Goal: Task Accomplishment & Management: Manage account settings

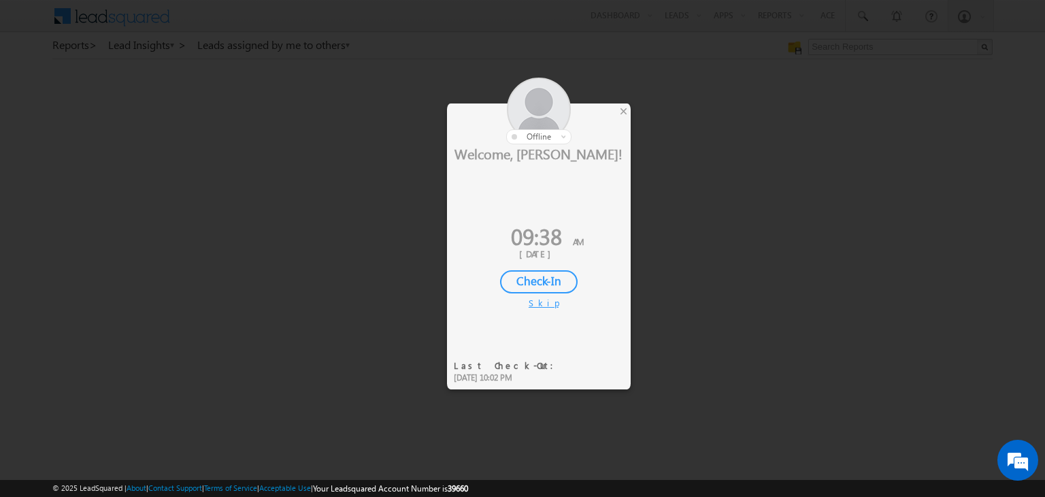
click at [544, 279] on div "Check-In" at bounding box center [539, 281] width 78 height 23
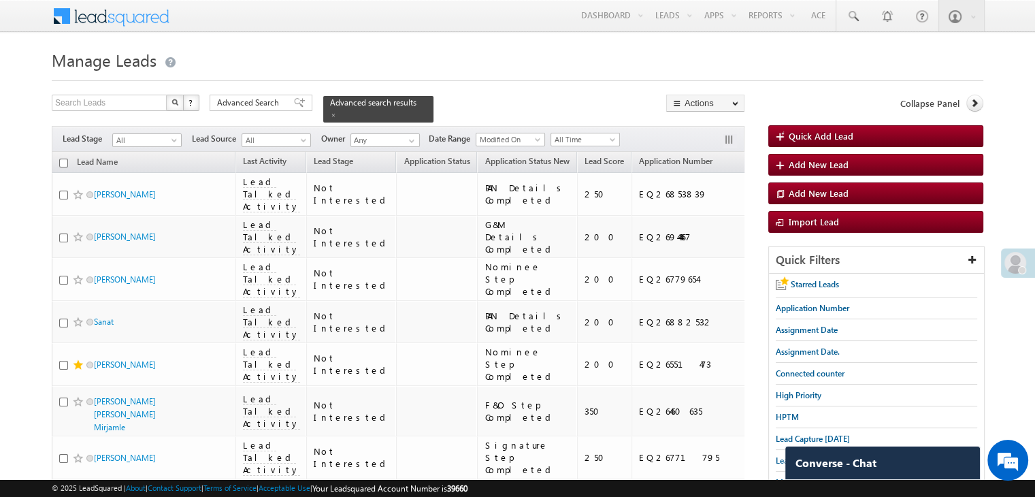
drag, startPoint x: 283, startPoint y: 101, endPoint x: 286, endPoint y: 135, distance: 33.4
click at [283, 101] on div "Advanced Search" at bounding box center [260, 103] width 103 height 16
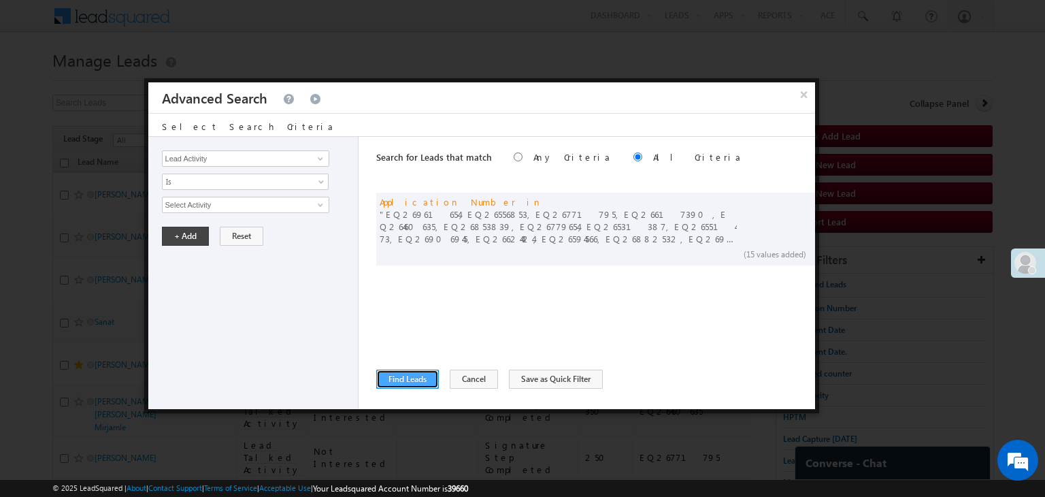
click at [406, 380] on button "Find Leads" at bounding box center [407, 378] width 63 height 19
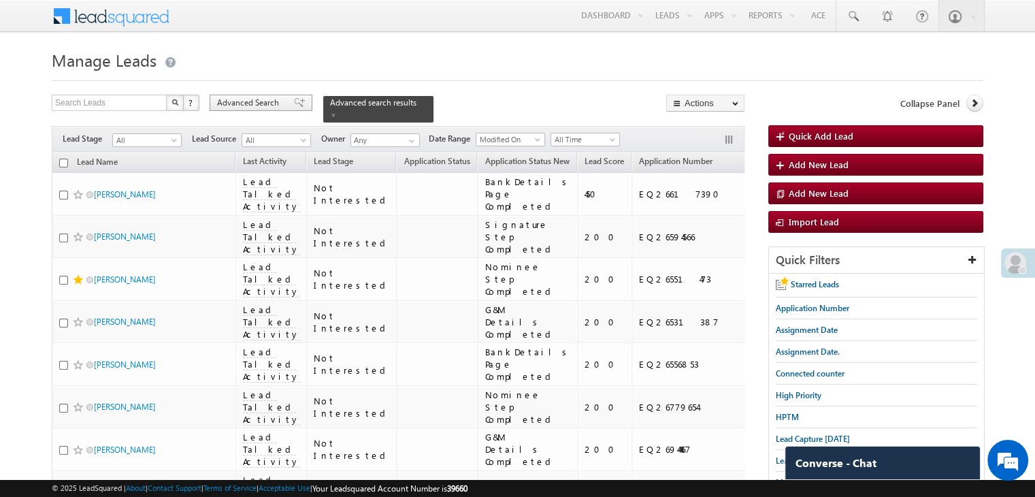
click at [250, 99] on span "Advanced Search" at bounding box center [250, 103] width 66 height 12
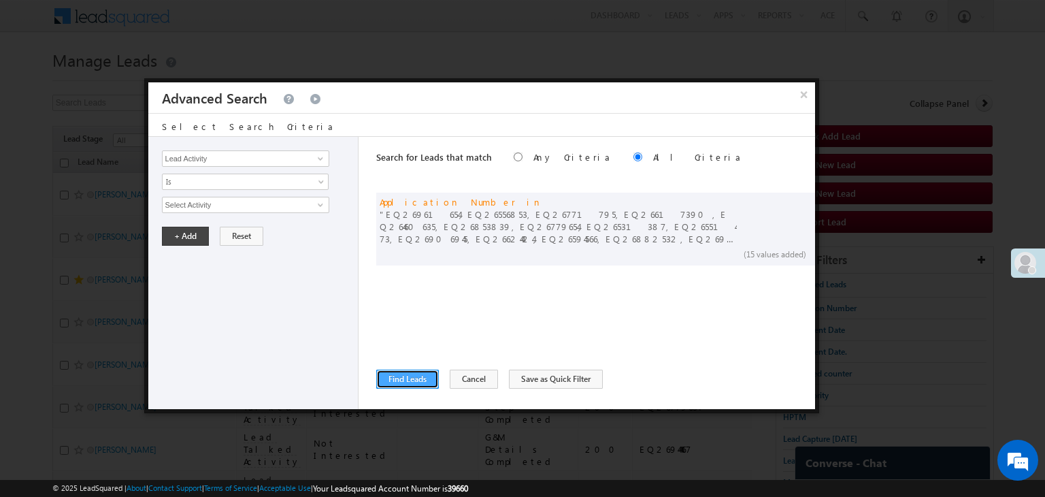
click at [377, 380] on button "Find Leads" at bounding box center [407, 378] width 63 height 19
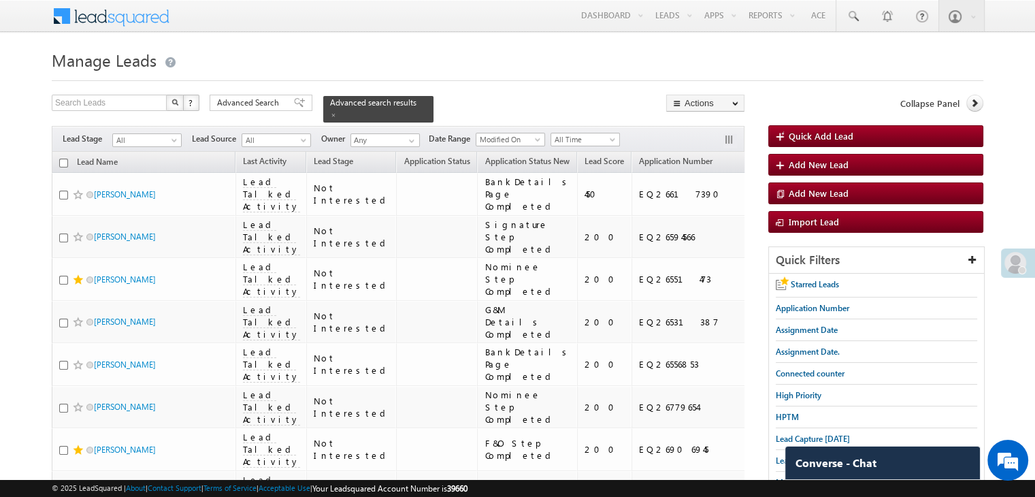
click at [60, 158] on input "checkbox" at bounding box center [63, 162] width 9 height 9
checkbox input "true"
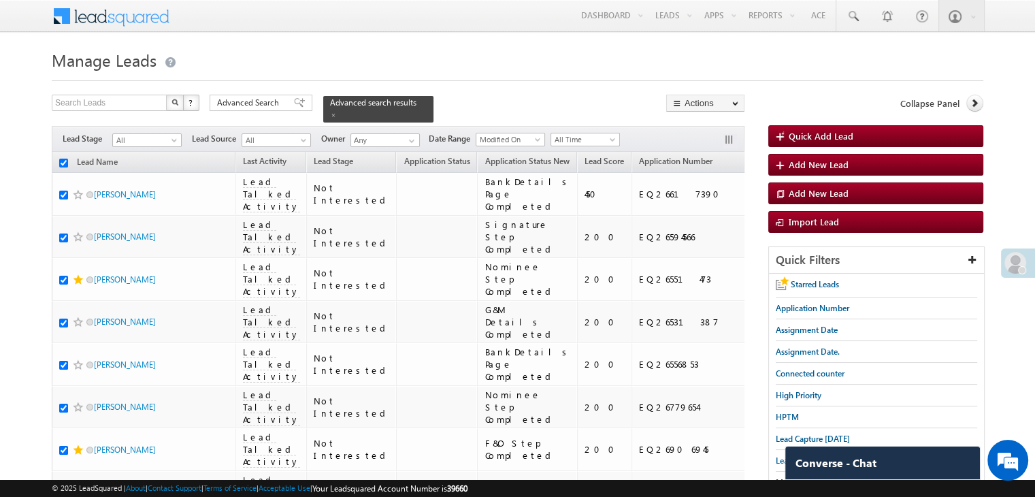
checkbox input "true"
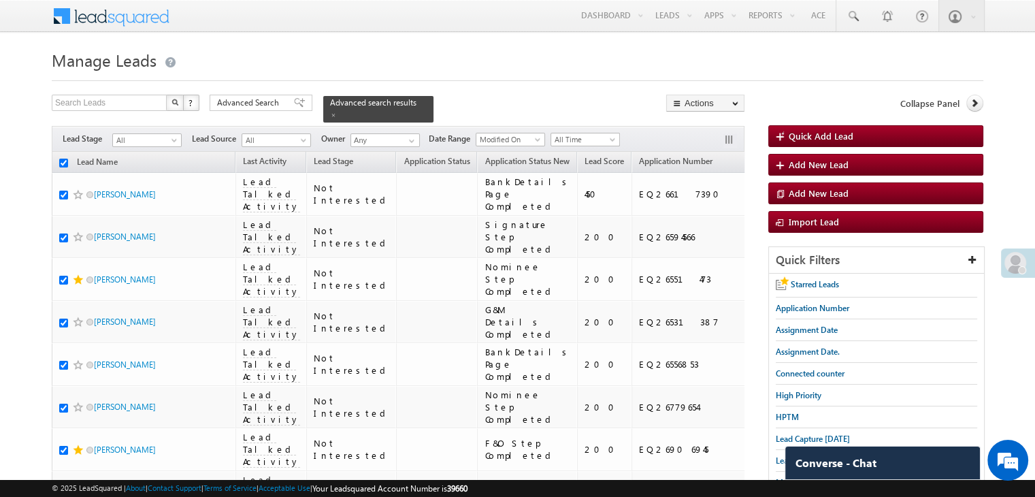
checkbox input "true"
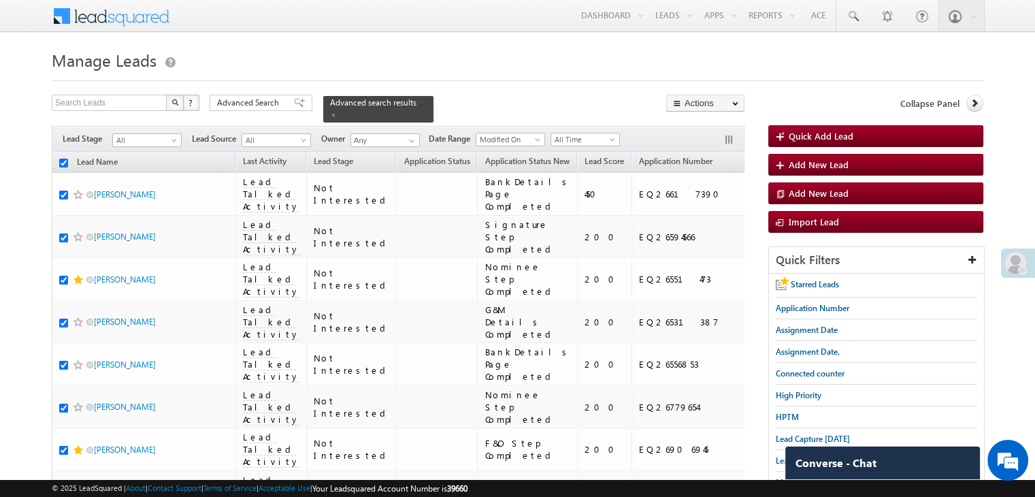
checkbox input "true"
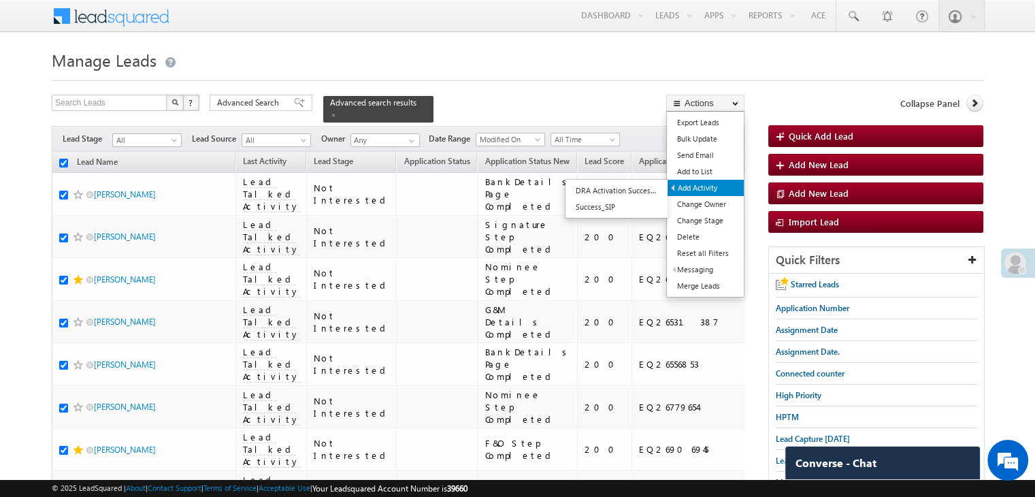
click at [699, 190] on link "Add Activity" at bounding box center [705, 188] width 76 height 16
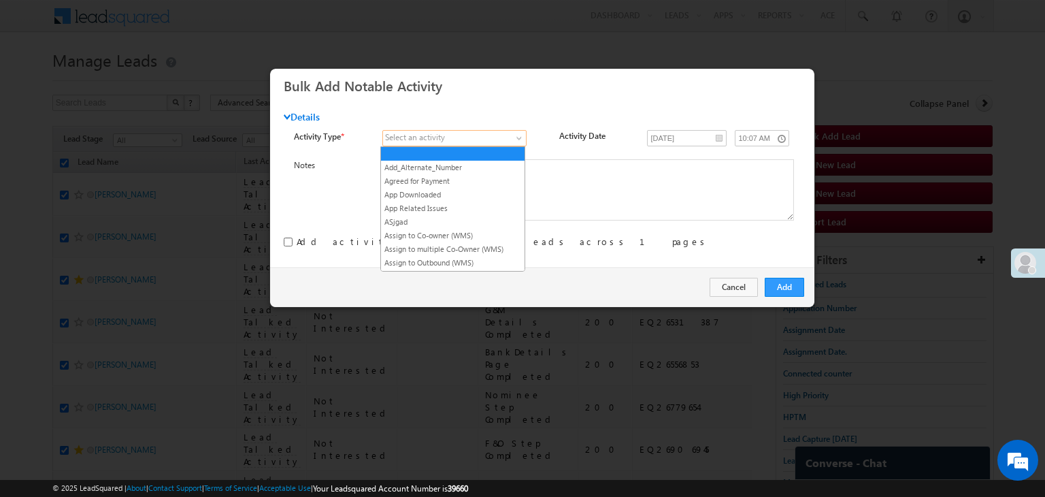
click at [497, 132] on span at bounding box center [447, 138] width 129 height 12
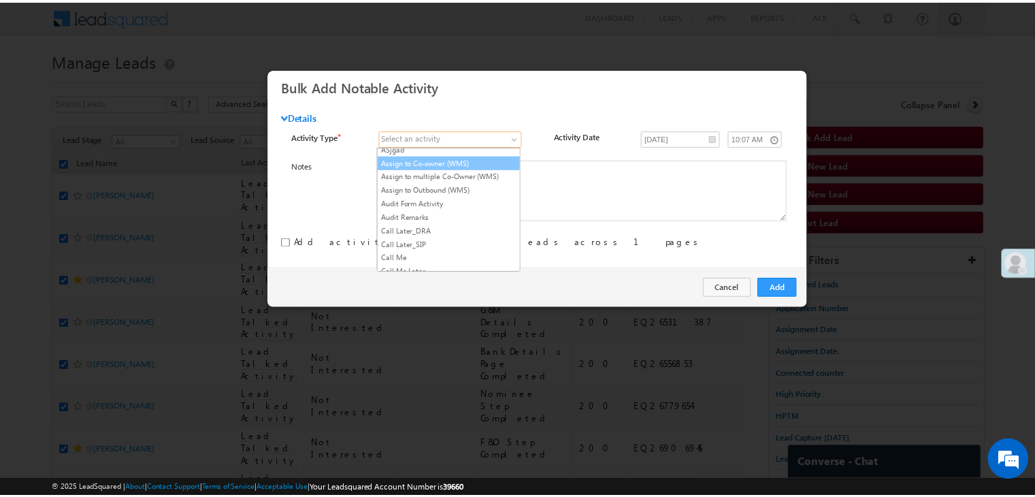
scroll to position [136, 0]
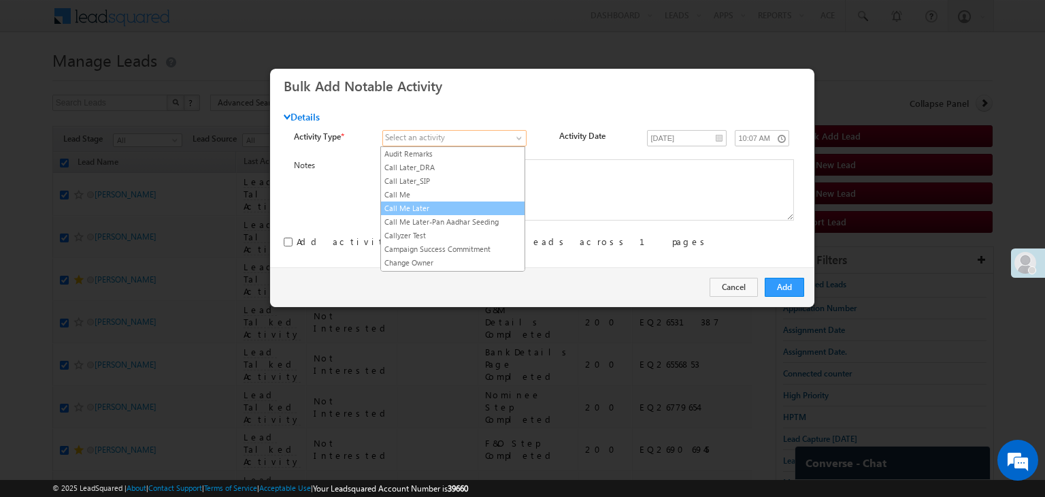
click at [487, 205] on link "Call Me Later" at bounding box center [453, 208] width 144 height 12
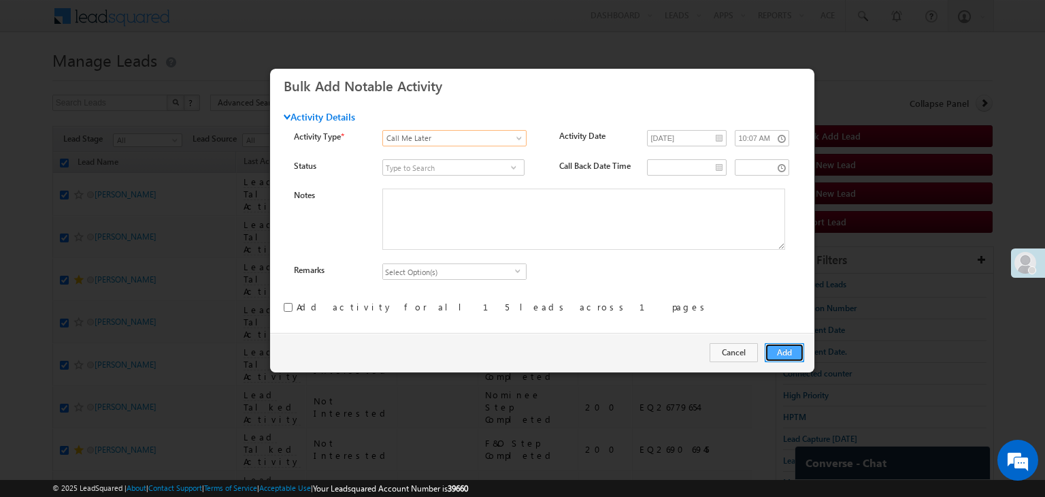
click at [797, 356] on button "Add" at bounding box center [783, 352] width 39 height 19
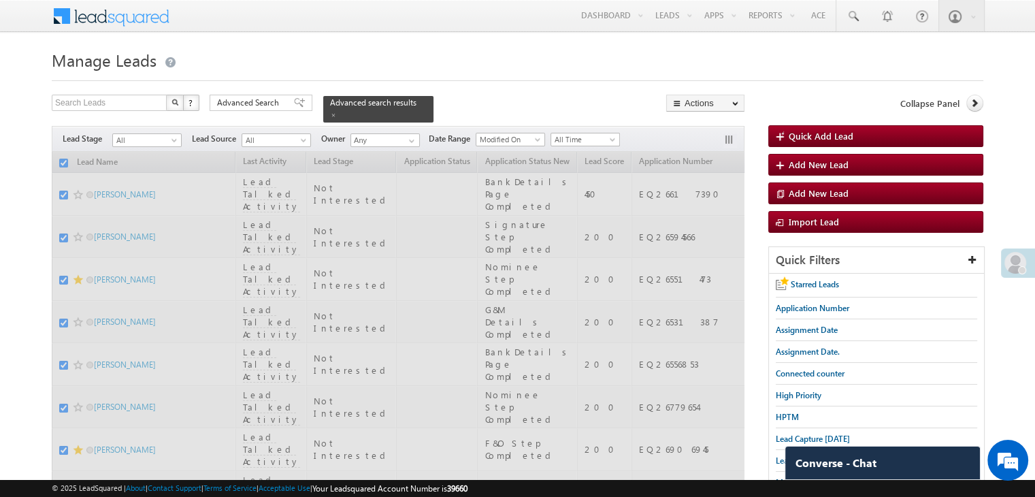
checkbox input "false"
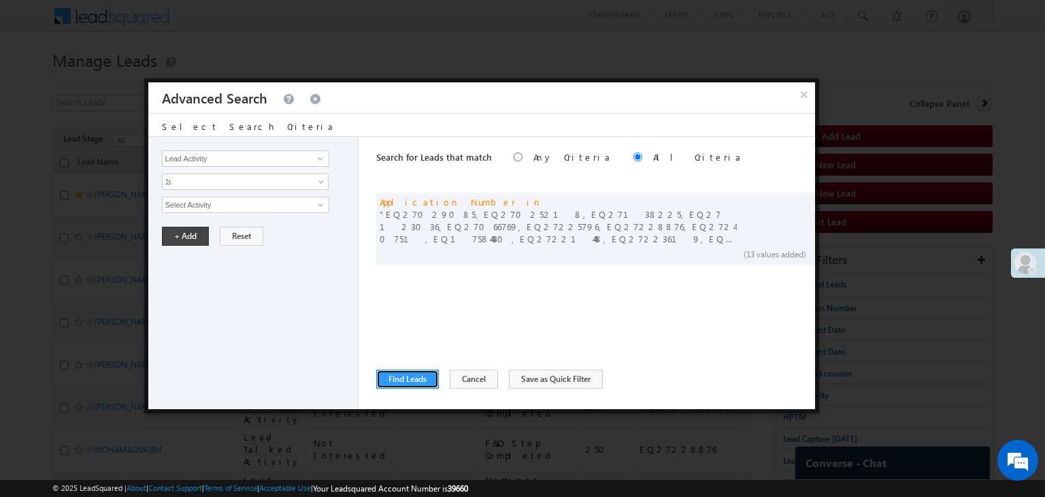
click at [388, 375] on button "Find Leads" at bounding box center [407, 378] width 63 height 19
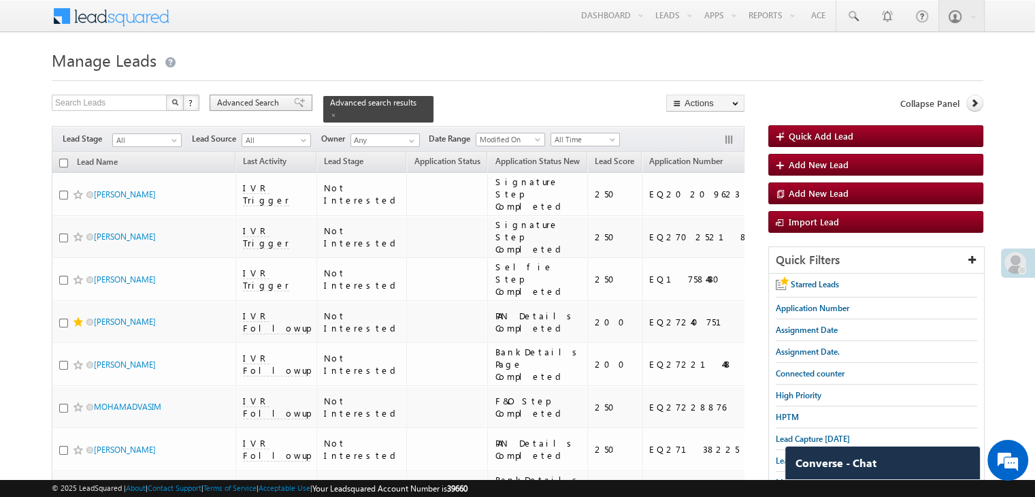
click at [261, 101] on span "Advanced Search" at bounding box center [250, 103] width 66 height 12
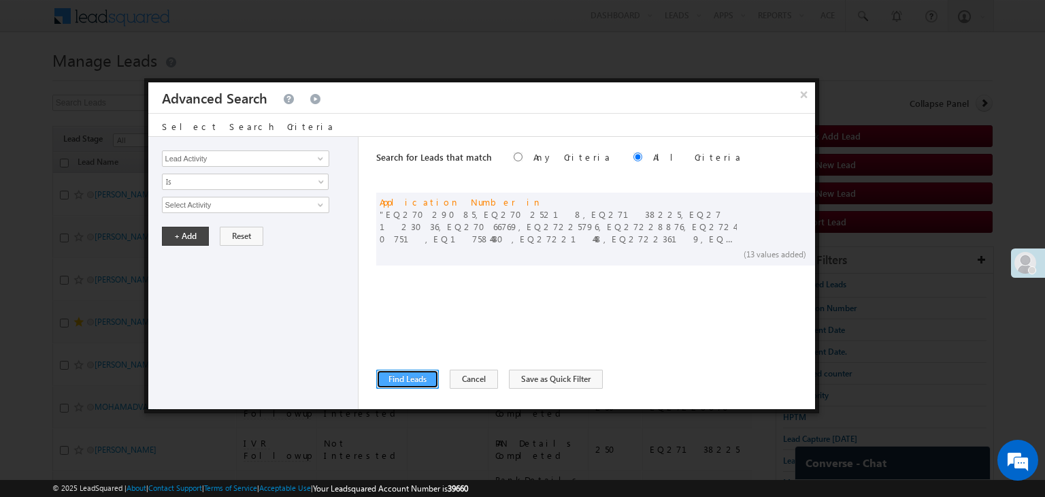
click at [392, 377] on button "Find Leads" at bounding box center [407, 378] width 63 height 19
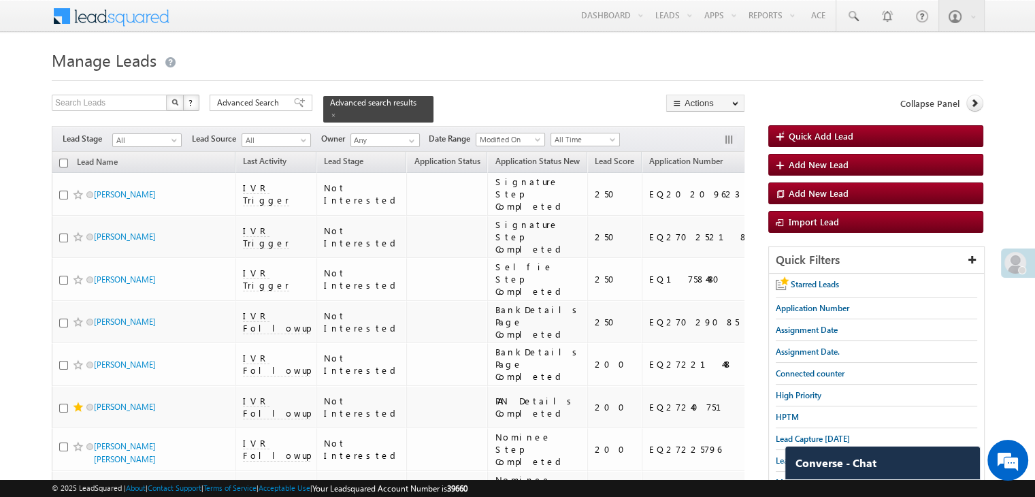
click at [60, 158] on input "checkbox" at bounding box center [63, 162] width 9 height 9
checkbox input "true"
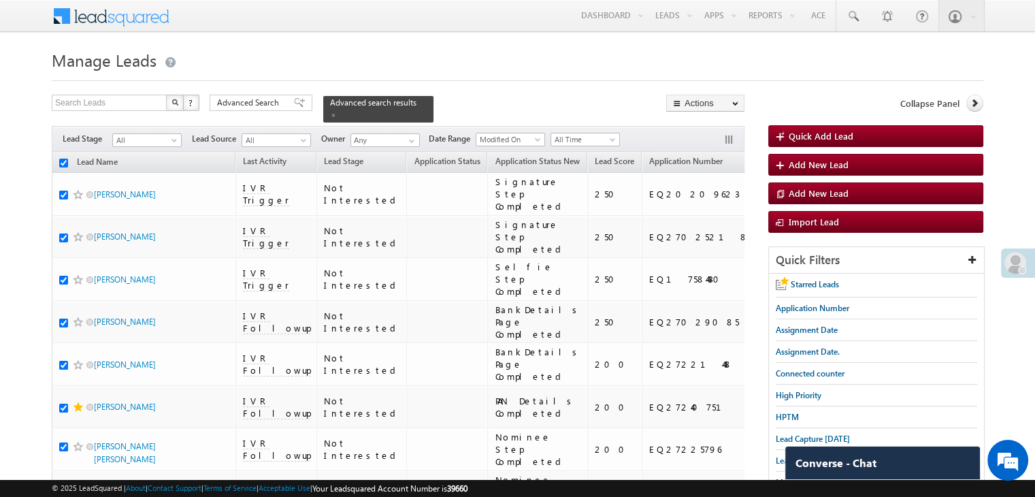
checkbox input "true"
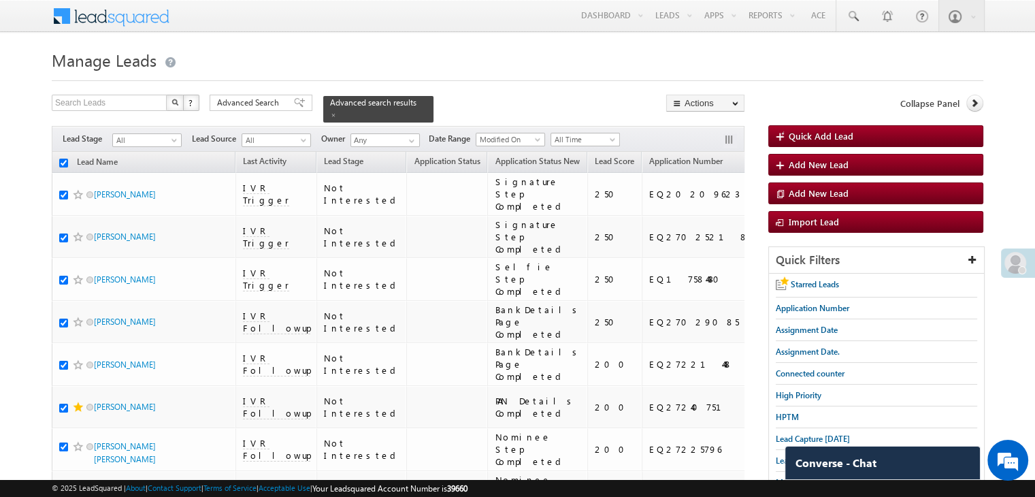
checkbox input "true"
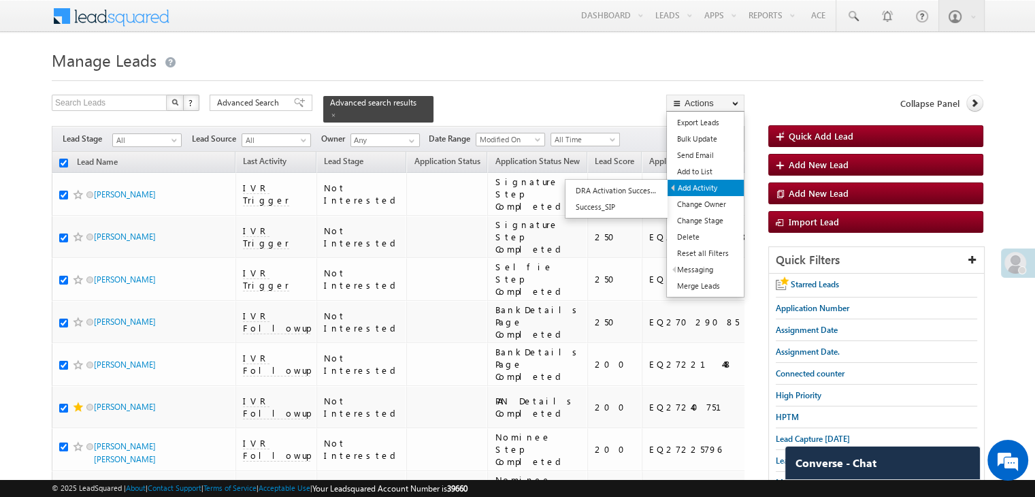
click at [707, 188] on link "Add Activity" at bounding box center [705, 188] width 76 height 16
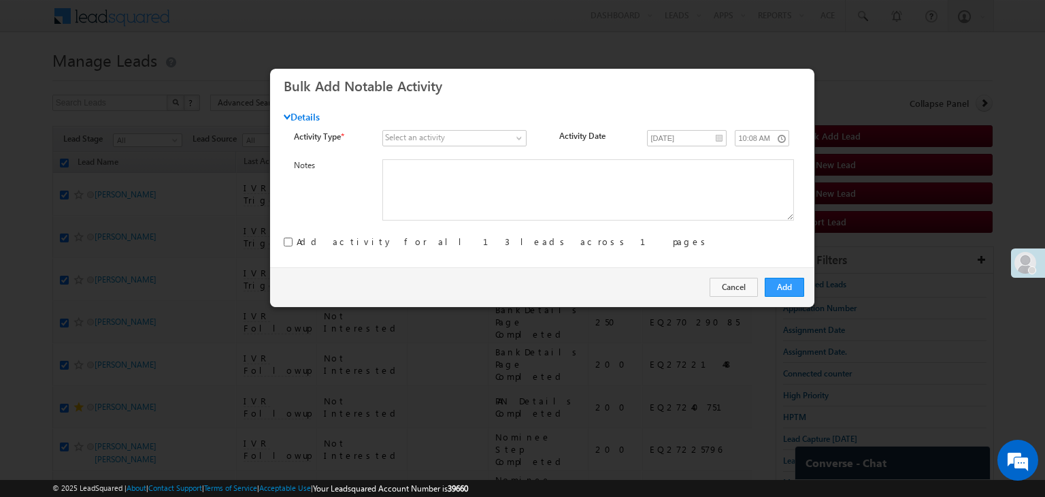
click at [480, 148] on div "Select an activity Add_Alternate_Number Agreed for Payment App Downloaded App R…" at bounding box center [463, 139] width 163 height 19
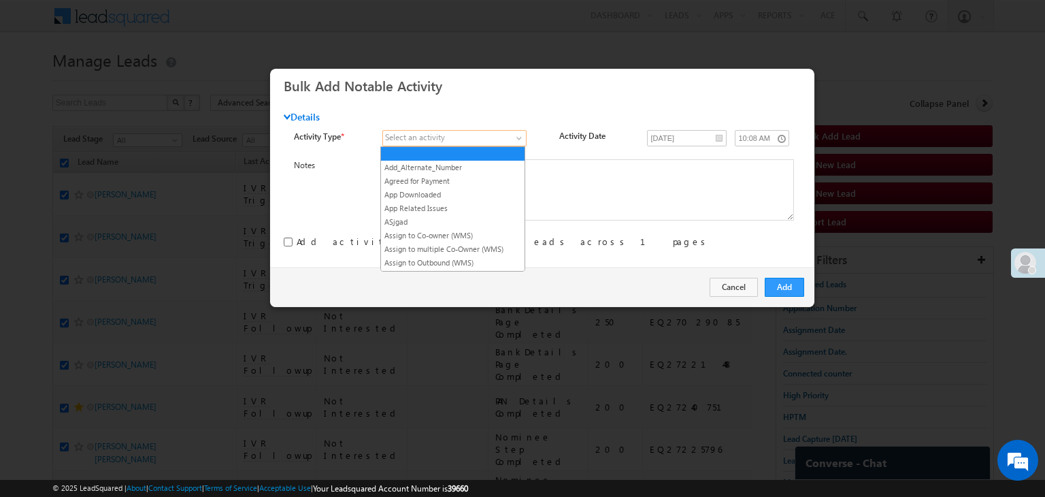
click at [480, 135] on span at bounding box center [447, 138] width 129 height 12
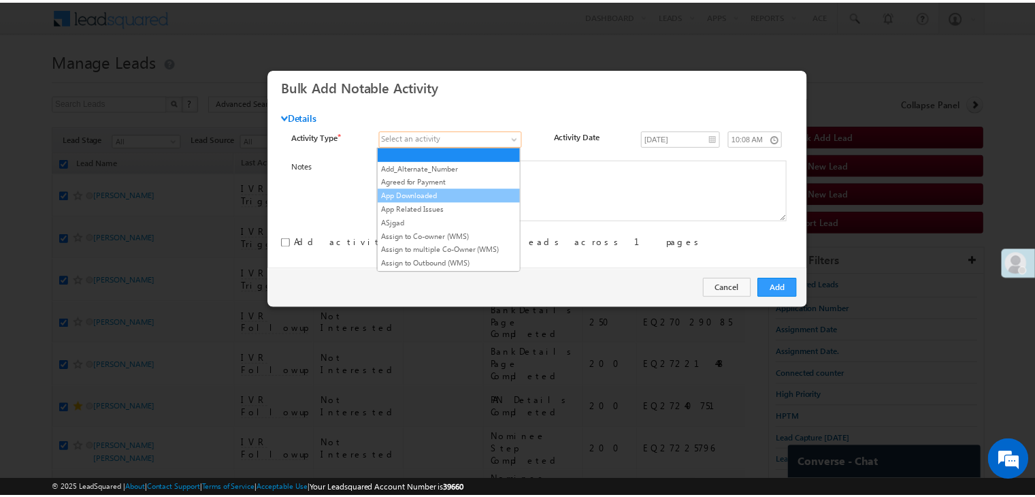
scroll to position [136, 0]
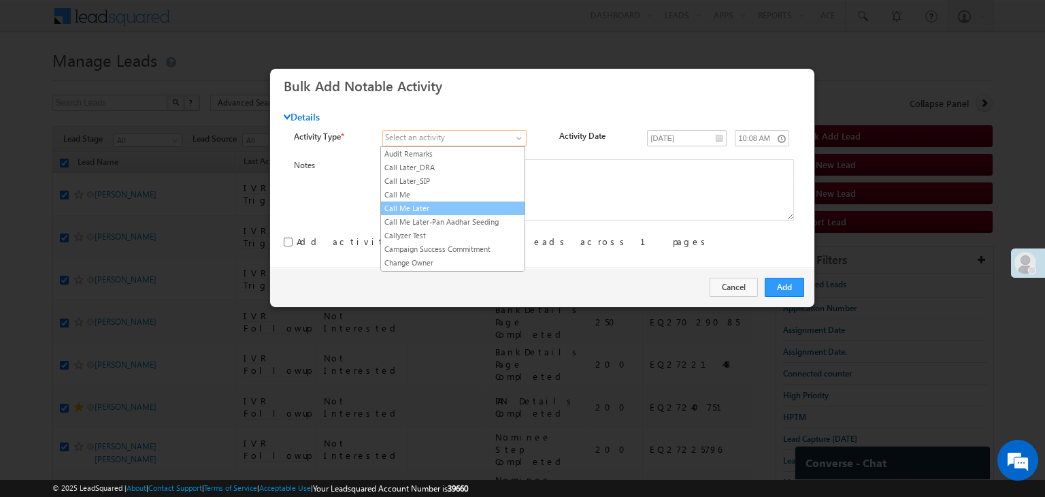
click at [463, 202] on link "Call Me Later" at bounding box center [453, 208] width 144 height 12
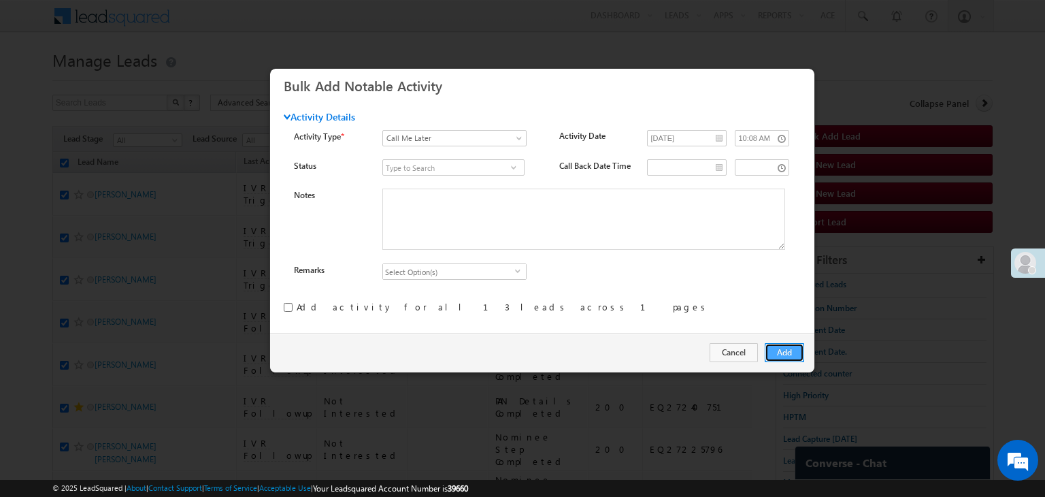
click at [771, 354] on button "Add" at bounding box center [783, 352] width 39 height 19
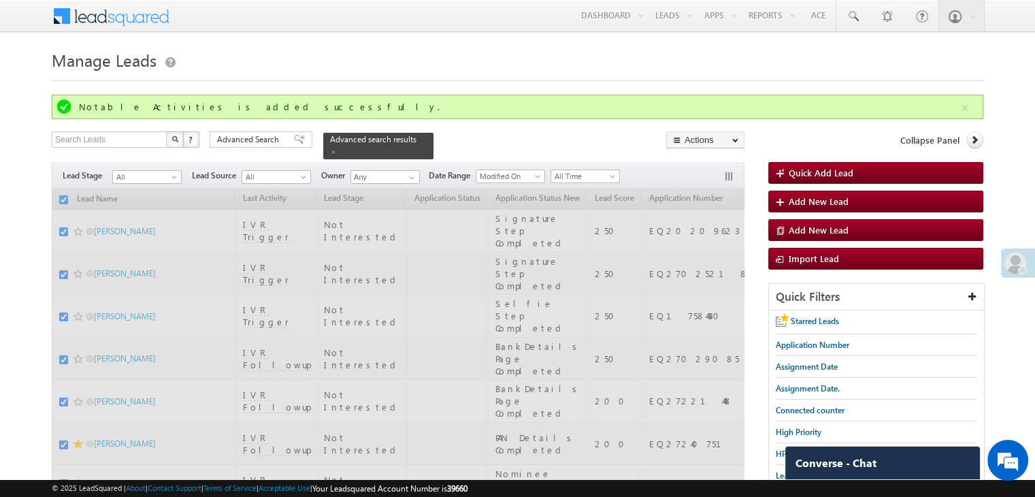
checkbox input "false"
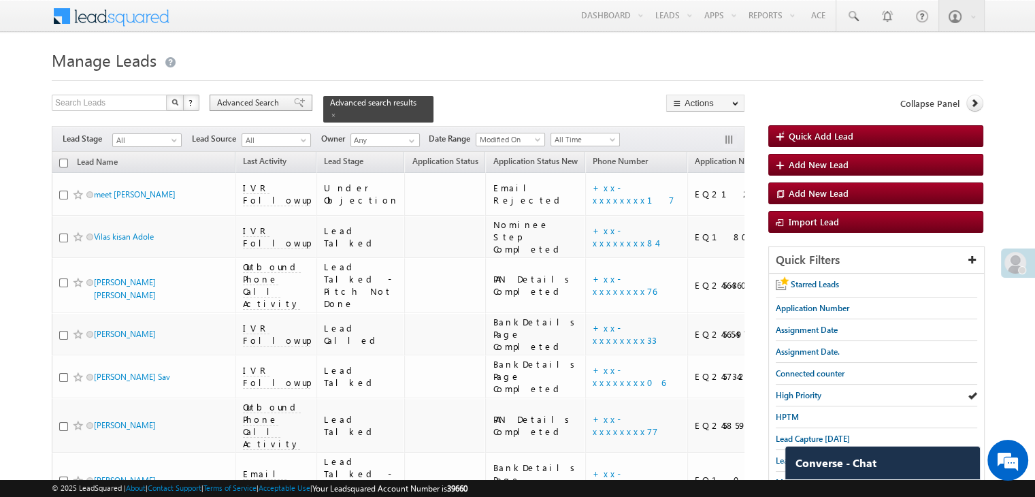
click at [273, 102] on span "Advanced Search" at bounding box center [250, 103] width 66 height 12
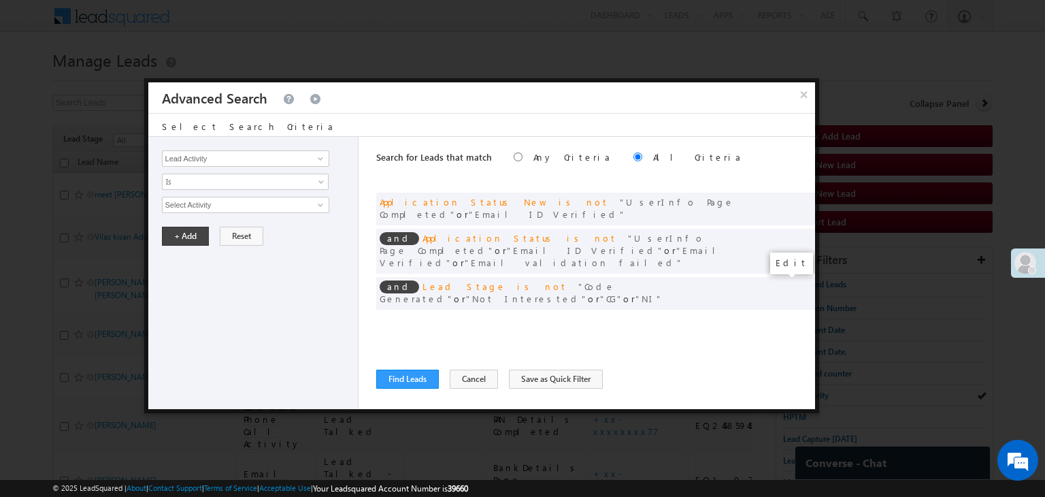
click at [785, 316] on span at bounding box center [784, 321] width 10 height 10
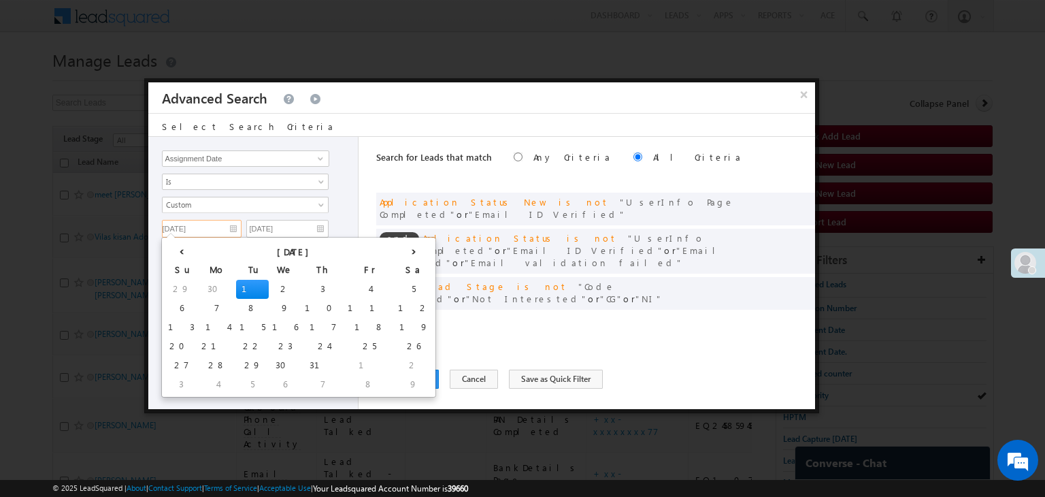
click at [234, 226] on input "07/01/25" at bounding box center [202, 229] width 80 height 18
click at [394, 250] on th "›" at bounding box center [413, 250] width 38 height 20
click at [177, 343] on td "17" at bounding box center [186, 346] width 43 height 19
type input "08/17/25"
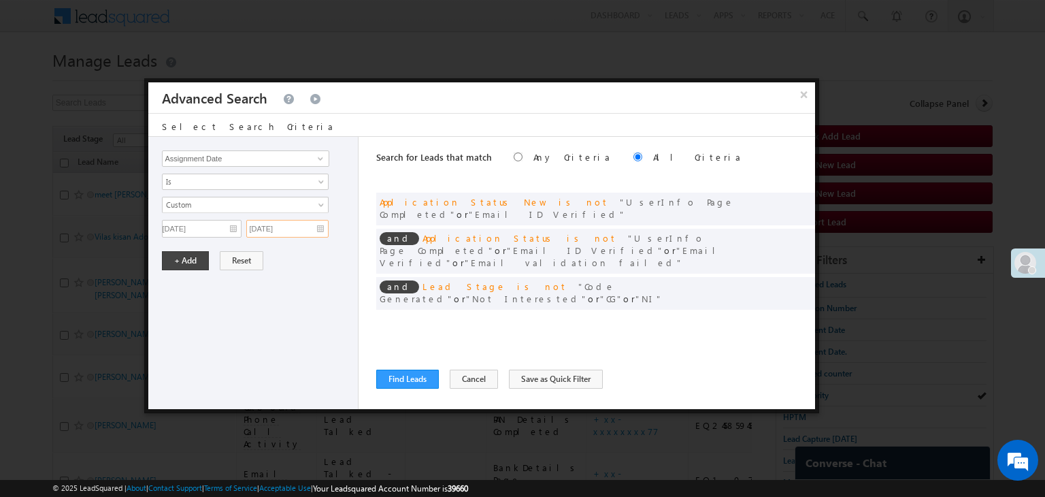
click at [299, 228] on input "07/01/25" at bounding box center [287, 229] width 82 height 18
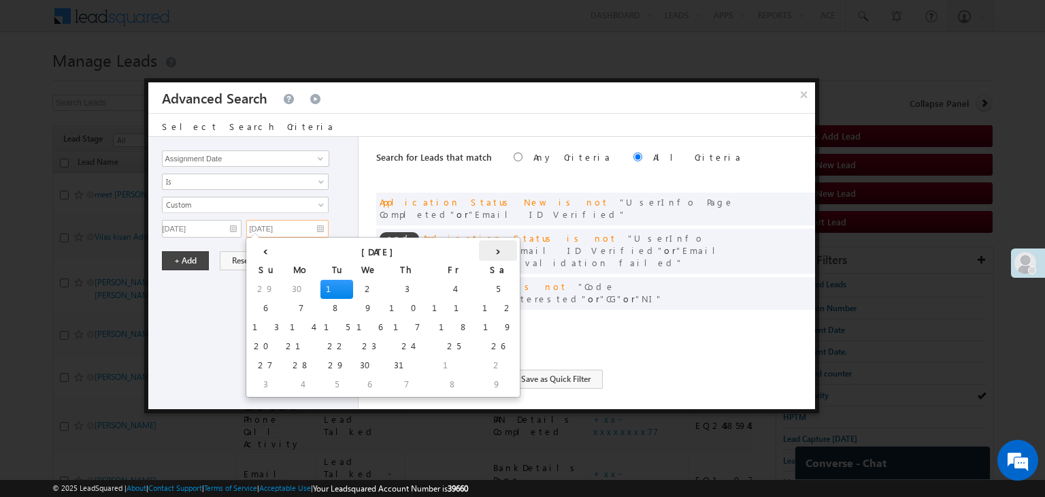
click at [479, 250] on th "›" at bounding box center [498, 250] width 38 height 20
click at [342, 342] on td "19" at bounding box center [361, 346] width 38 height 19
type input "[DATE]"
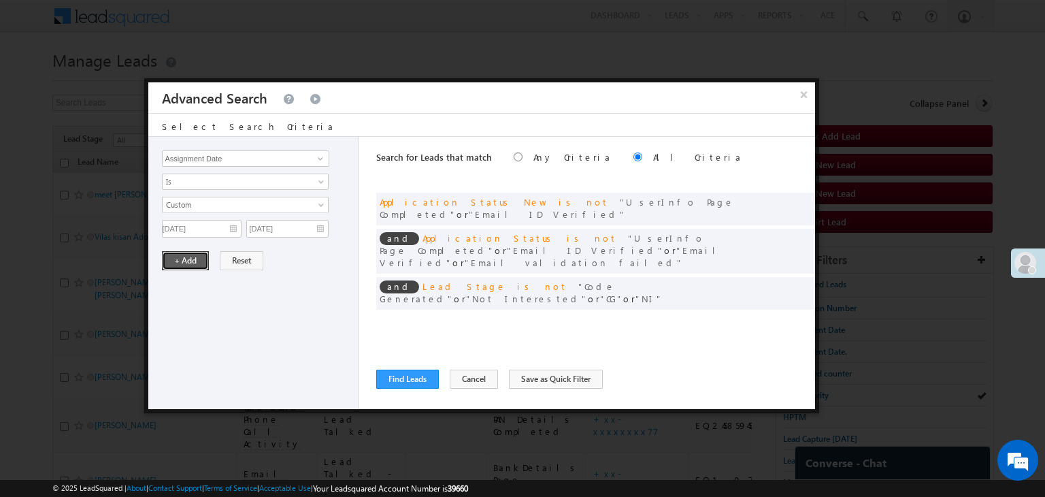
click at [171, 254] on button "+ Add" at bounding box center [185, 260] width 47 height 19
click at [377, 380] on button "Find Leads" at bounding box center [407, 378] width 63 height 19
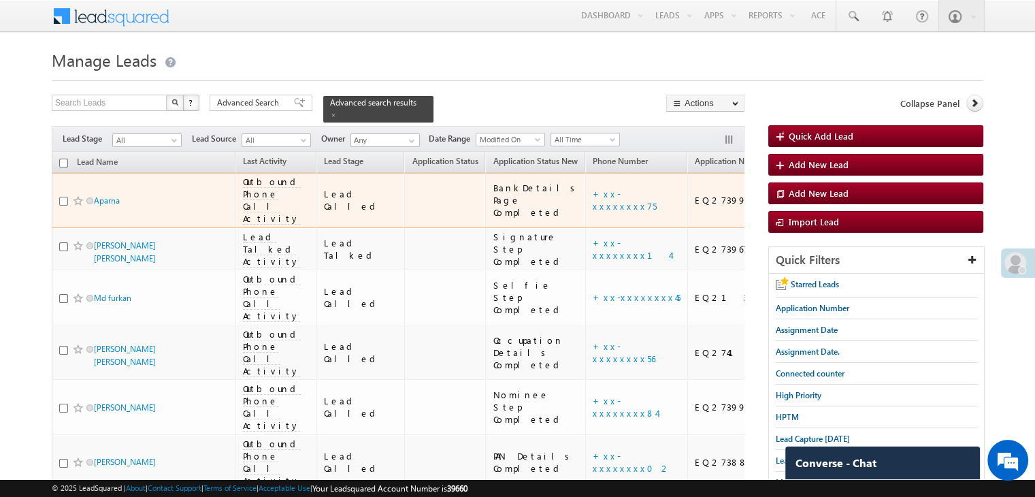
click at [62, 202] on input "checkbox" at bounding box center [63, 201] width 9 height 9
checkbox input "true"
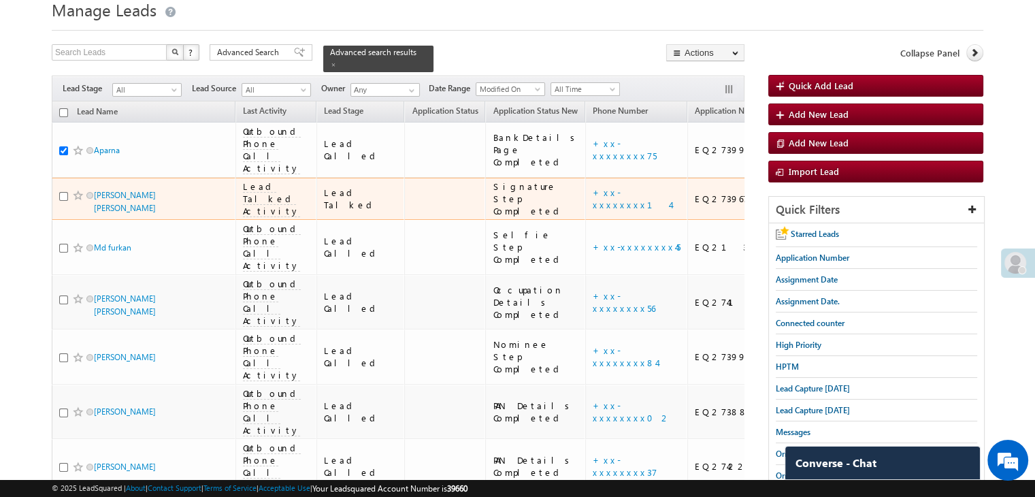
scroll to position [136, 0]
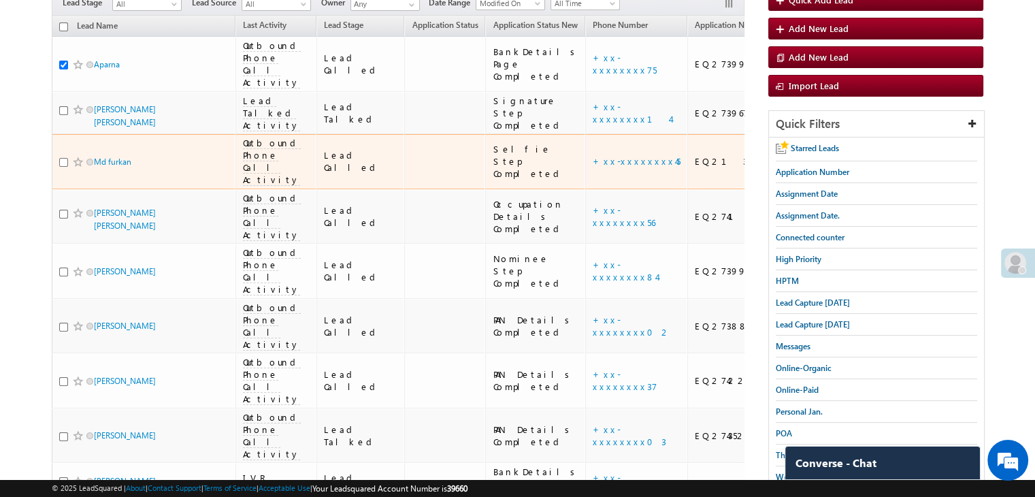
click at [63, 167] on input "checkbox" at bounding box center [63, 162] width 9 height 9
checkbox input "true"
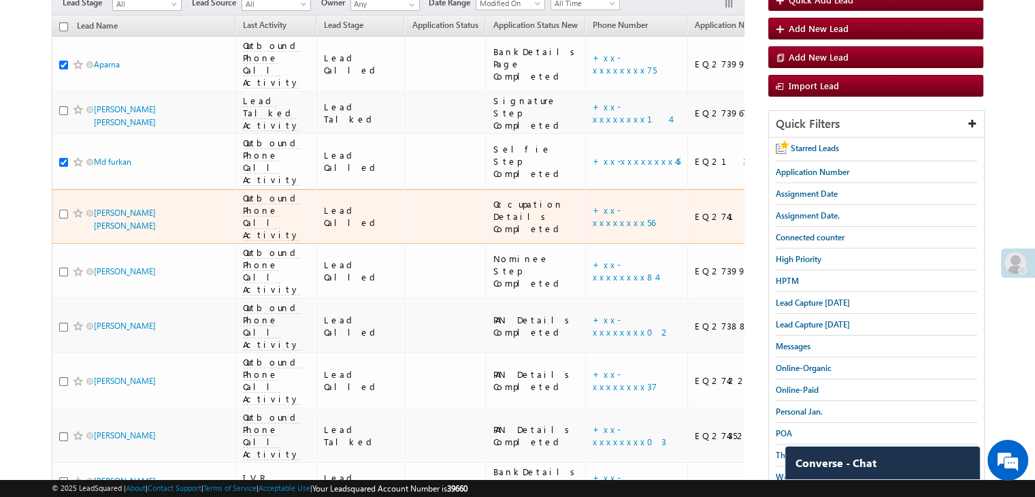
click at [65, 218] on input "checkbox" at bounding box center [63, 213] width 9 height 9
checkbox input "true"
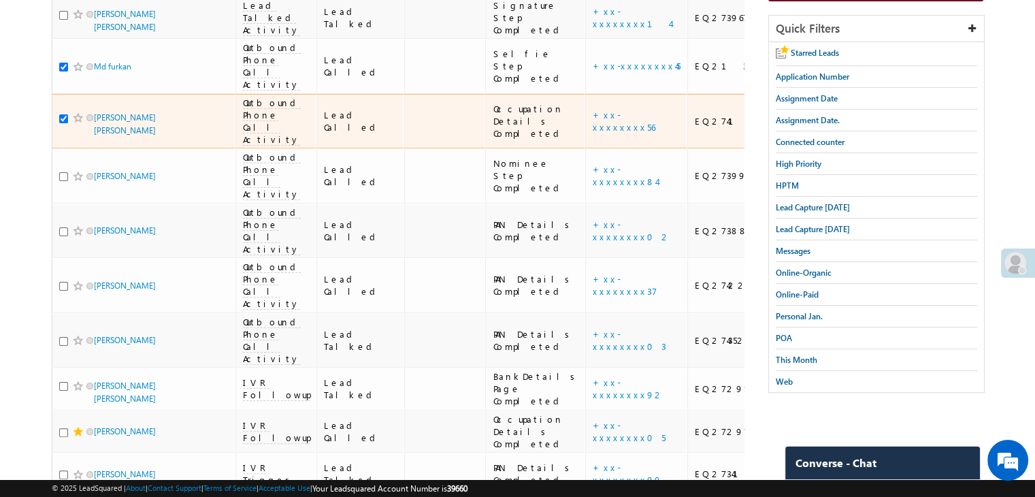
scroll to position [272, 0]
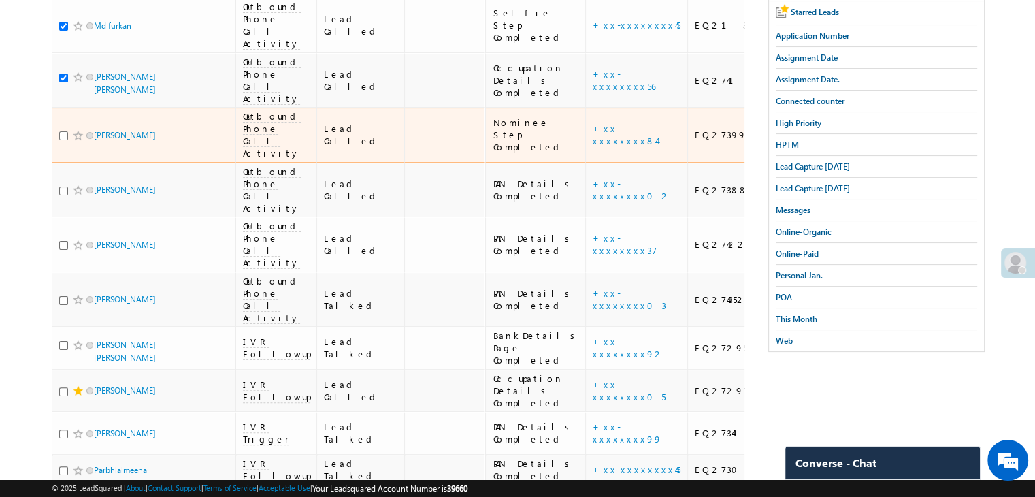
click at [63, 140] on input "checkbox" at bounding box center [63, 135] width 9 height 9
checkbox input "true"
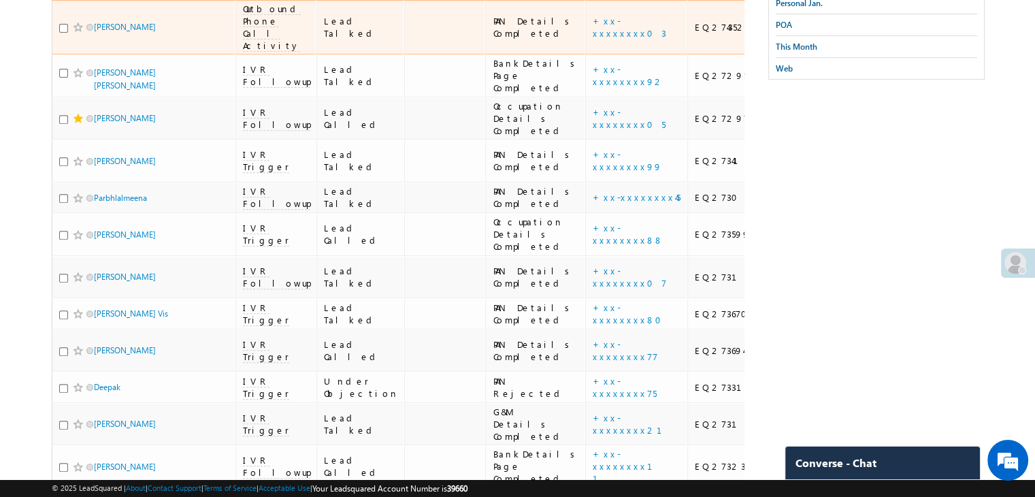
scroll to position [612, 0]
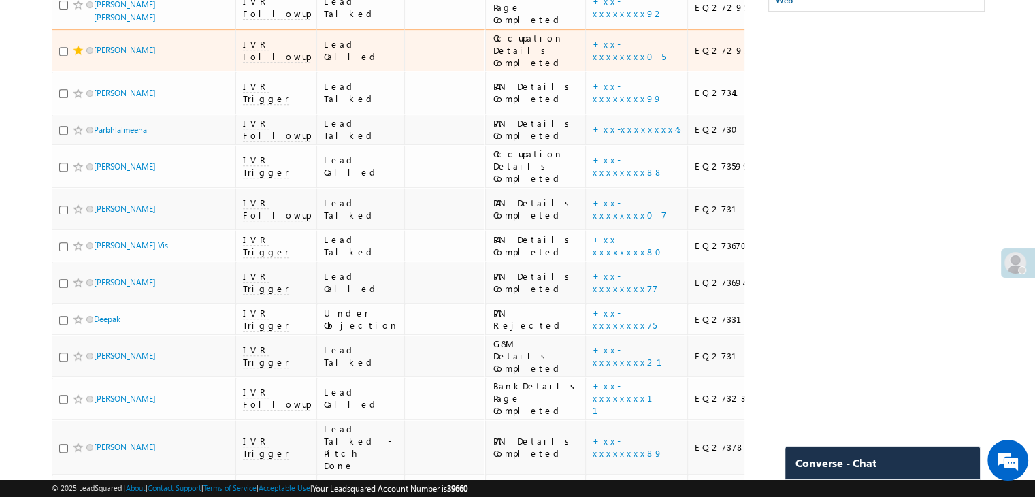
click at [65, 56] on input "checkbox" at bounding box center [63, 51] width 9 height 9
checkbox input "true"
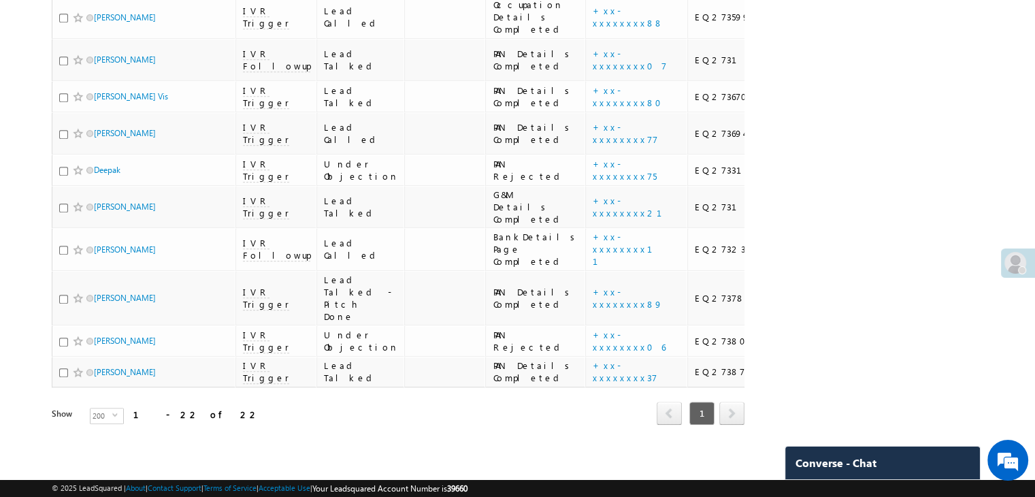
scroll to position [884, 0]
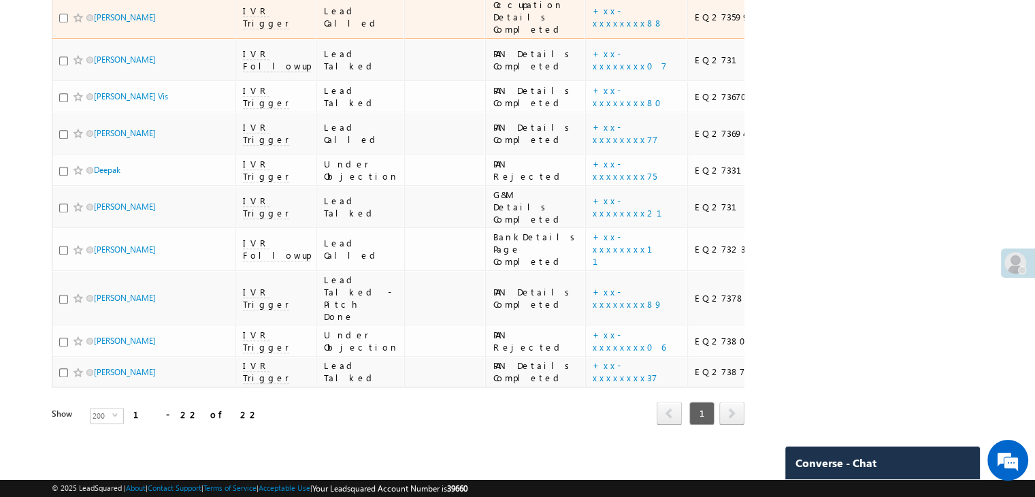
click at [64, 22] on input "checkbox" at bounding box center [63, 18] width 9 height 9
checkbox input "true"
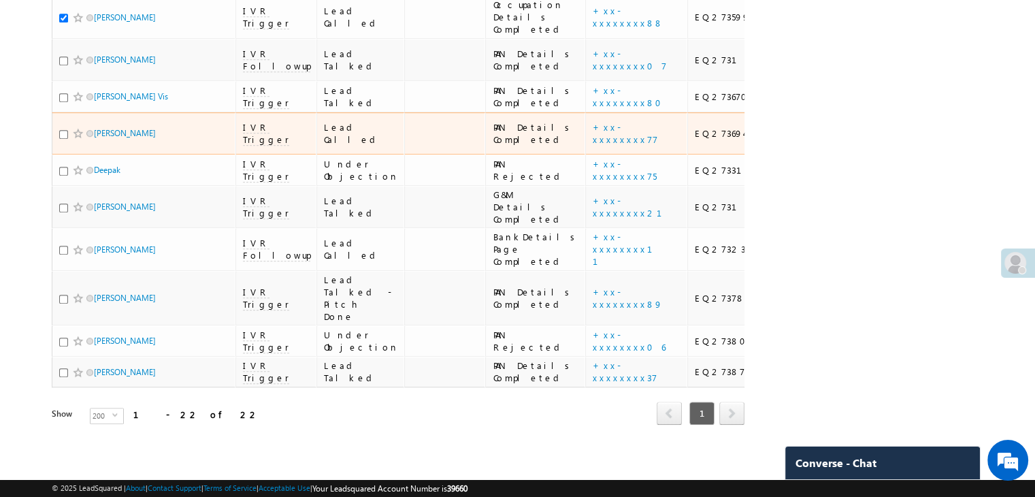
scroll to position [1292, 0]
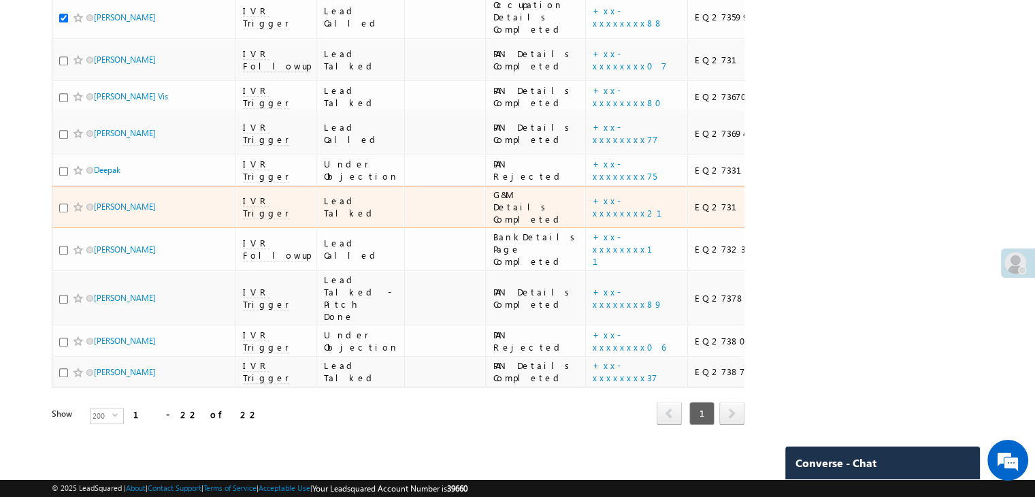
click at [63, 212] on input "checkbox" at bounding box center [63, 207] width 9 height 9
checkbox input "true"
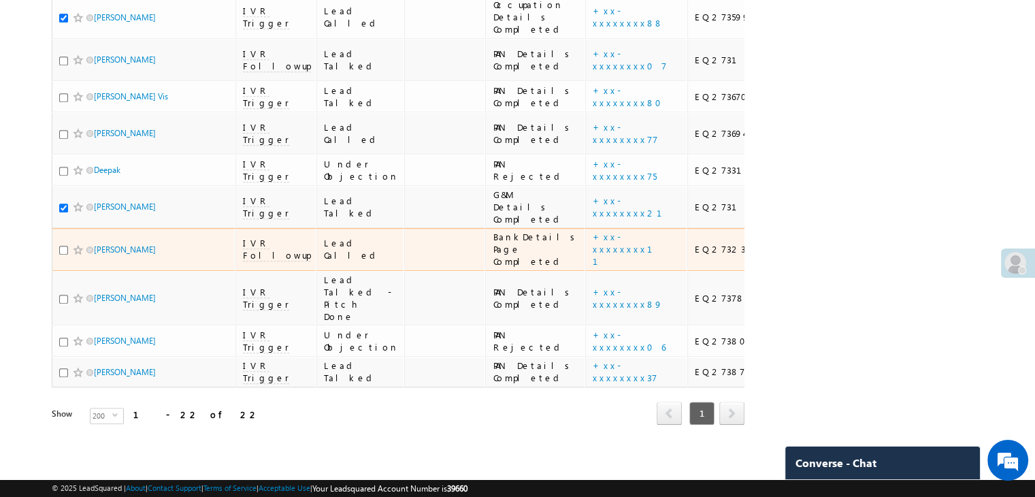
scroll to position [1496, 0]
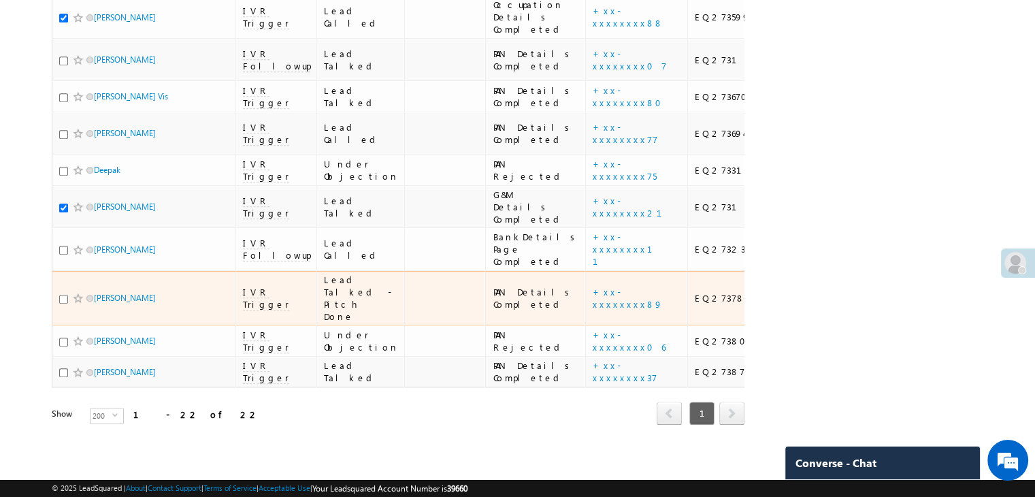
click at [60, 295] on input "checkbox" at bounding box center [63, 299] width 9 height 9
checkbox input "true"
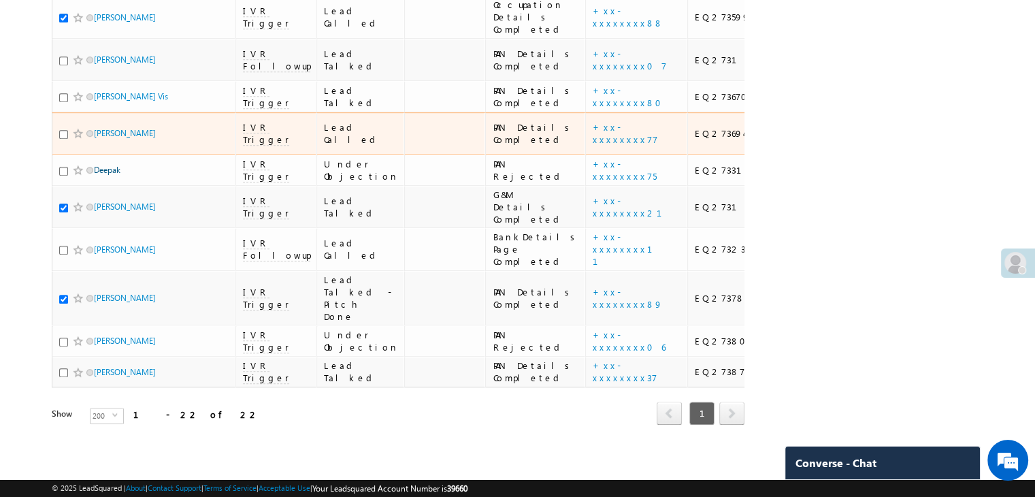
scroll to position [1047, 0]
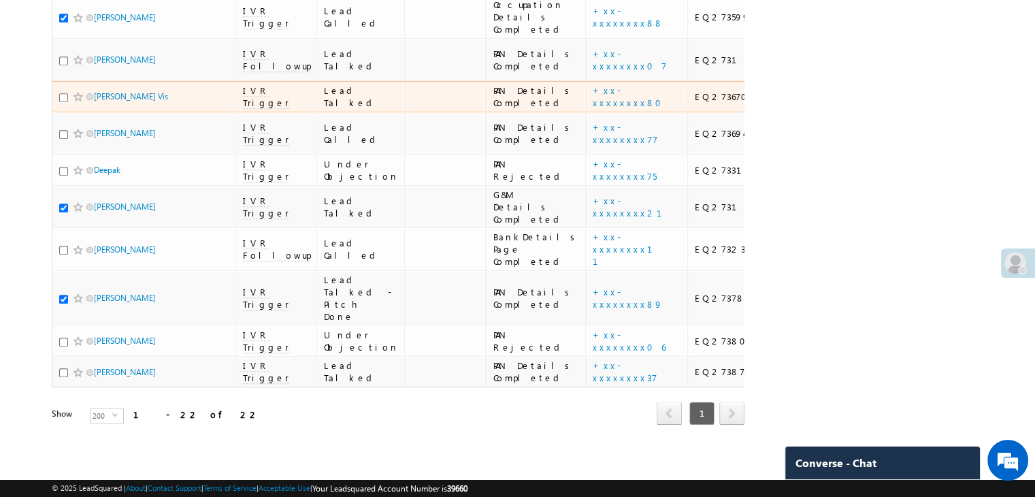
click at [64, 102] on input "checkbox" at bounding box center [63, 97] width 9 height 9
checkbox input "true"
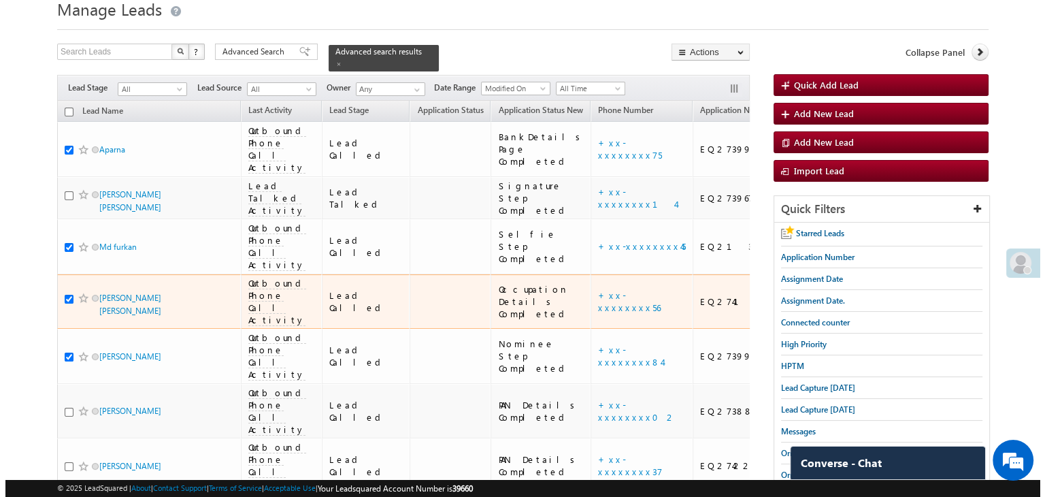
scroll to position [27, 0]
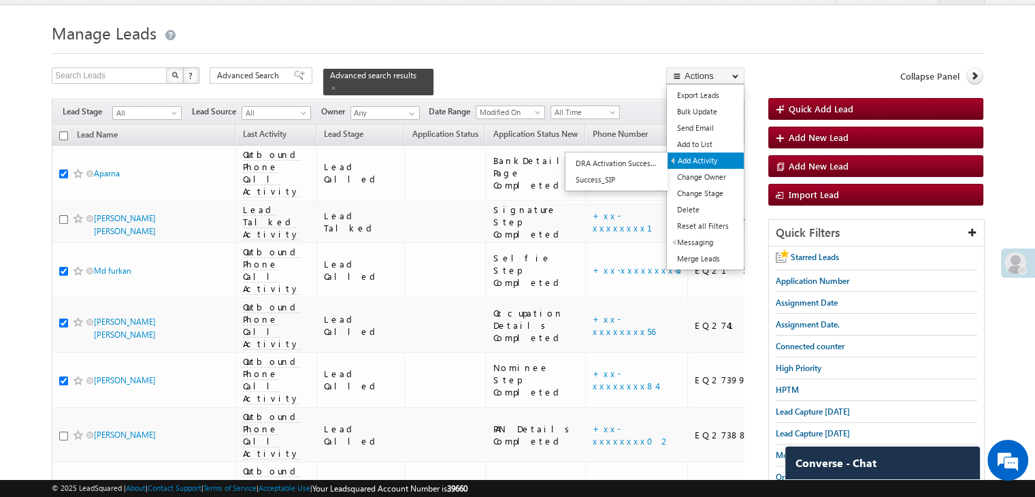
click at [707, 159] on link "Add Activity" at bounding box center [705, 160] width 76 height 16
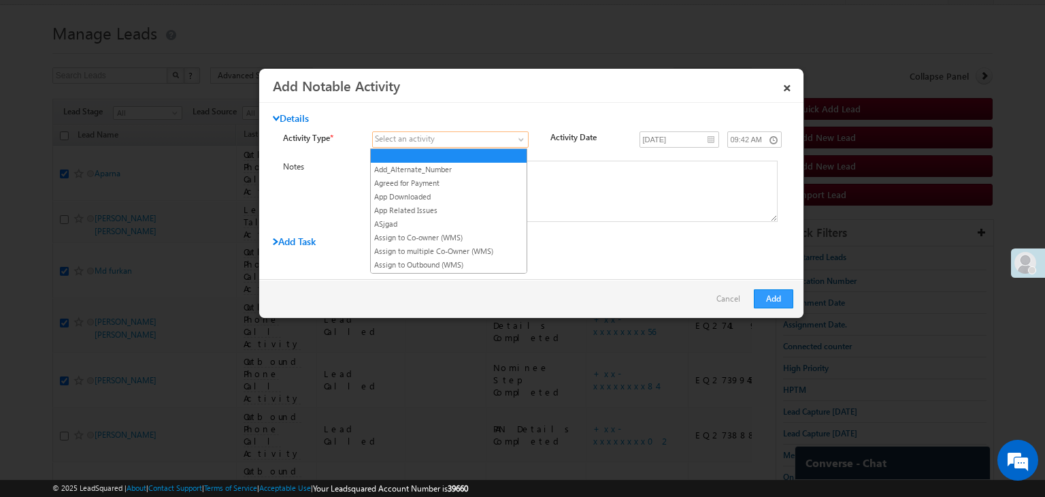
click at [517, 139] on span at bounding box center [522, 142] width 11 height 11
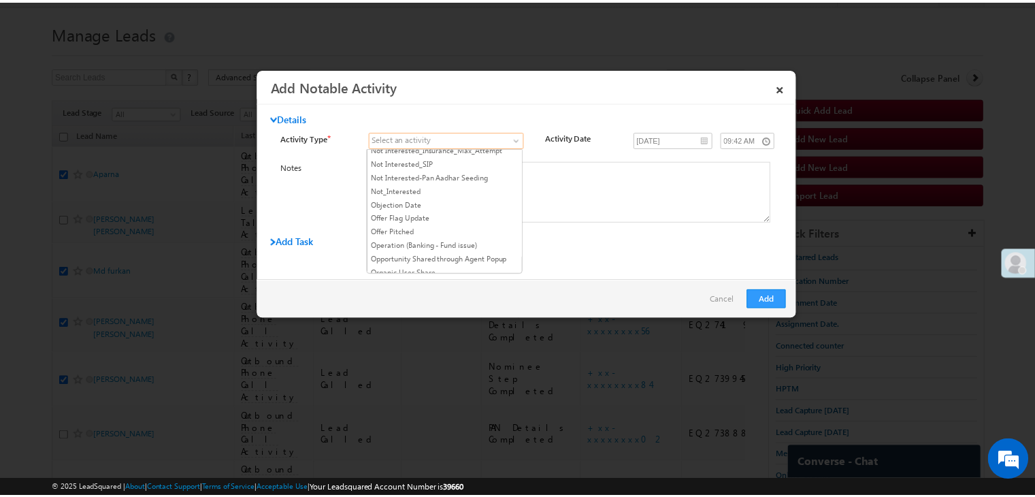
scroll to position [952, 0]
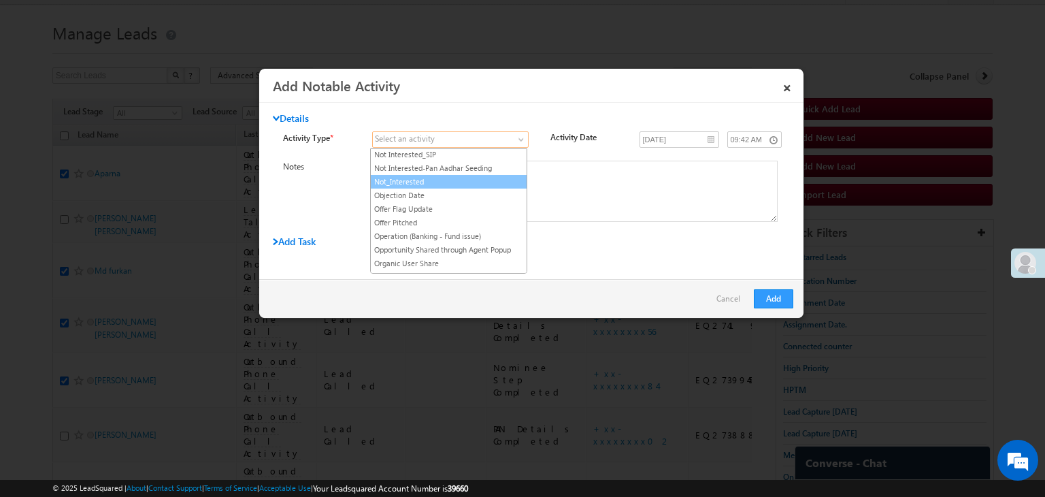
click at [453, 175] on link "Not_Interested" at bounding box center [449, 181] width 156 height 12
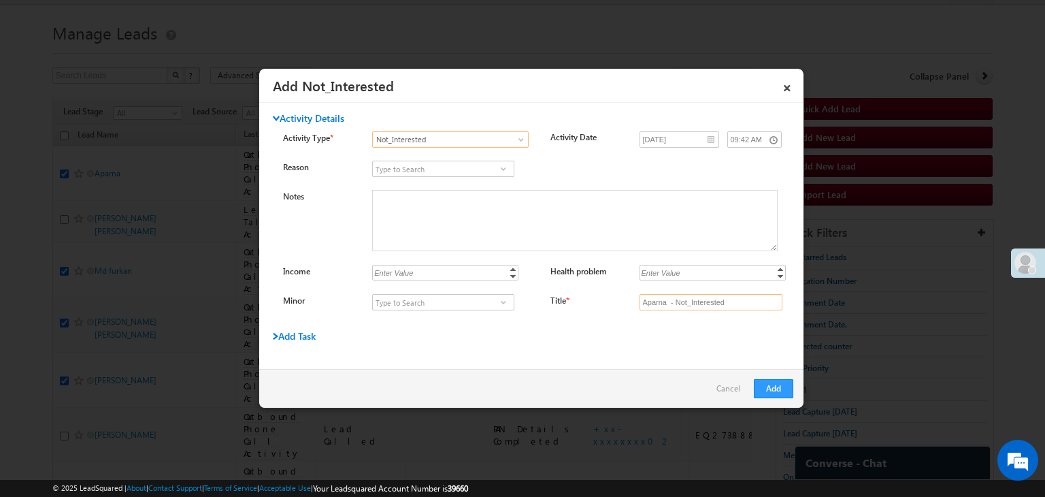
click at [710, 305] on input "Aparna - Not_Interested" at bounding box center [710, 302] width 143 height 16
click at [710, 305] on input "Title *" at bounding box center [710, 302] width 143 height 16
type input "na"
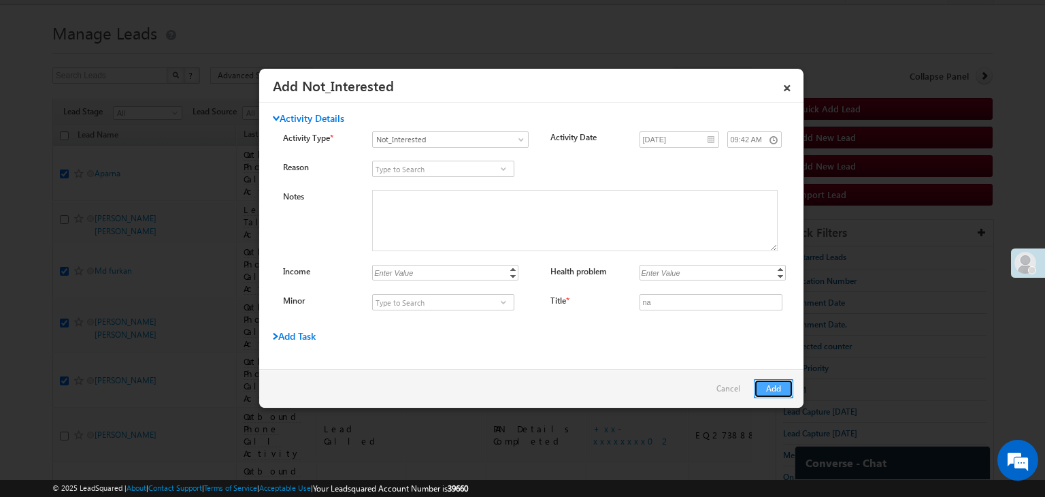
click at [786, 386] on button "Add" at bounding box center [773, 388] width 39 height 19
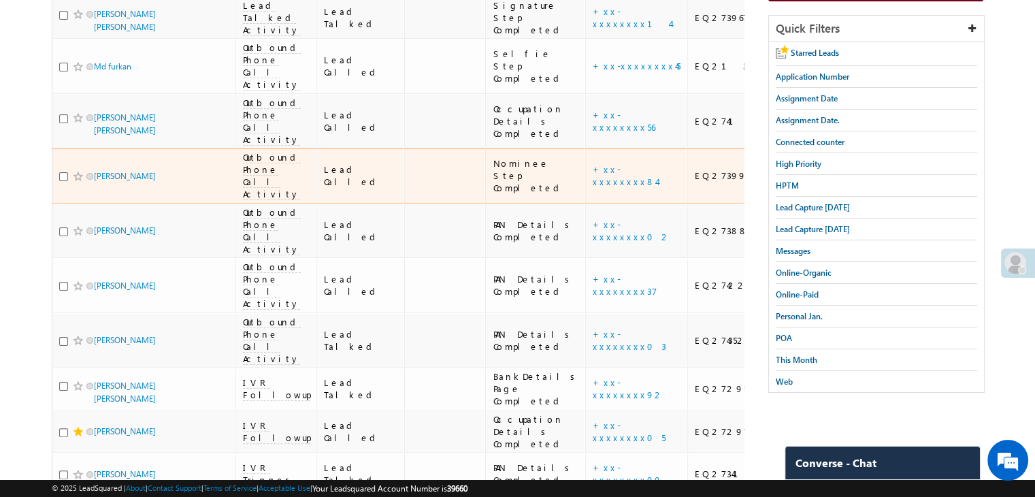
scroll to position [0, 0]
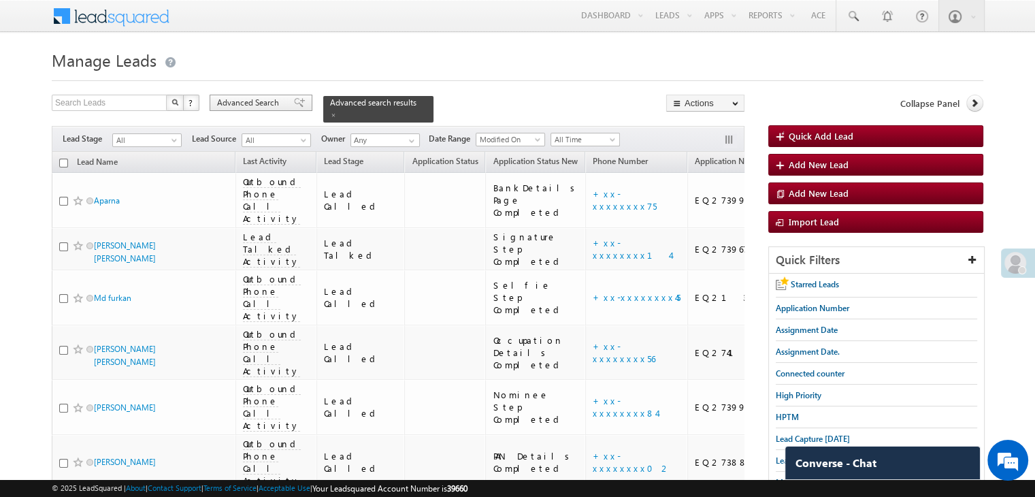
click at [281, 100] on span "Advanced Search" at bounding box center [250, 103] width 66 height 12
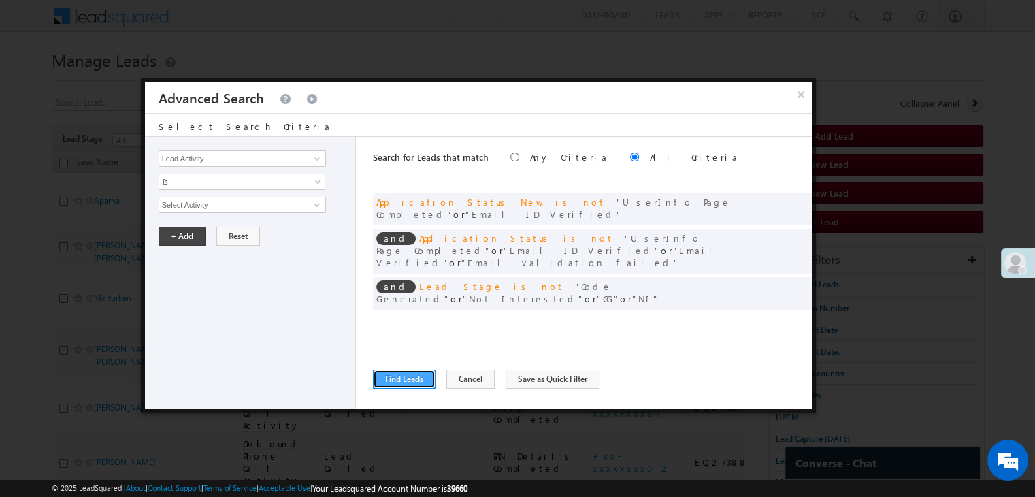
click at [398, 373] on button "Find Leads" at bounding box center [404, 378] width 63 height 19
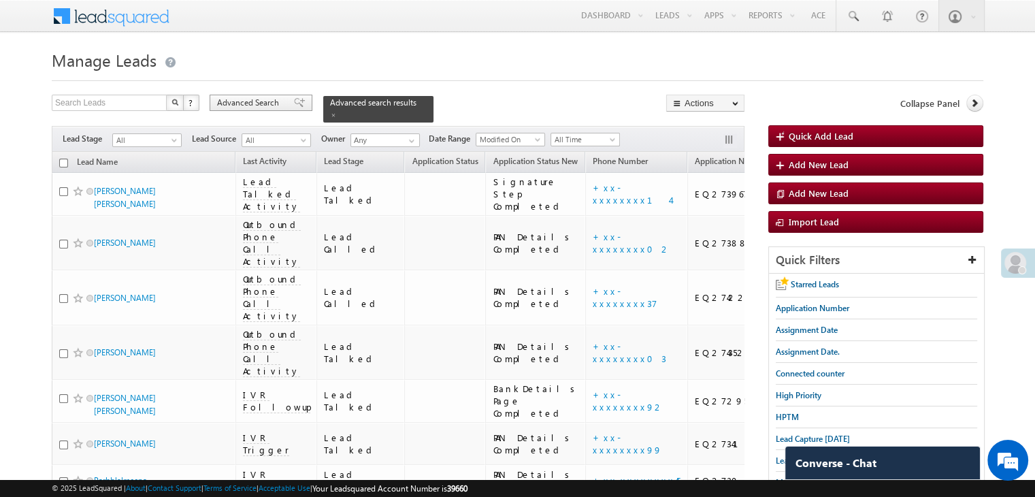
click at [275, 104] on span "Advanced Search" at bounding box center [250, 103] width 66 height 12
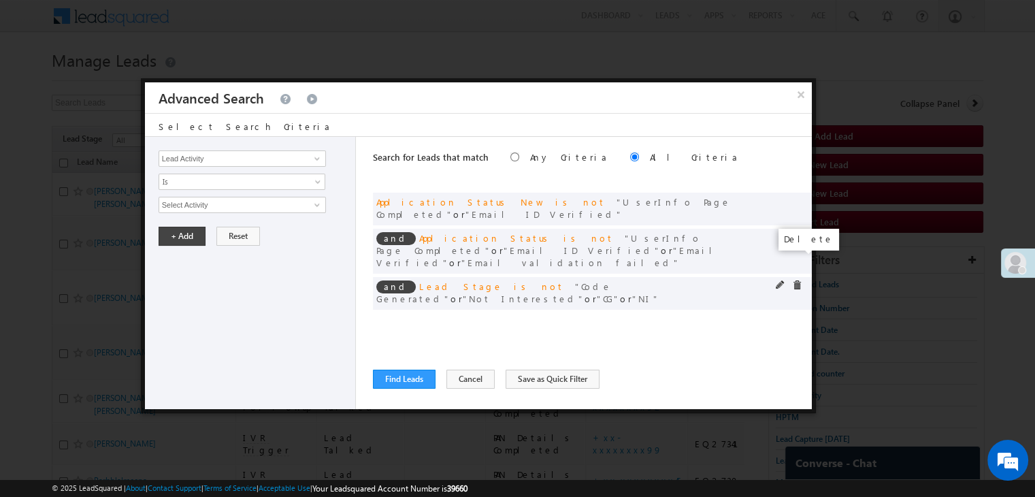
click at [796, 280] on span at bounding box center [797, 285] width 10 height 10
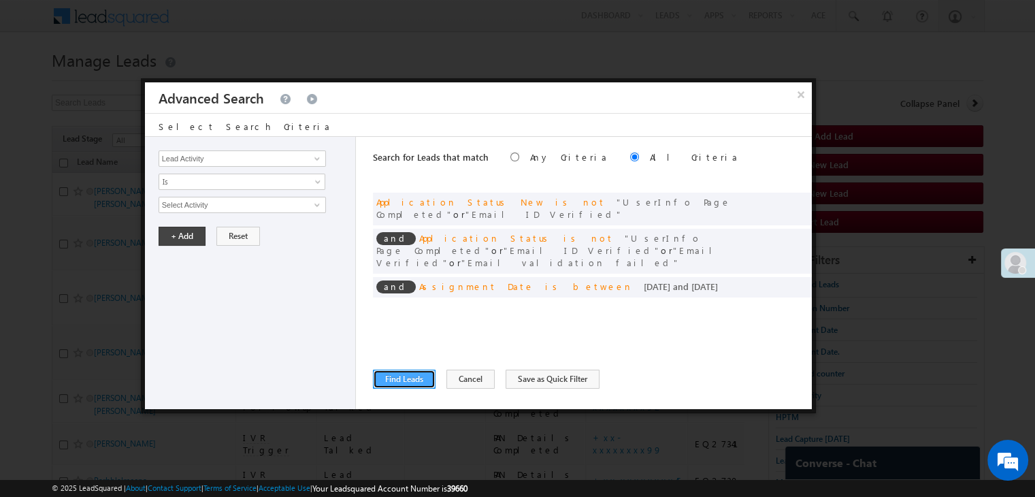
click at [397, 374] on button "Find Leads" at bounding box center [404, 378] width 63 height 19
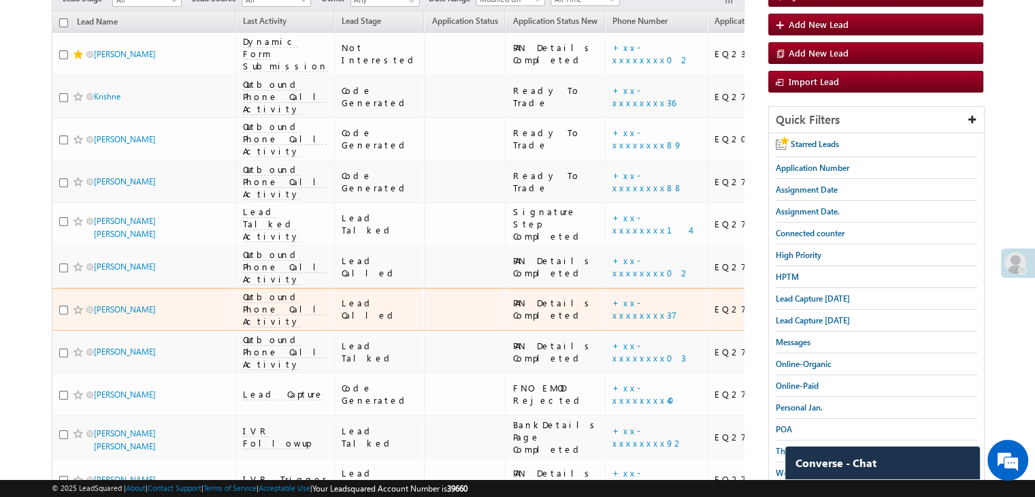
scroll to position [122, 0]
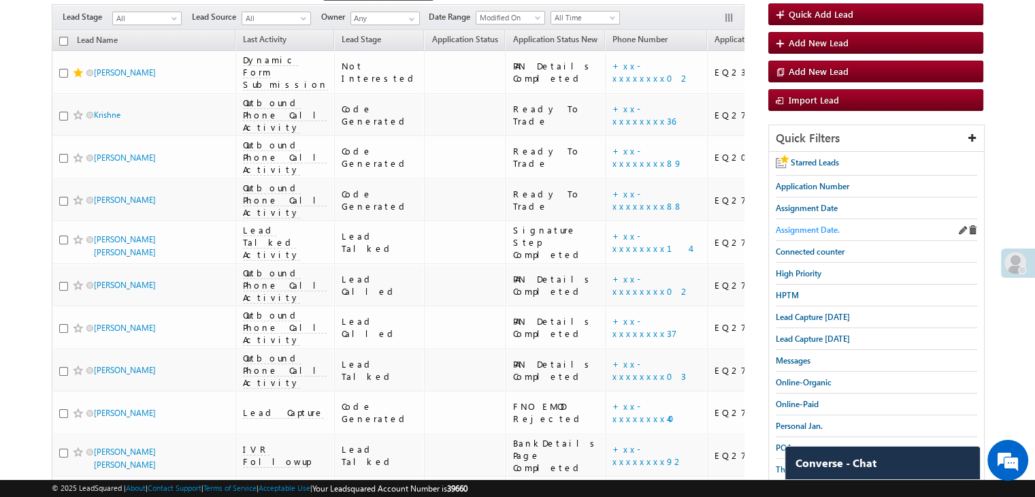
click at [816, 229] on span "Assignment Date." at bounding box center [807, 229] width 64 height 10
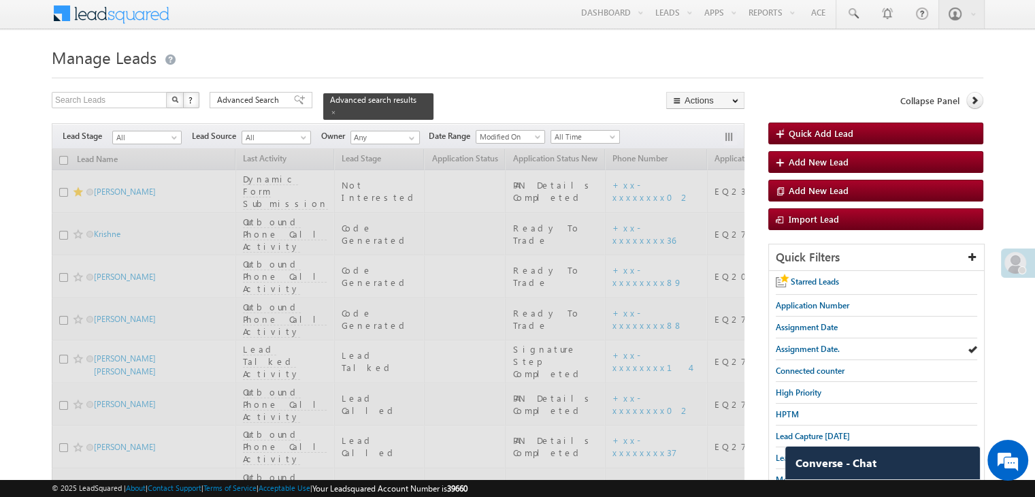
scroll to position [0, 0]
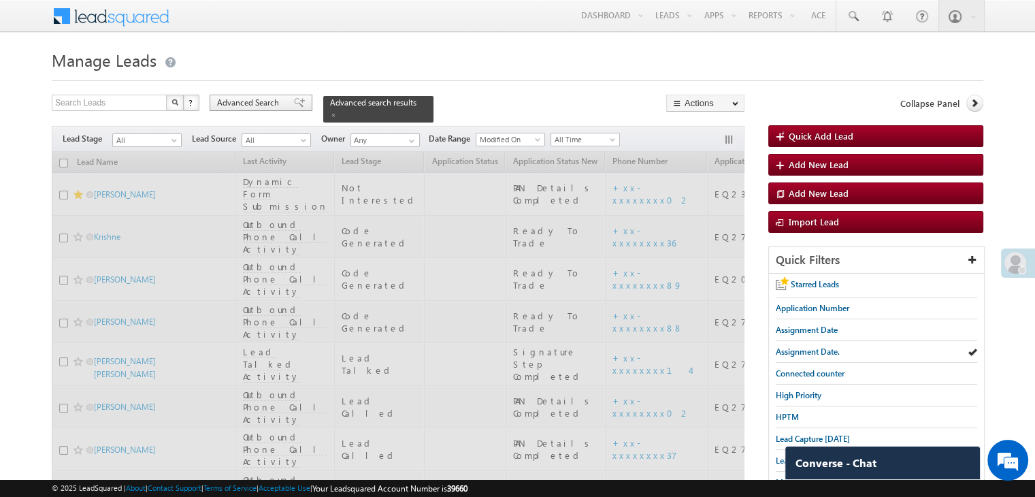
click at [255, 103] on span "Advanced Search" at bounding box center [250, 103] width 66 height 12
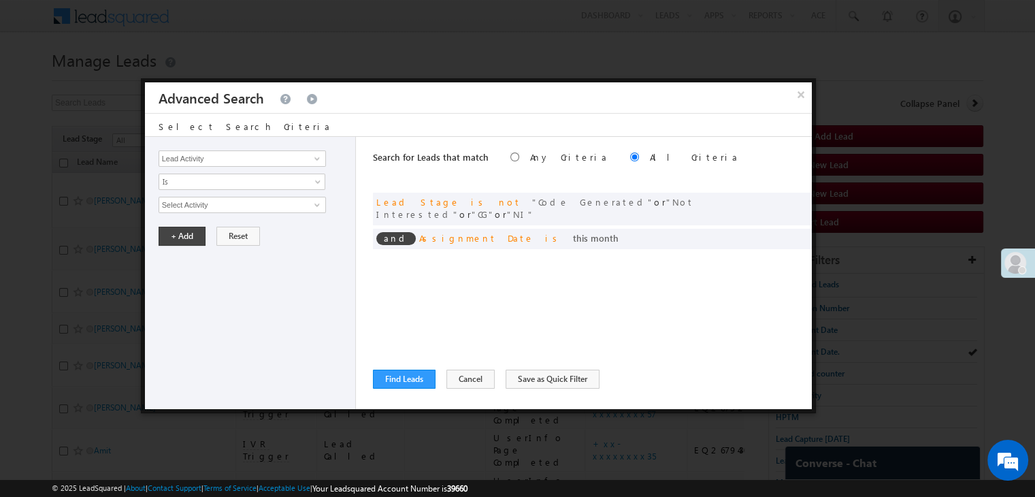
click at [307, 51] on div at bounding box center [517, 248] width 1035 height 497
click at [798, 93] on button "×" at bounding box center [800, 94] width 22 height 24
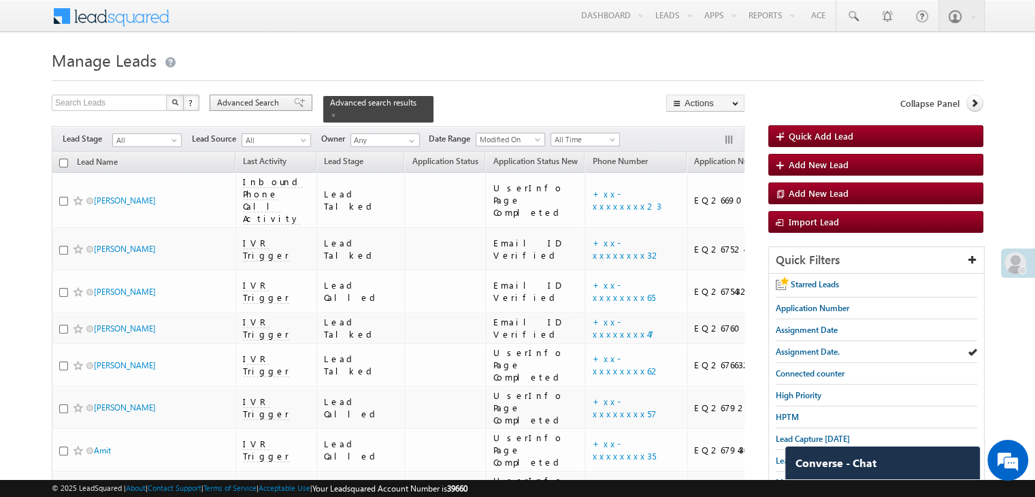
click at [265, 106] on span "Advanced Search" at bounding box center [250, 103] width 66 height 12
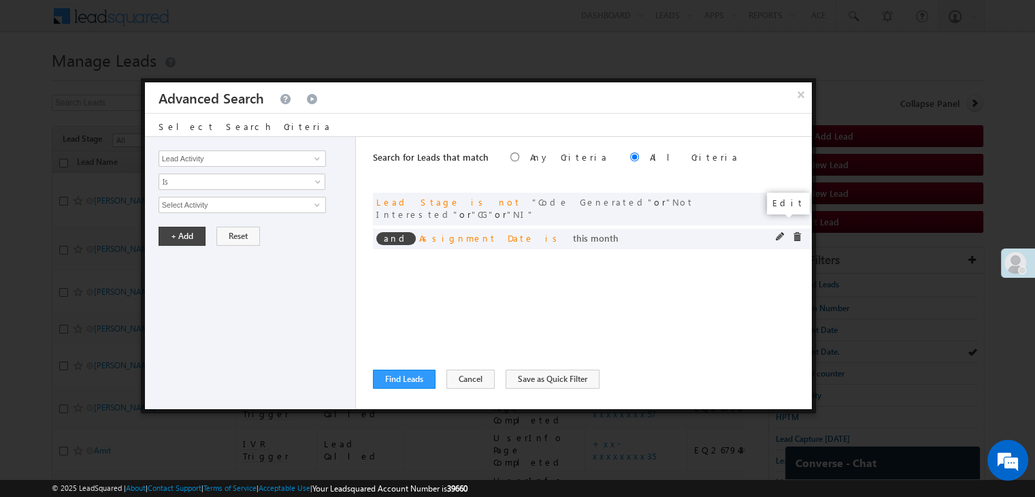
click at [778, 232] on span at bounding box center [780, 237] width 10 height 10
click at [780, 232] on span at bounding box center [780, 237] width 10 height 10
click at [778, 232] on span at bounding box center [780, 237] width 10 height 10
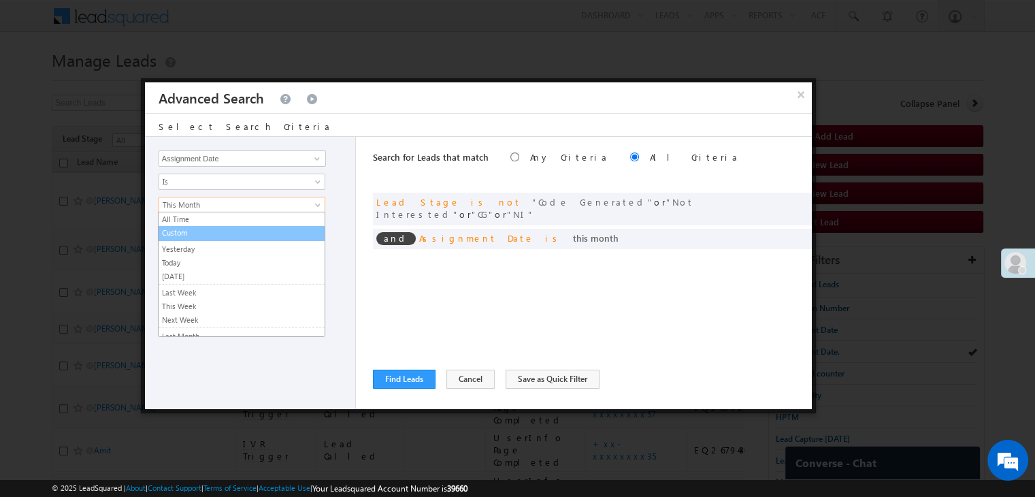
click at [248, 230] on link "Custom" at bounding box center [241, 232] width 166 height 12
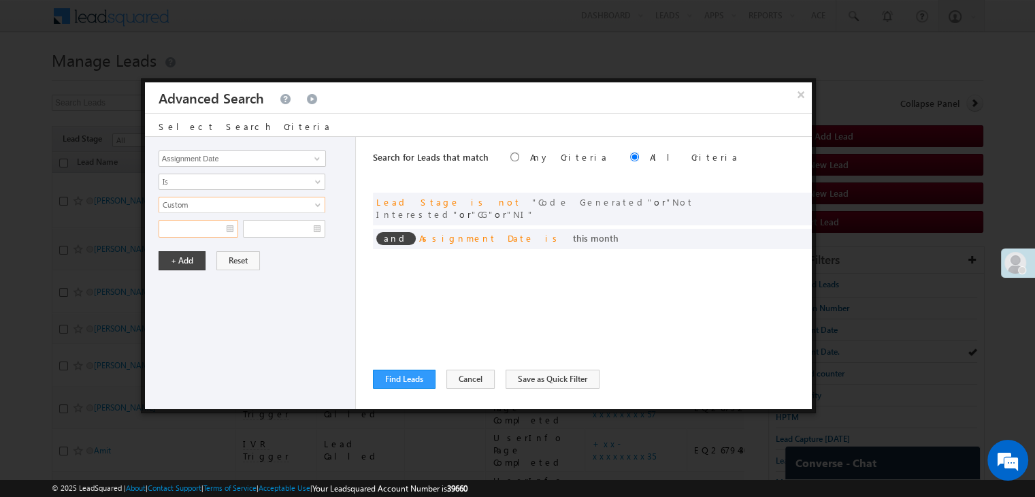
click at [201, 229] on input "text" at bounding box center [198, 229] width 80 height 18
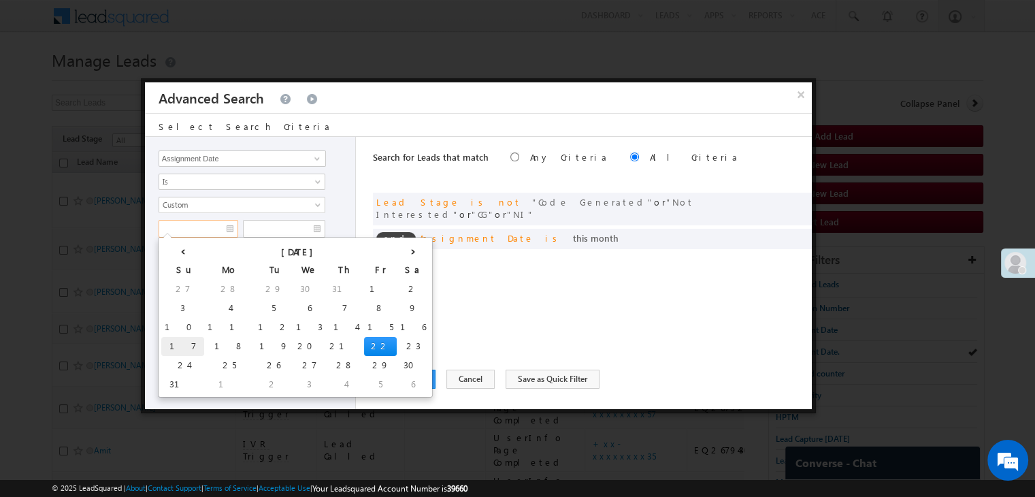
click at [173, 345] on td "17" at bounding box center [182, 346] width 43 height 19
type input "08/17/25"
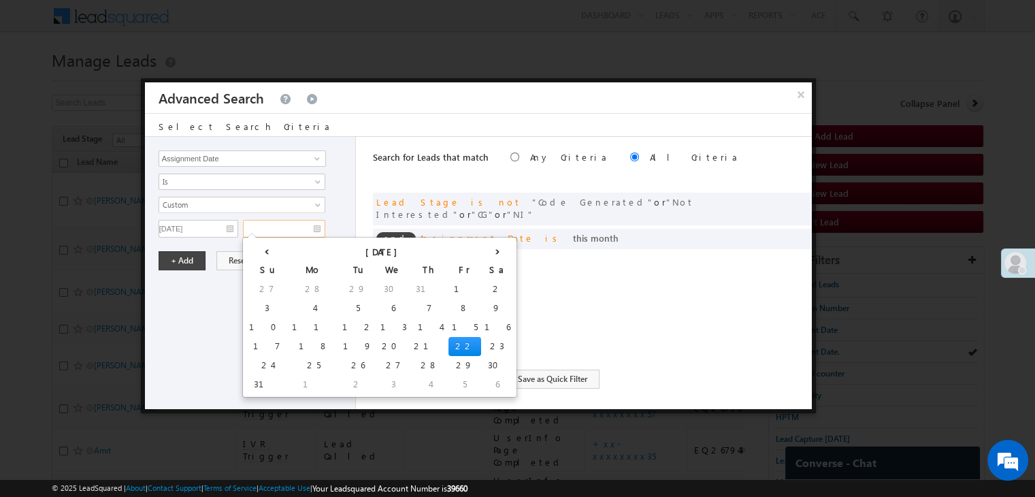
click at [298, 228] on input "text" at bounding box center [284, 229] width 82 height 18
click at [339, 346] on td "19" at bounding box center [358, 346] width 38 height 19
type input "[DATE]"
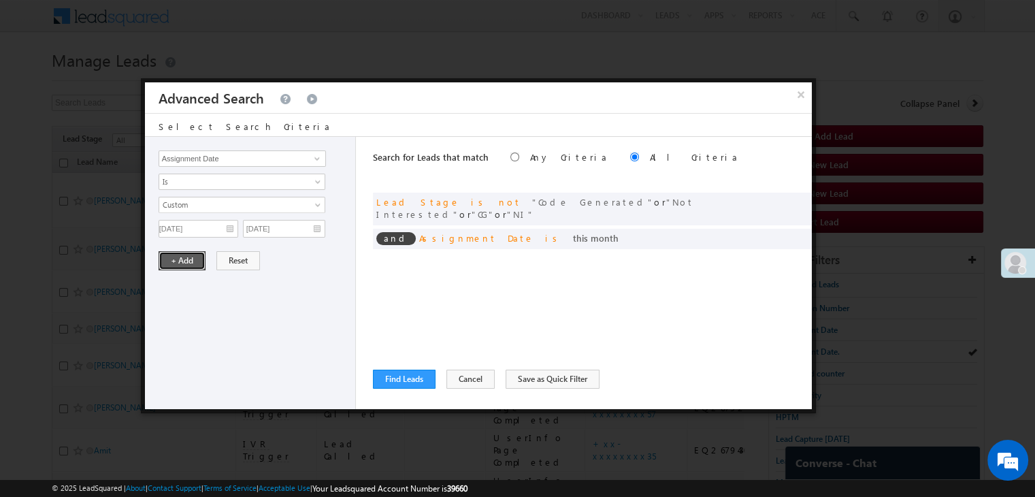
click at [185, 264] on button "+ Add" at bounding box center [181, 260] width 47 height 19
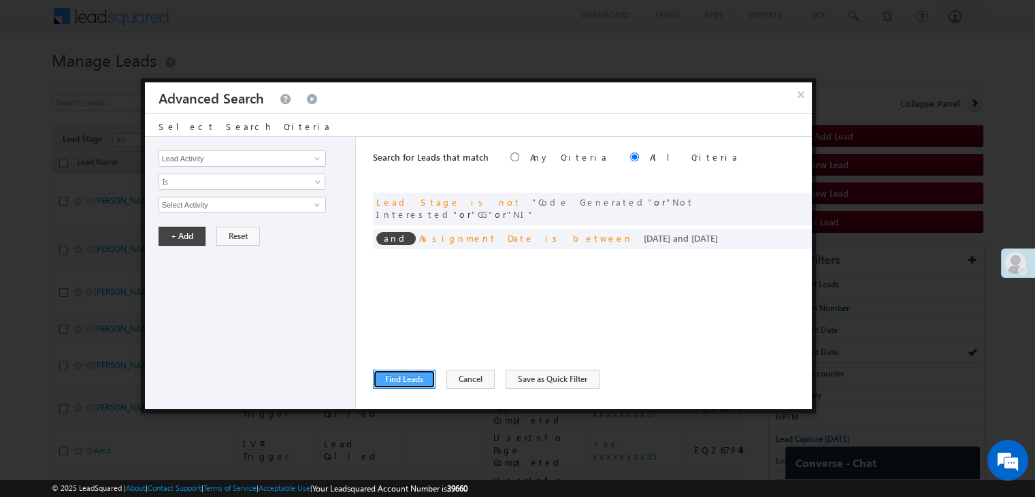
click at [401, 380] on button "Find Leads" at bounding box center [404, 378] width 63 height 19
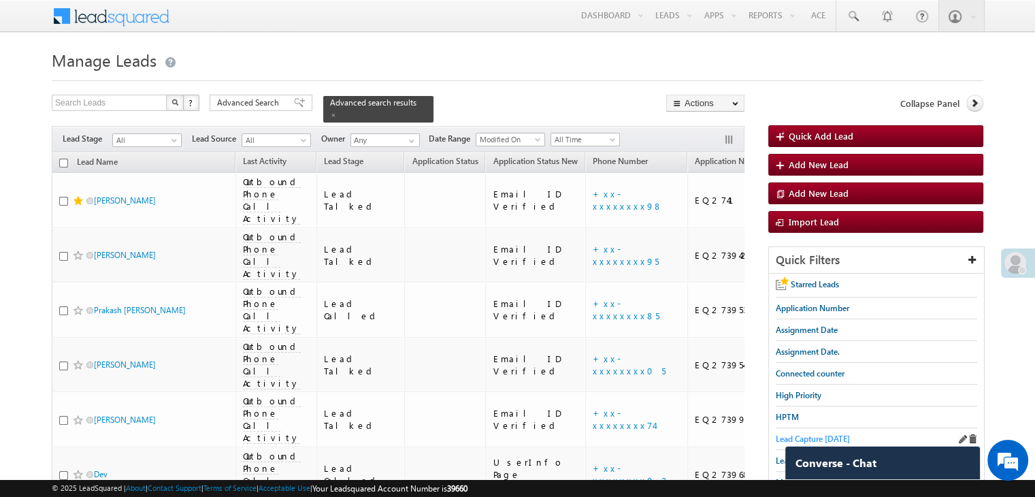
click at [836, 438] on span "Lead Capture [DATE]" at bounding box center [812, 438] width 74 height 10
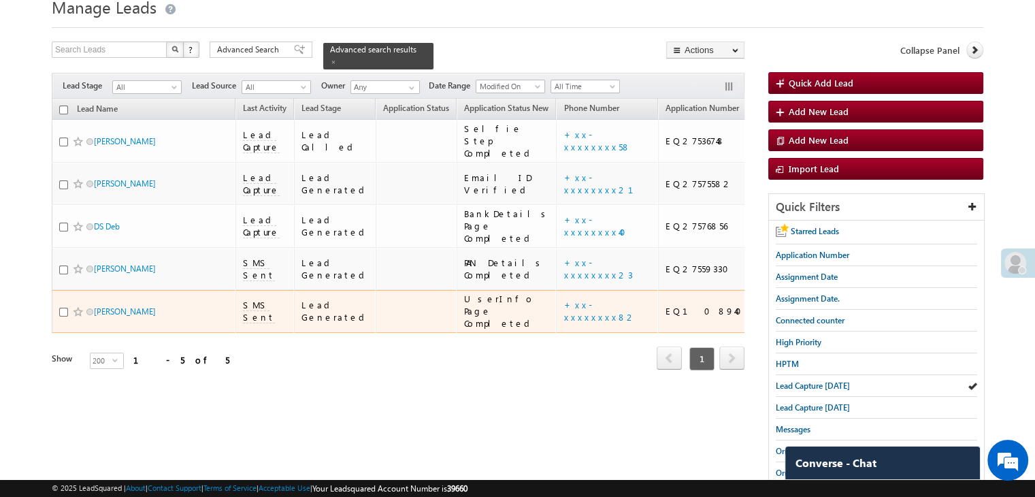
scroll to position [46, 0]
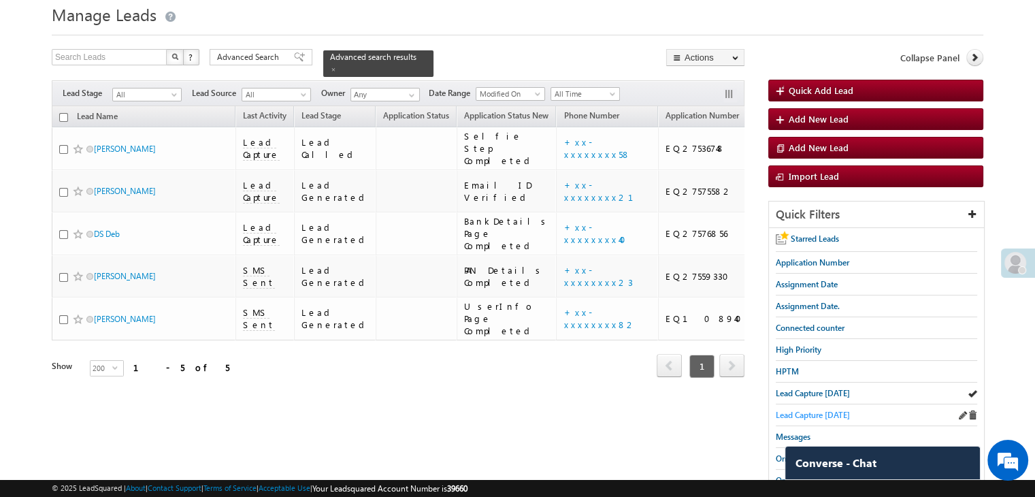
click at [784, 414] on span "Lead Capture [DATE]" at bounding box center [812, 414] width 74 height 10
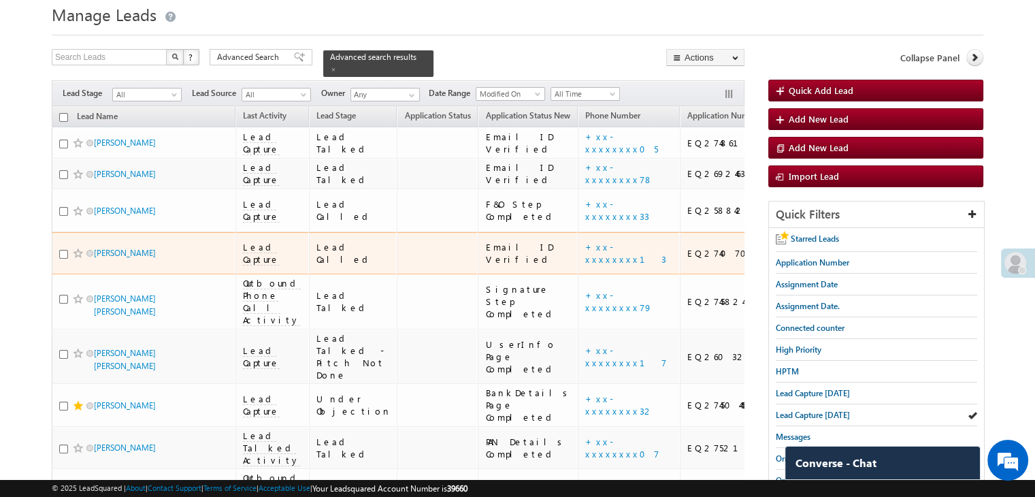
scroll to position [250, 0]
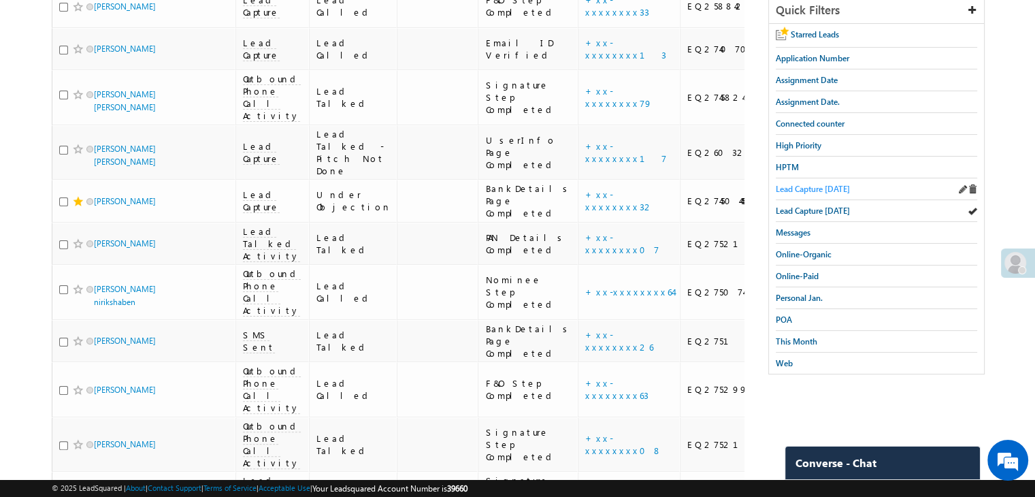
click at [809, 188] on span "Lead Capture [DATE]" at bounding box center [812, 189] width 74 height 10
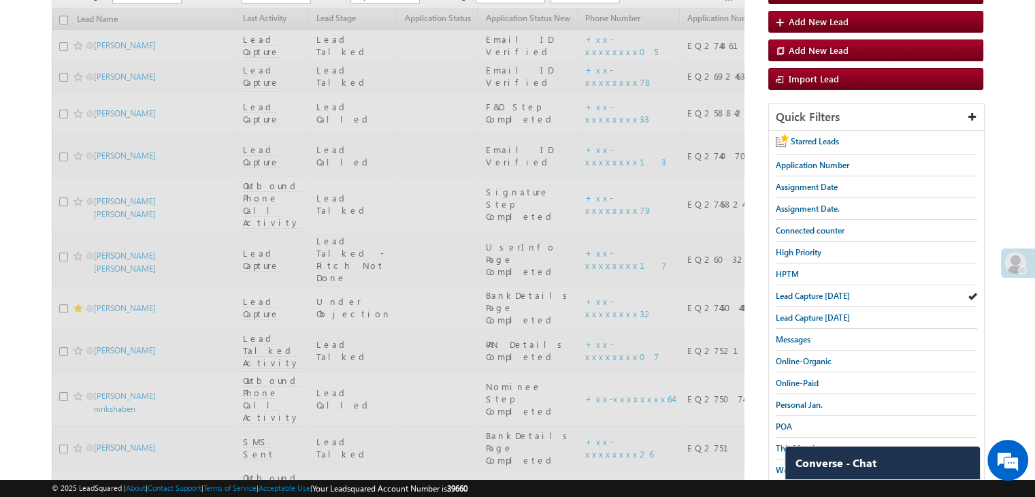
scroll to position [46, 0]
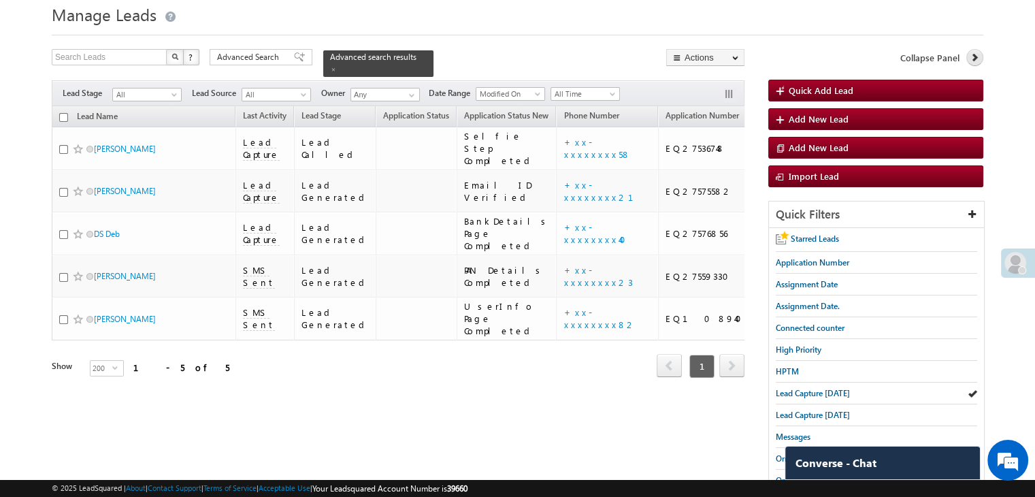
click at [970, 59] on icon at bounding box center [974, 57] width 10 height 10
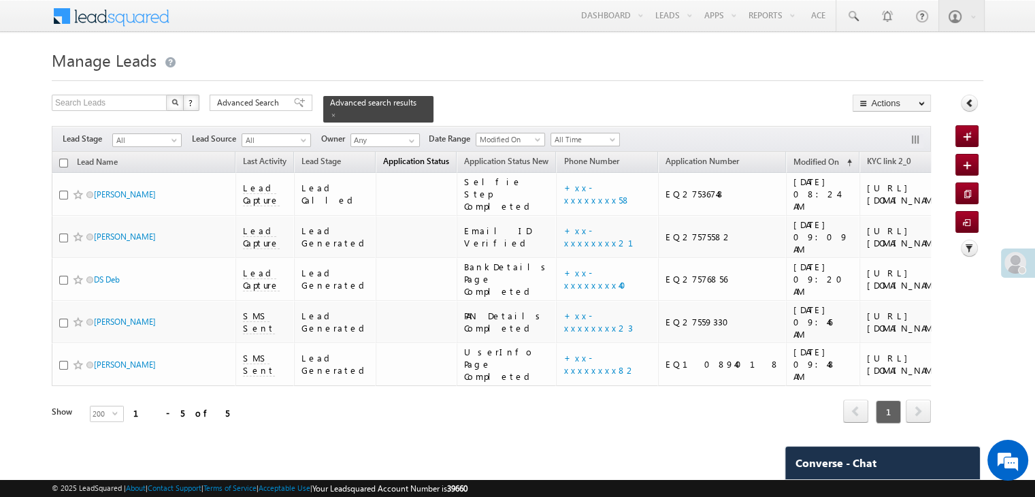
click at [383, 156] on span "Application Status" at bounding box center [416, 161] width 66 height 10
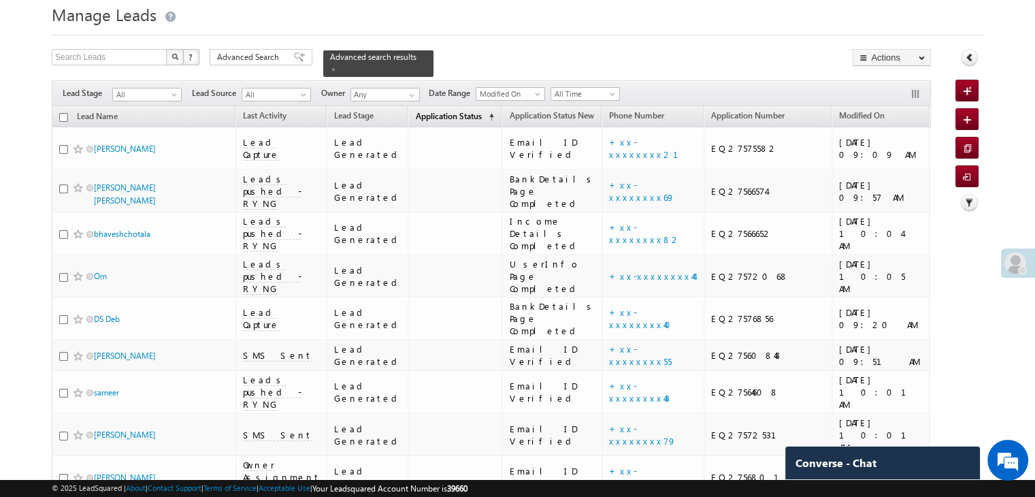
click at [415, 111] on span "Application Status" at bounding box center [448, 116] width 66 height 10
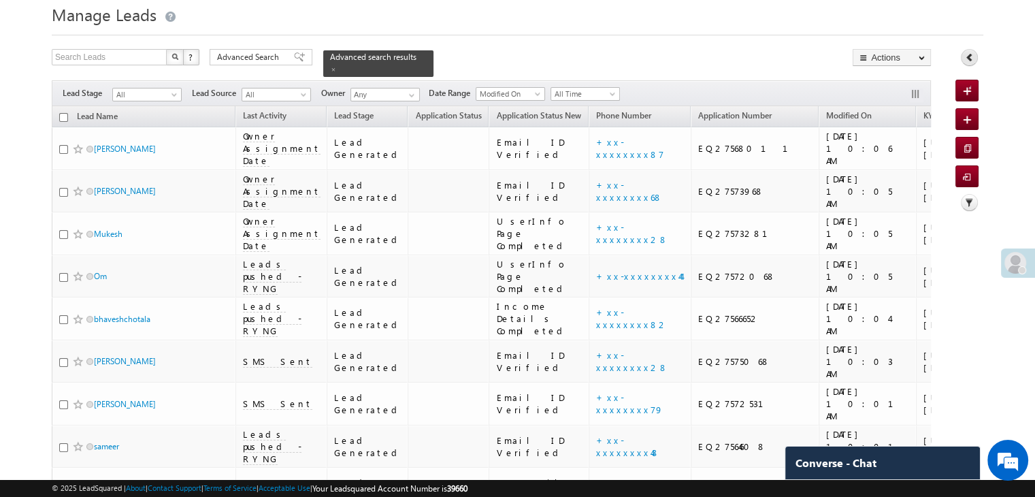
click at [969, 60] on icon at bounding box center [969, 57] width 10 height 10
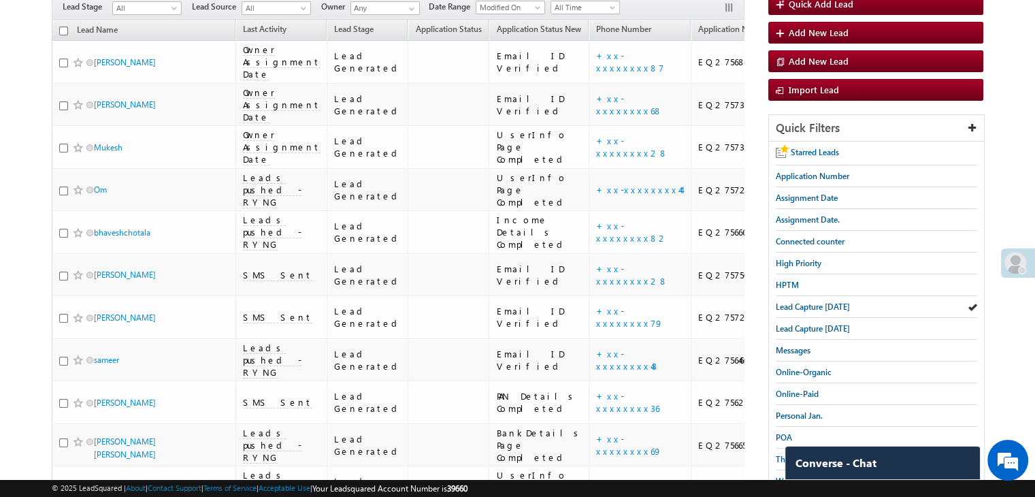
scroll to position [136, 0]
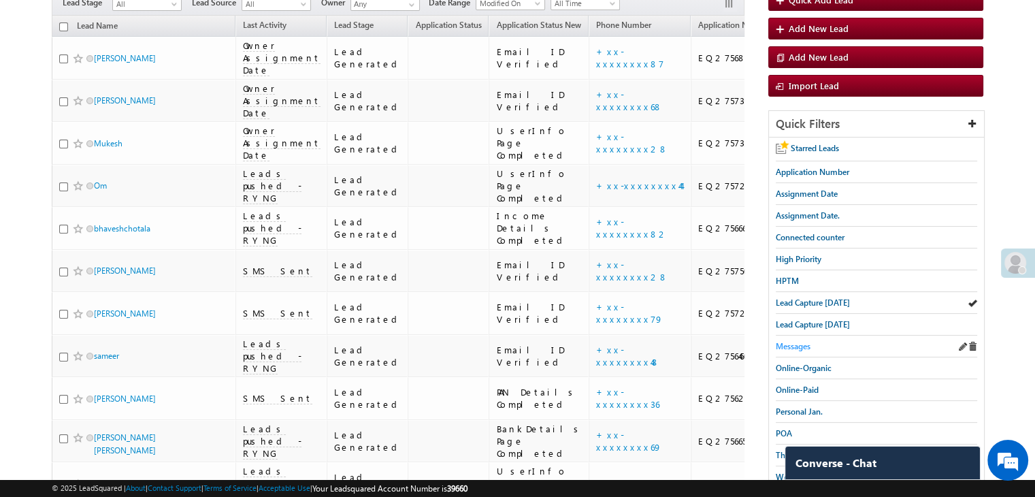
click at [799, 343] on span "Messages" at bounding box center [792, 346] width 35 height 10
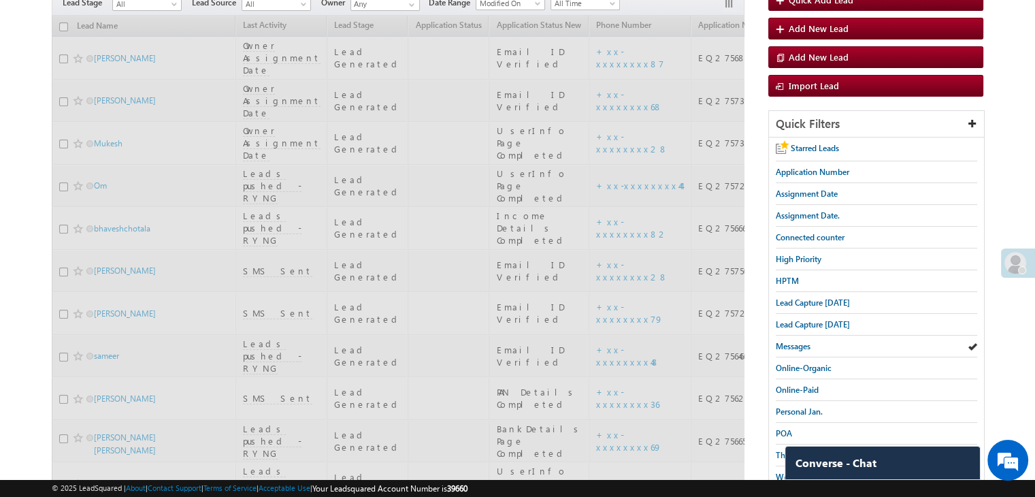
scroll to position [0, 0]
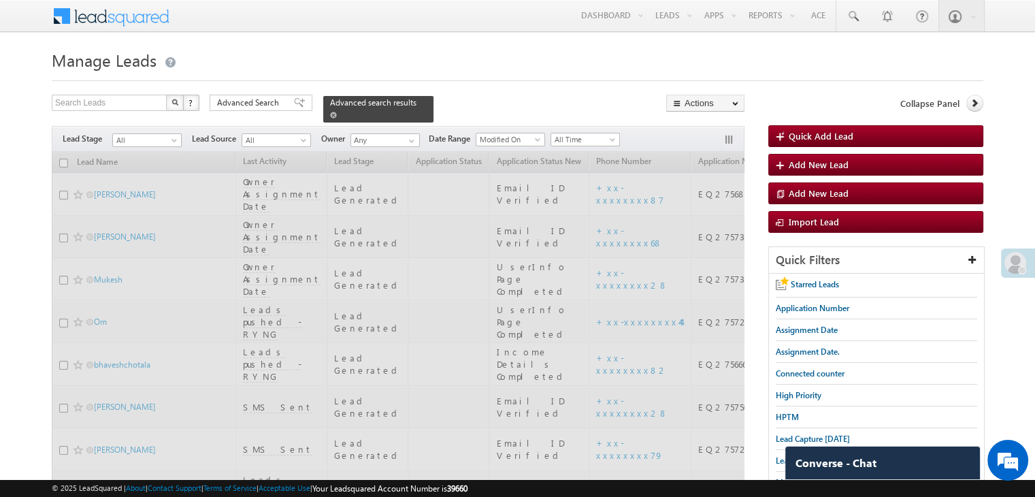
click at [337, 112] on span at bounding box center [333, 115] width 7 height 7
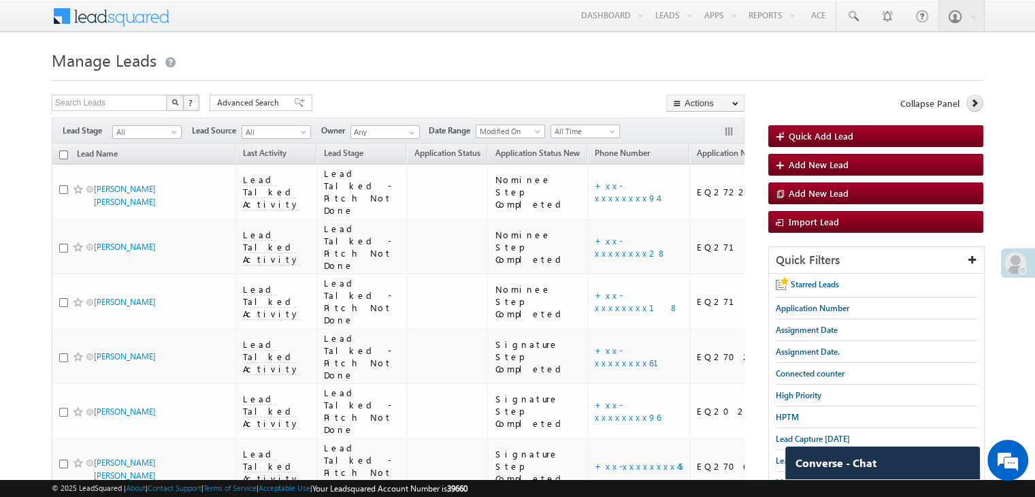
click at [969, 109] on link at bounding box center [974, 103] width 17 height 17
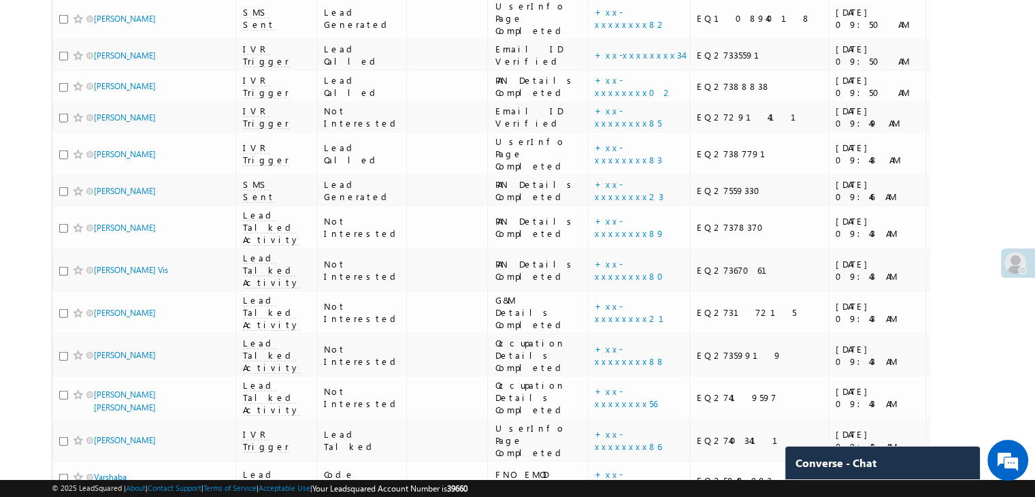
scroll to position [3877, 0]
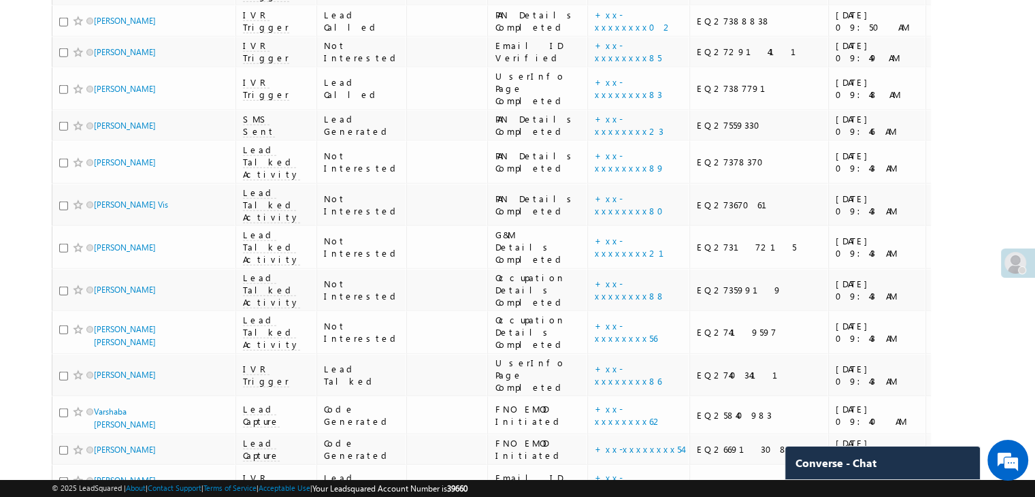
copy div "EQ21396708"
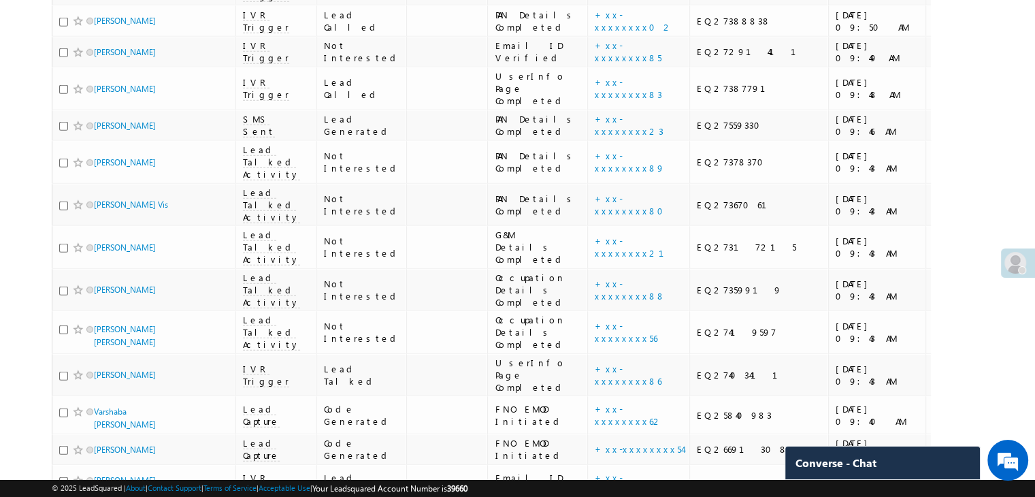
copy div "EQ27399948"
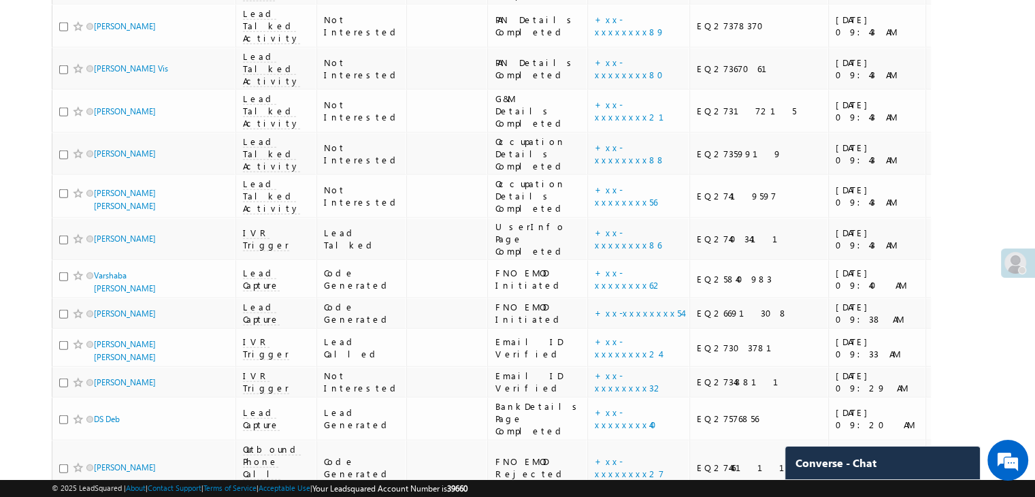
scroll to position [4149, 0]
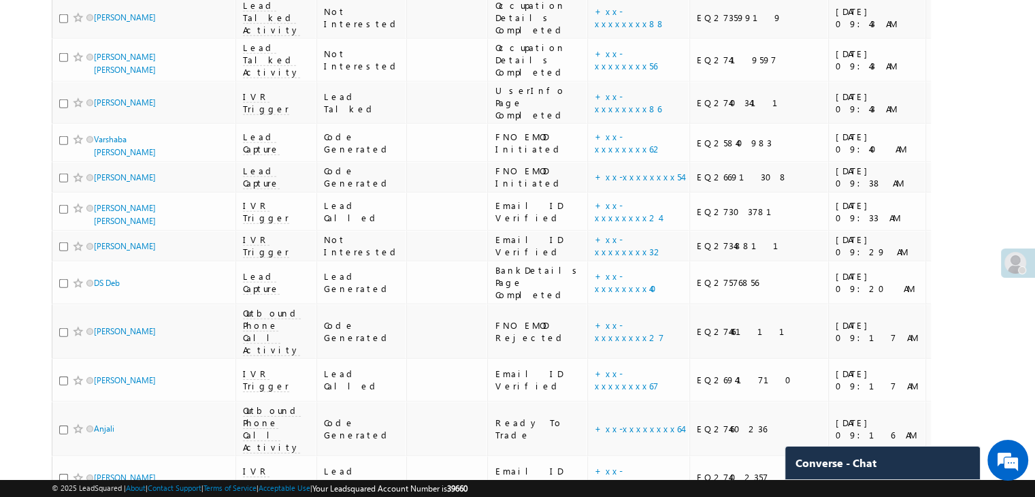
copy div "EQ27399453"
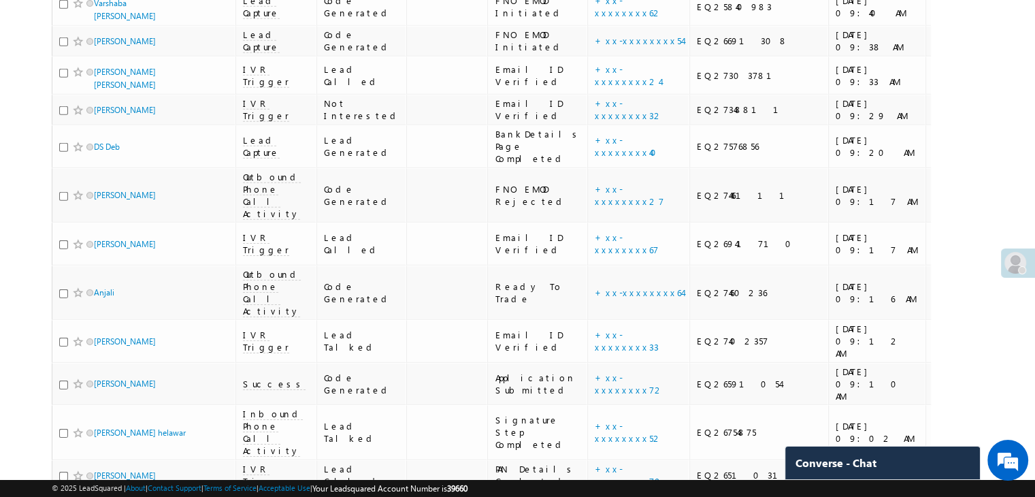
scroll to position [4421, 0]
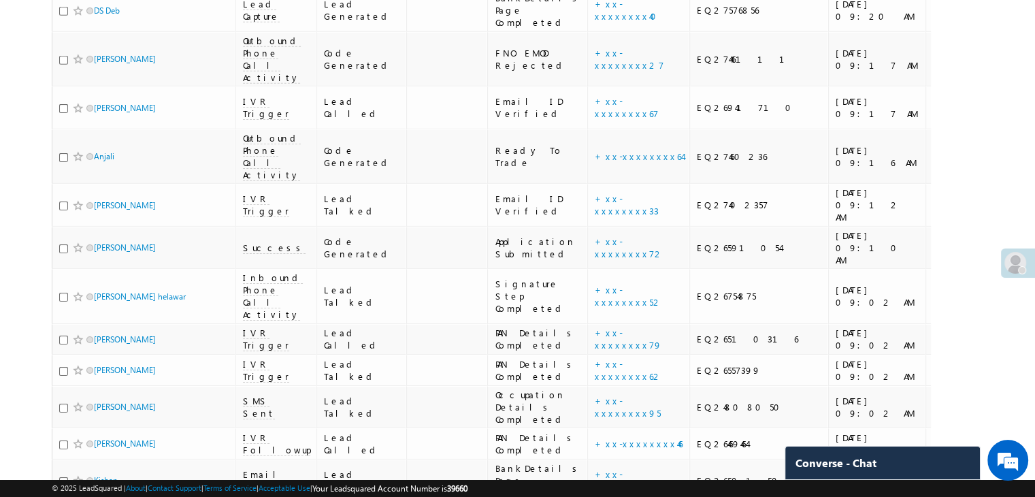
copy div "EQ27297024"
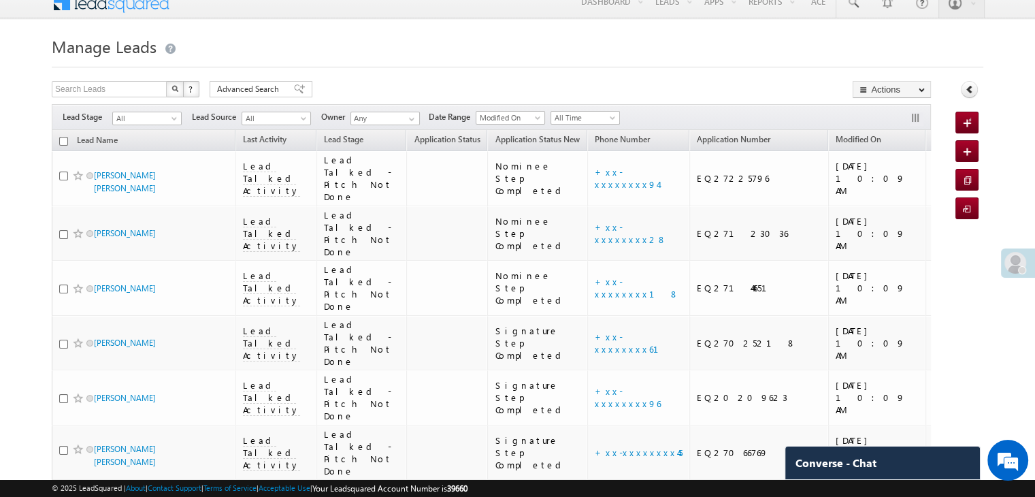
scroll to position [0, 0]
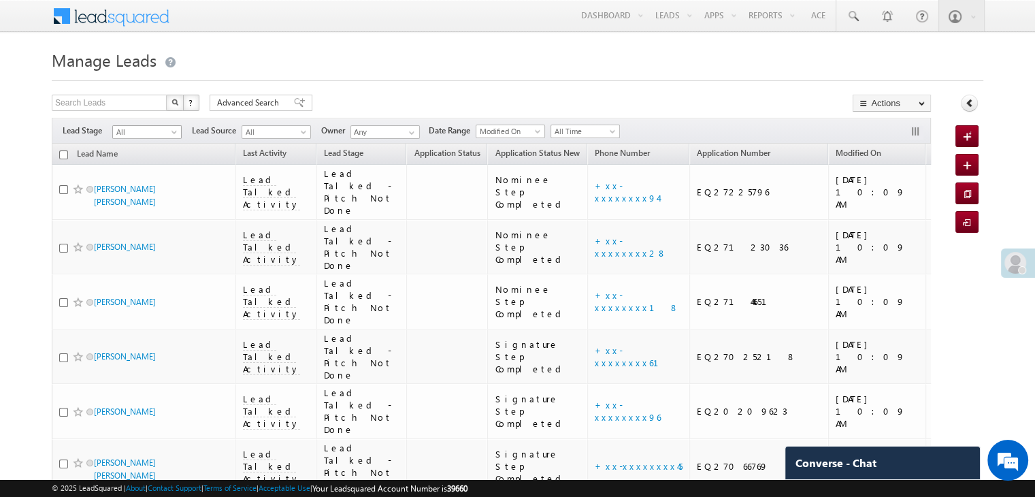
click at [173, 131] on span at bounding box center [175, 134] width 11 height 11
click at [154, 160] on link "Not Interested" at bounding box center [147, 154] width 69 height 12
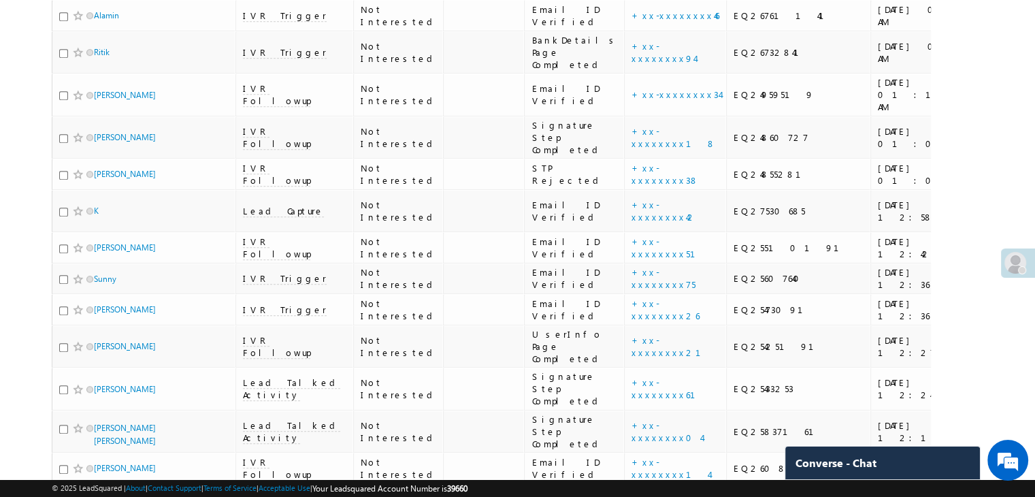
scroll to position [816, 0]
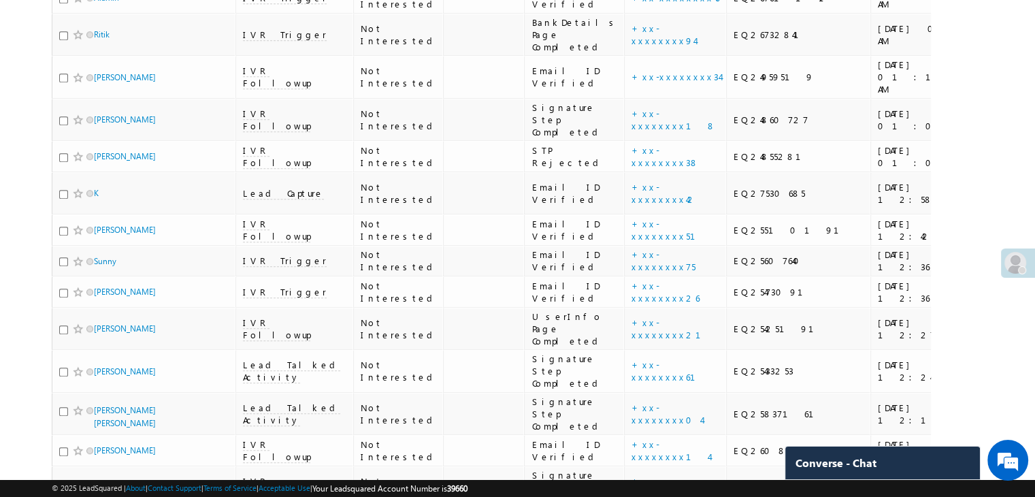
copy div "EQ27378370"
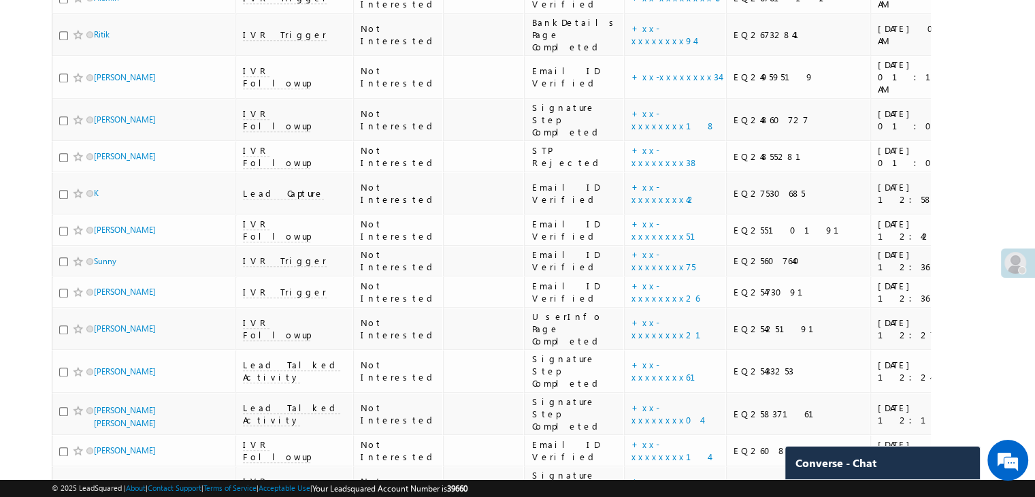
copy div "EQ27317215"
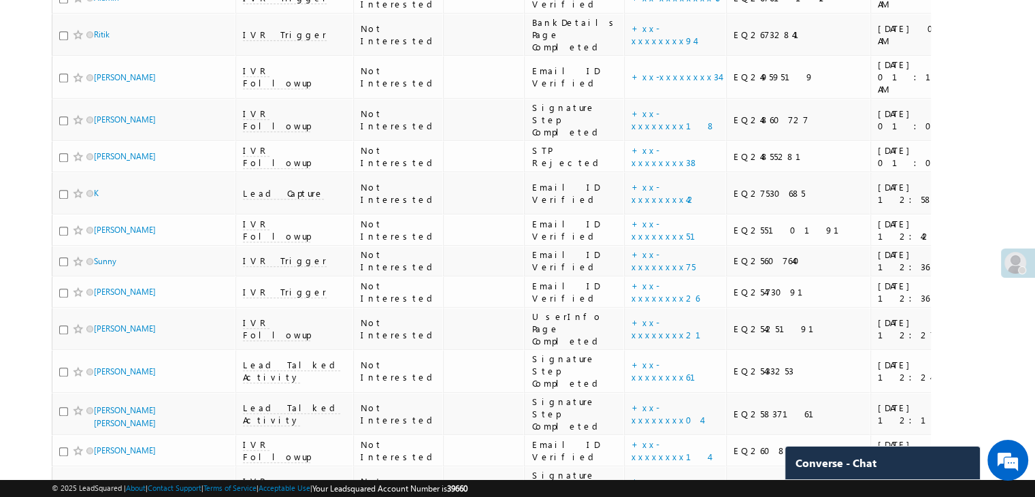
copy div "EQ27367061"
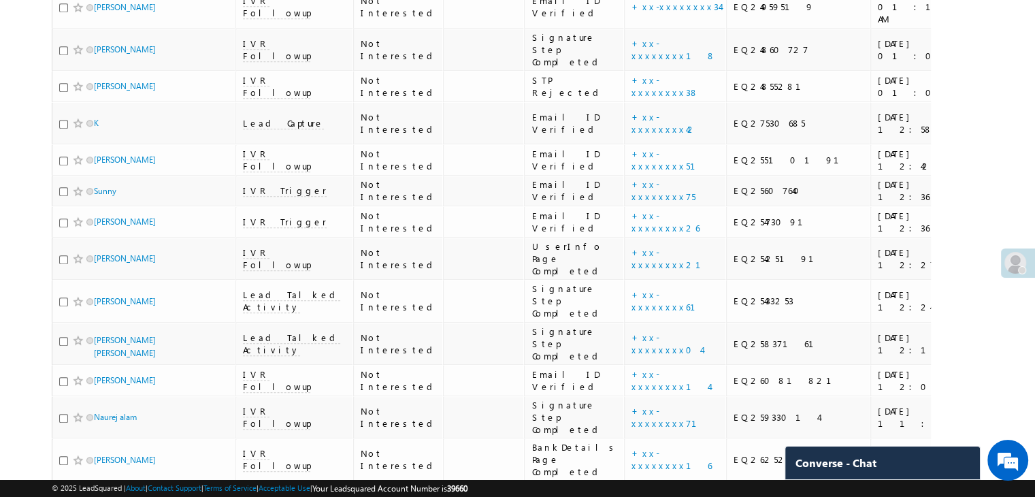
scroll to position [952, 0]
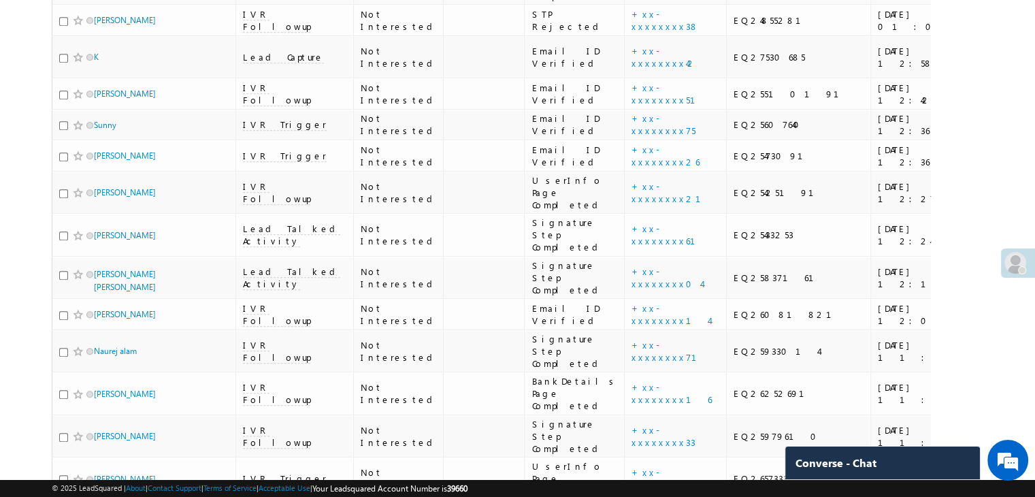
copy div "EQ27359919"
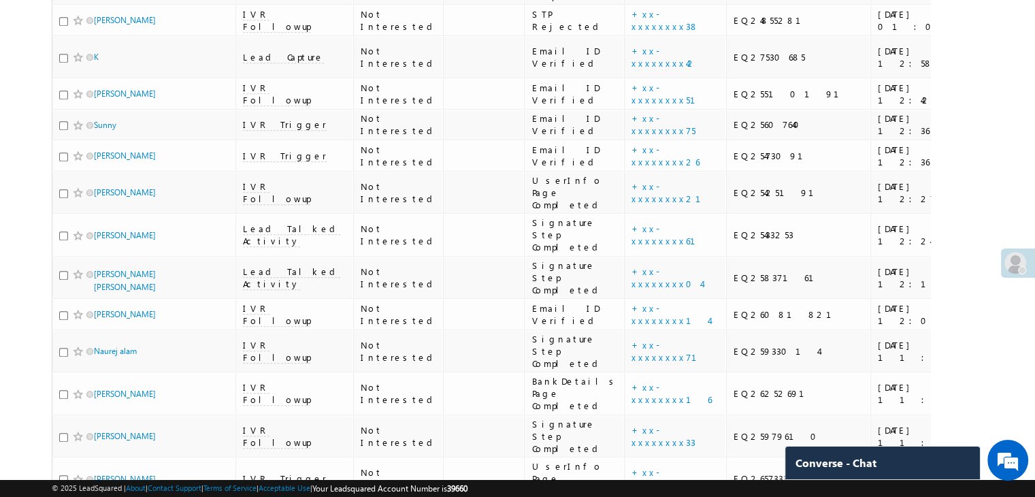
copy div "EQ27419597"
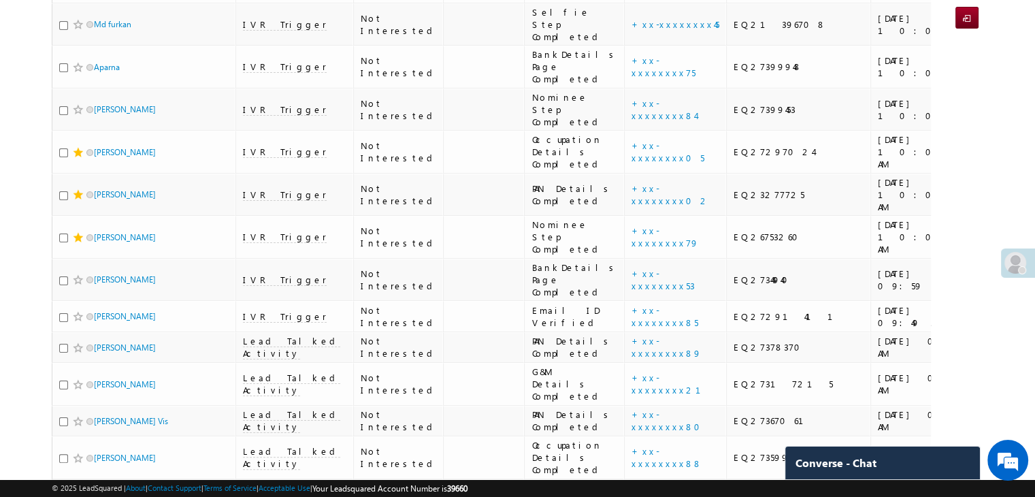
scroll to position [0, 0]
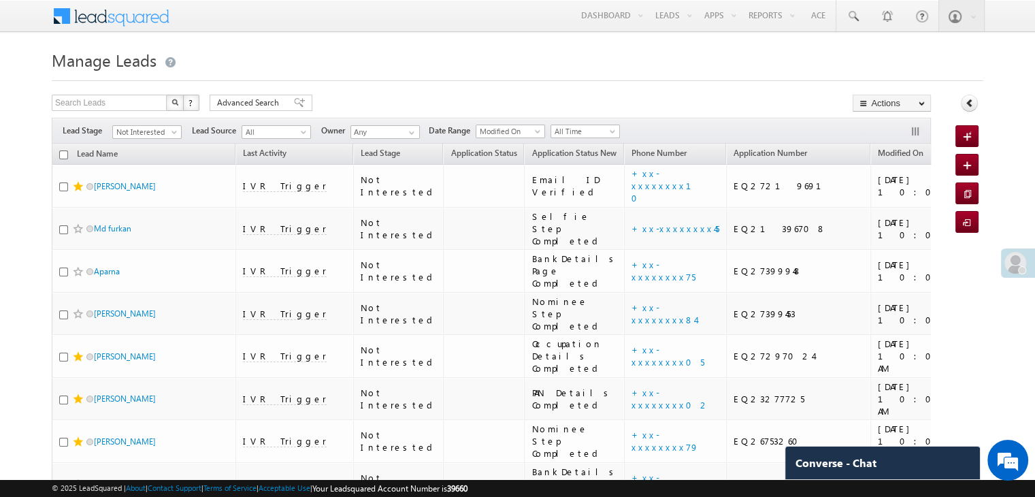
click at [964, 99] on icon at bounding box center [969, 103] width 10 height 10
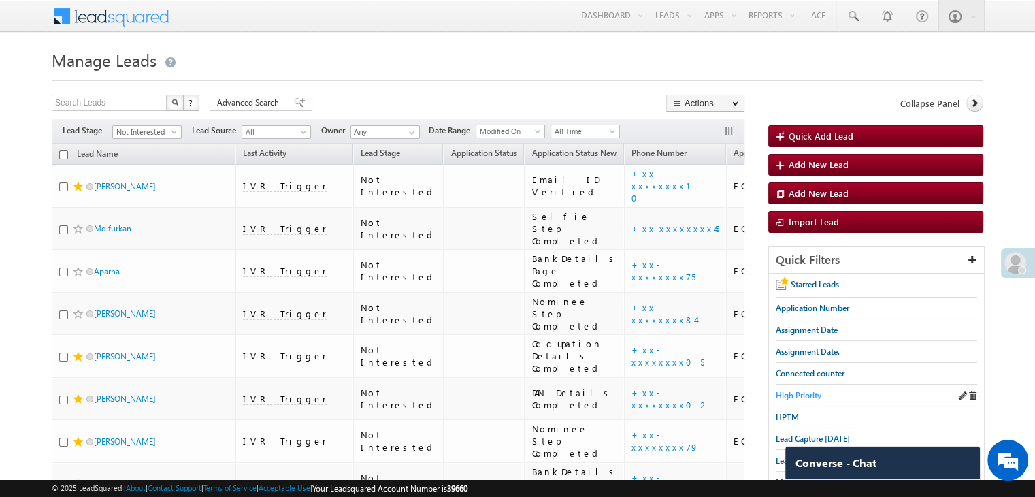
click at [806, 390] on span "High Priority" at bounding box center [798, 395] width 46 height 10
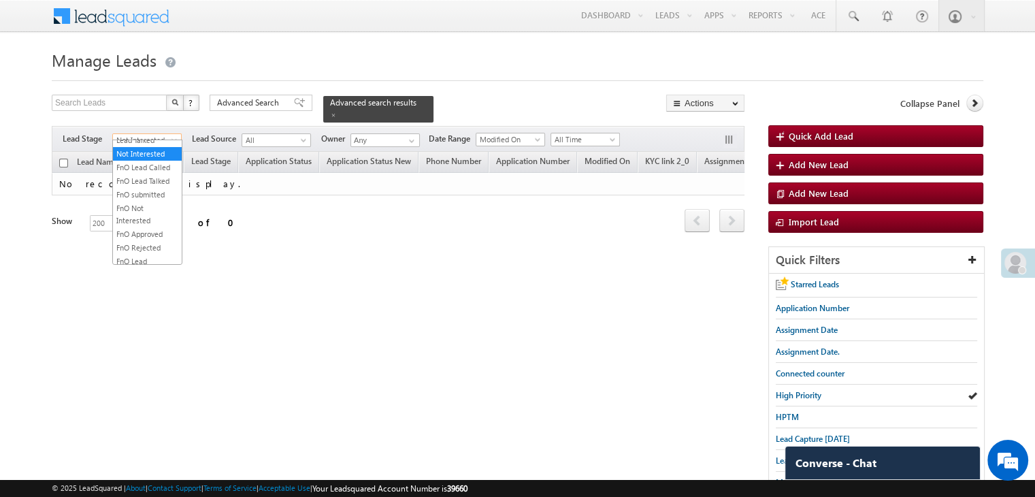
click at [150, 134] on span "Not Interested" at bounding box center [145, 140] width 65 height 12
click at [155, 148] on link "All" at bounding box center [147, 147] width 69 height 12
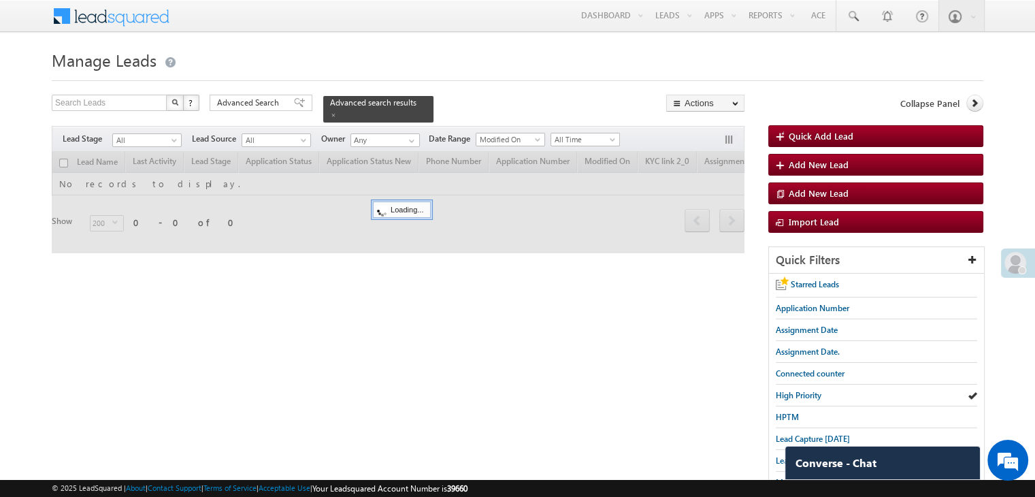
click at [244, 95] on div "Advanced Search" at bounding box center [260, 103] width 103 height 16
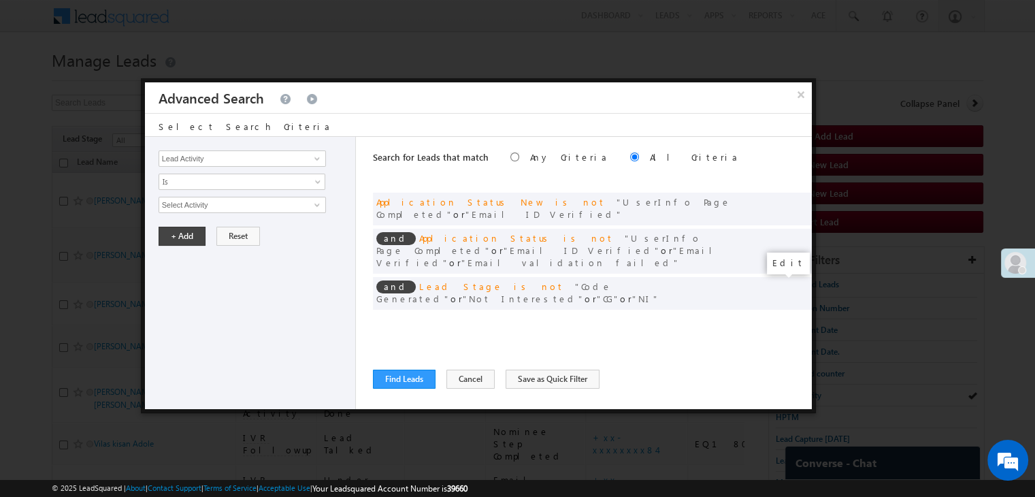
click at [778, 316] on span at bounding box center [780, 321] width 10 height 10
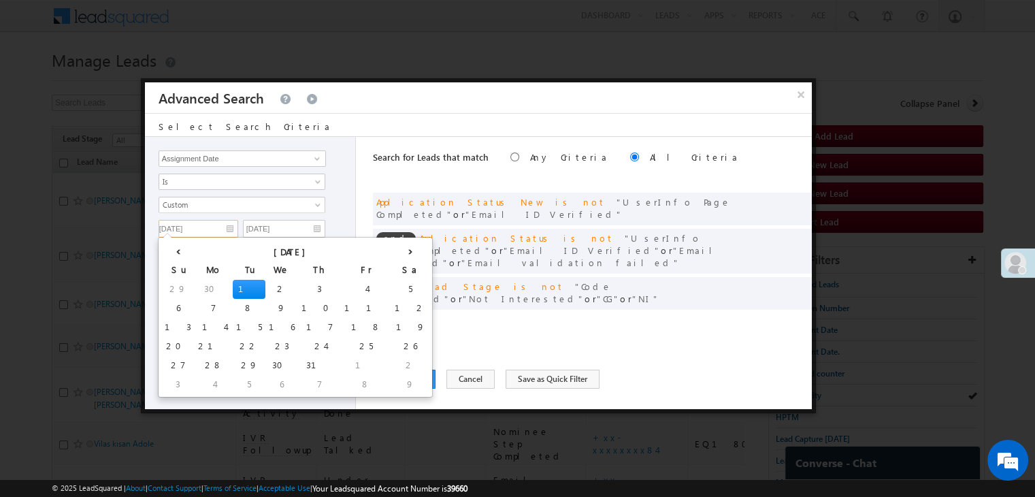
click at [212, 228] on input "07/01/25" at bounding box center [198, 229] width 80 height 18
click at [391, 249] on th "›" at bounding box center [410, 250] width 38 height 20
click at [175, 349] on td "17" at bounding box center [182, 346] width 43 height 19
type input "08/17/25"
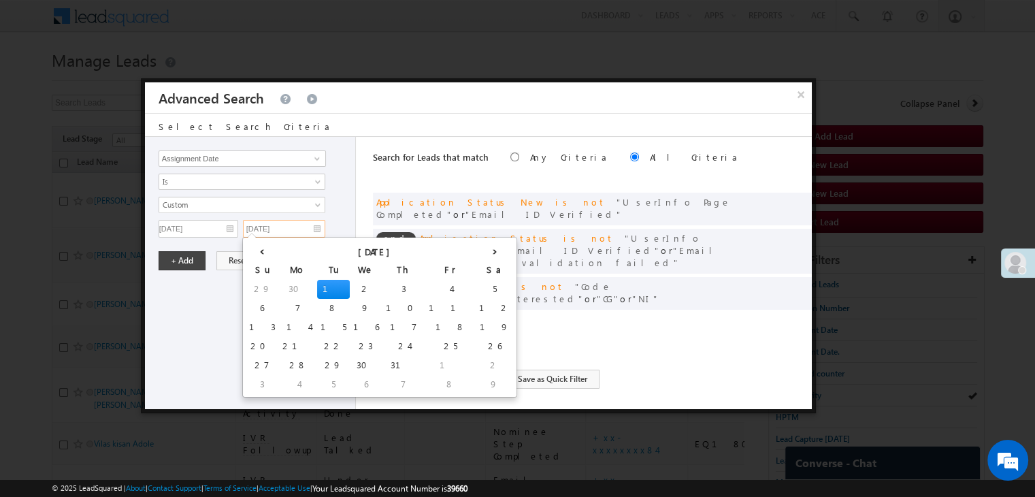
click at [302, 229] on input "07/01/25" at bounding box center [284, 229] width 82 height 18
click at [475, 246] on th "›" at bounding box center [494, 250] width 38 height 20
click at [339, 346] on td "19" at bounding box center [358, 346] width 38 height 19
type input "[DATE]"
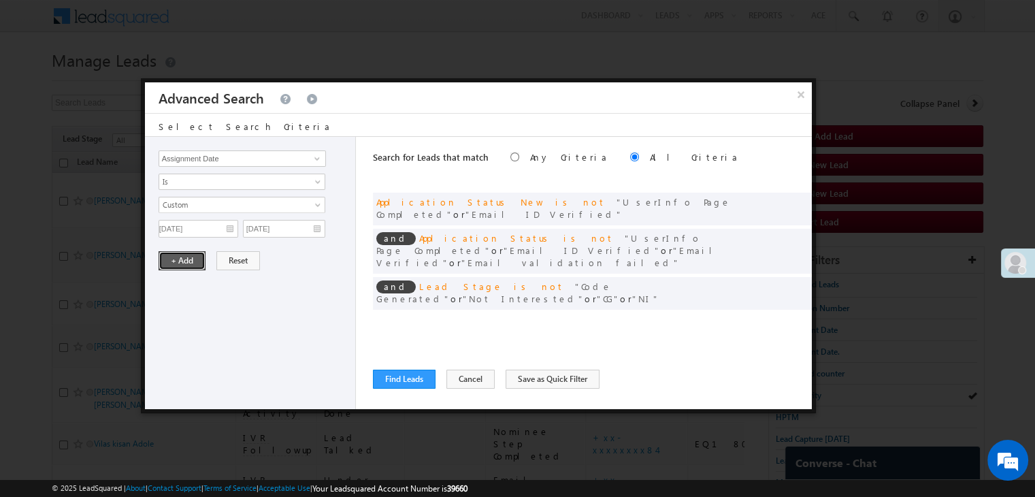
click at [196, 252] on button "+ Add" at bounding box center [181, 260] width 47 height 19
click at [778, 280] on span at bounding box center [780, 285] width 10 height 10
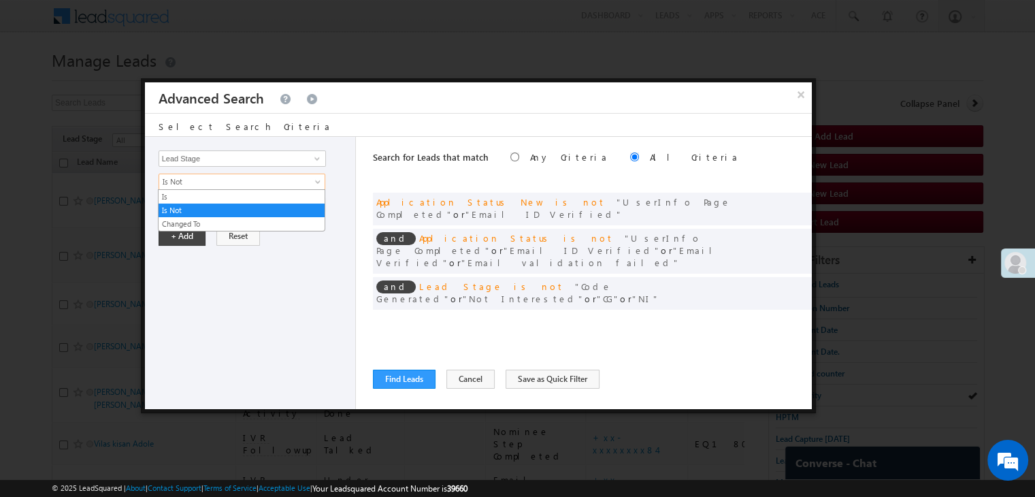
click at [235, 184] on span "Is Not" at bounding box center [233, 181] width 148 height 12
click at [230, 204] on link "Is Not" at bounding box center [241, 210] width 166 height 12
click at [237, 184] on span "Is Not" at bounding box center [233, 181] width 148 height 12
click at [229, 198] on link "Is" at bounding box center [241, 196] width 166 height 12
click at [229, 209] on span "None Selected" at bounding box center [236, 204] width 154 height 15
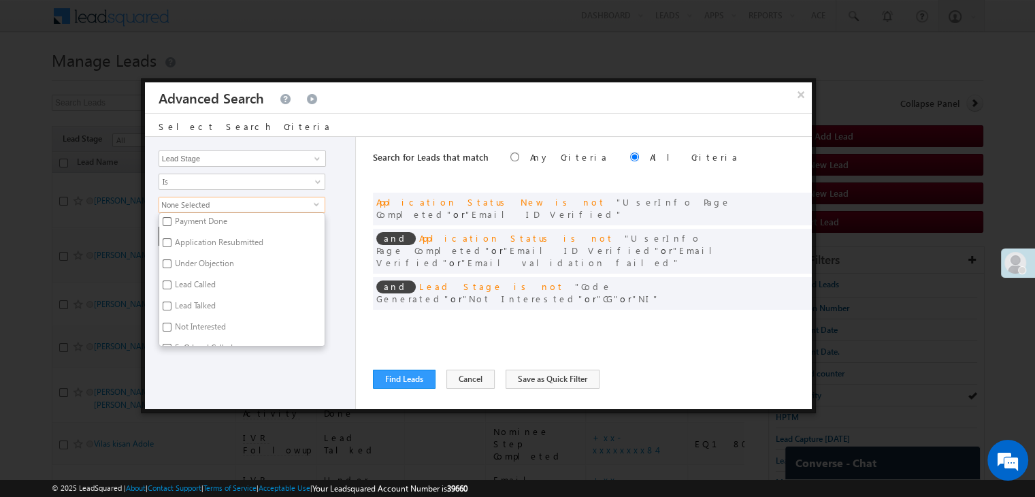
scroll to position [197, 0]
click at [201, 256] on label "Not Interested" at bounding box center [199, 260] width 80 height 21
click at [171, 256] on input "Not Interested" at bounding box center [167, 258] width 9 height 9
checkbox input "true"
click at [178, 360] on div "Lead Activity Task Sales Group Prospect Id WA Last Message Timestamp 4th Day Di…" at bounding box center [250, 273] width 211 height 272
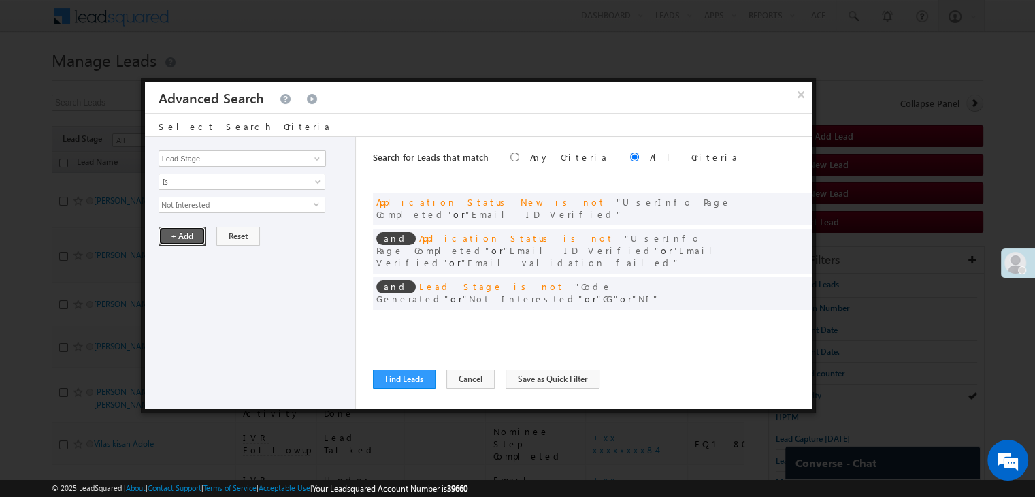
click at [188, 234] on button "+ Add" at bounding box center [181, 235] width 47 height 19
click at [386, 376] on button "Find Leads" at bounding box center [404, 378] width 63 height 19
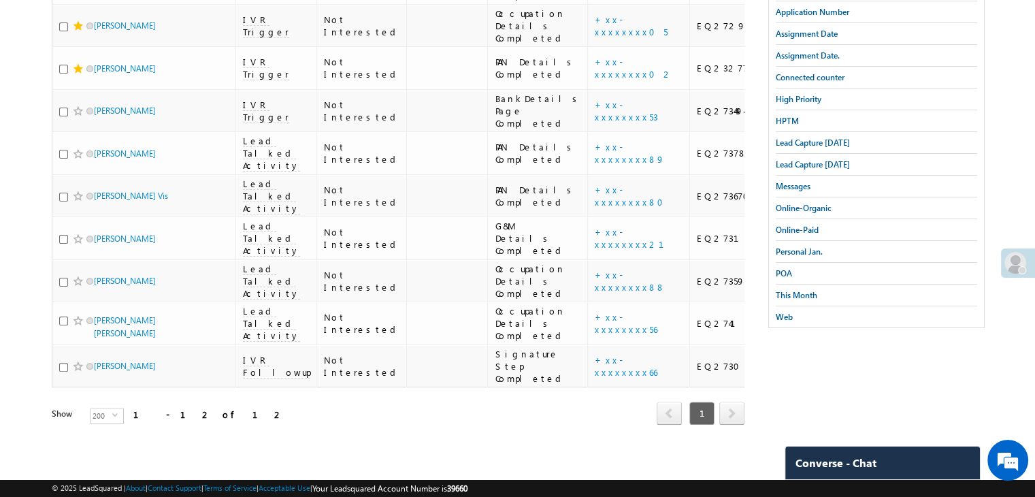
scroll to position [735, 0]
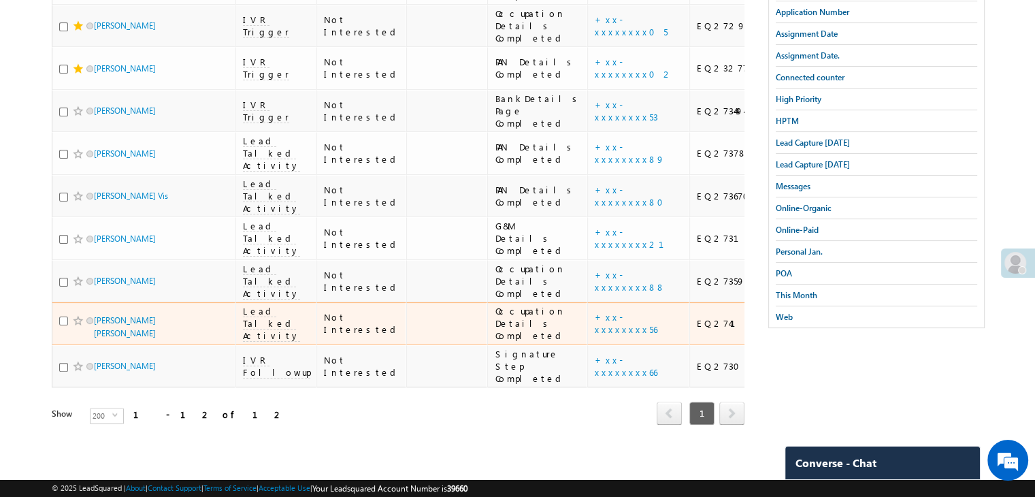
click at [65, 316] on input "checkbox" at bounding box center [63, 320] width 9 height 9
checkbox input "true"
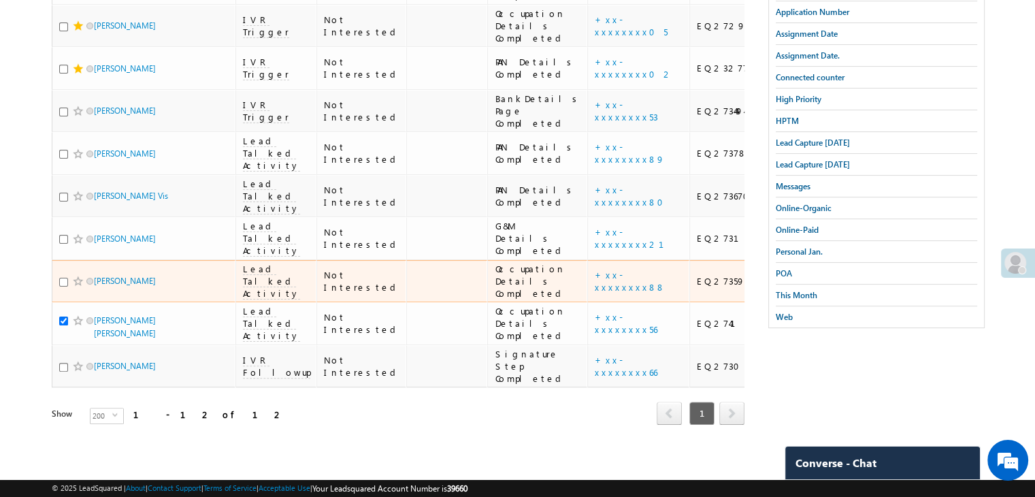
click at [60, 278] on input "checkbox" at bounding box center [63, 282] width 9 height 9
checkbox input "true"
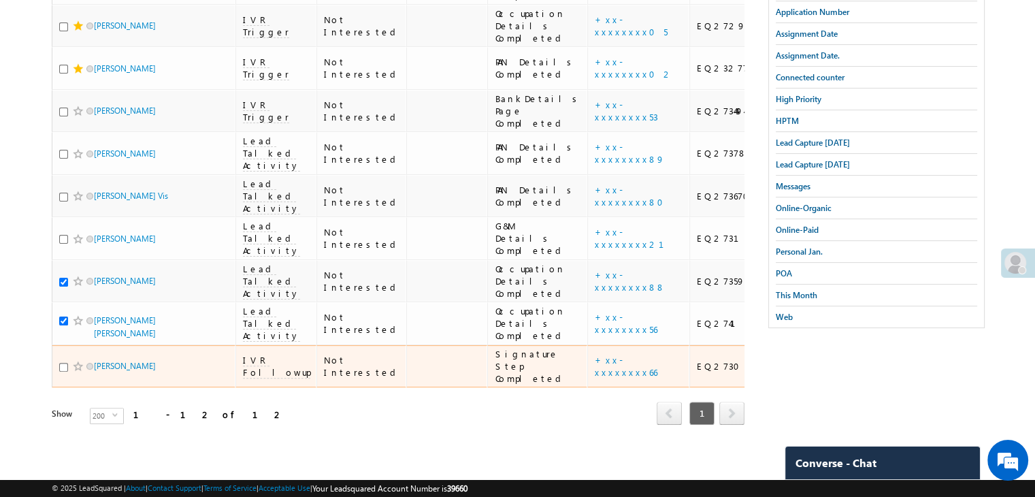
scroll to position [531, 0]
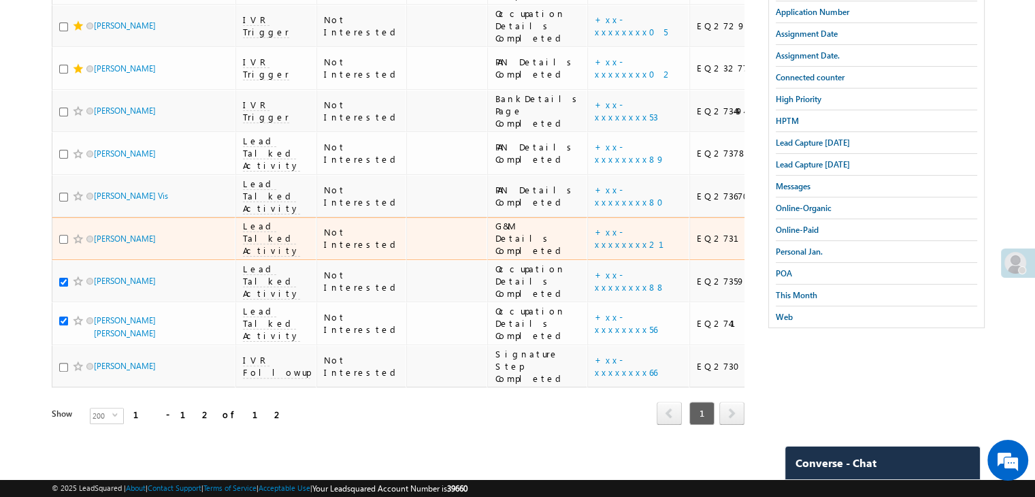
click at [65, 243] on input "checkbox" at bounding box center [63, 239] width 9 height 9
checkbox input "true"
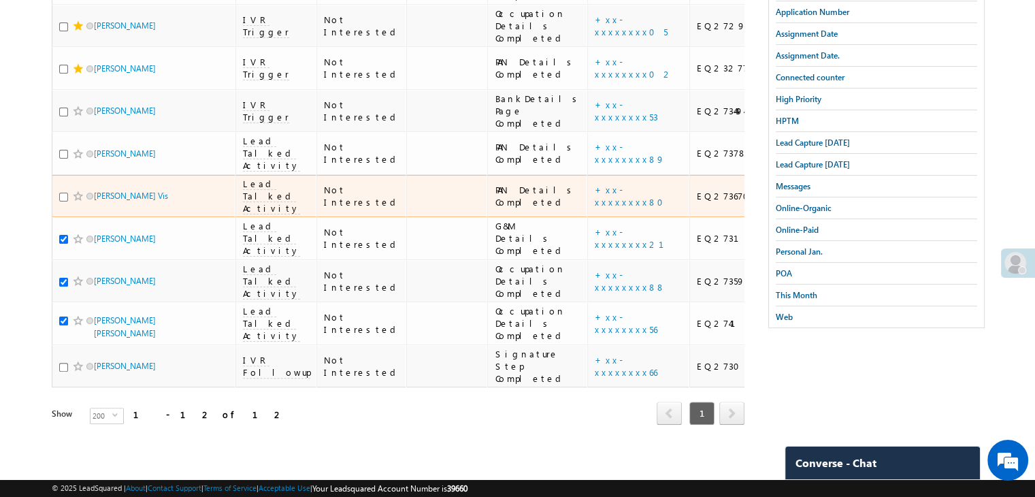
click at [63, 201] on input "checkbox" at bounding box center [63, 196] width 9 height 9
checkbox input "true"
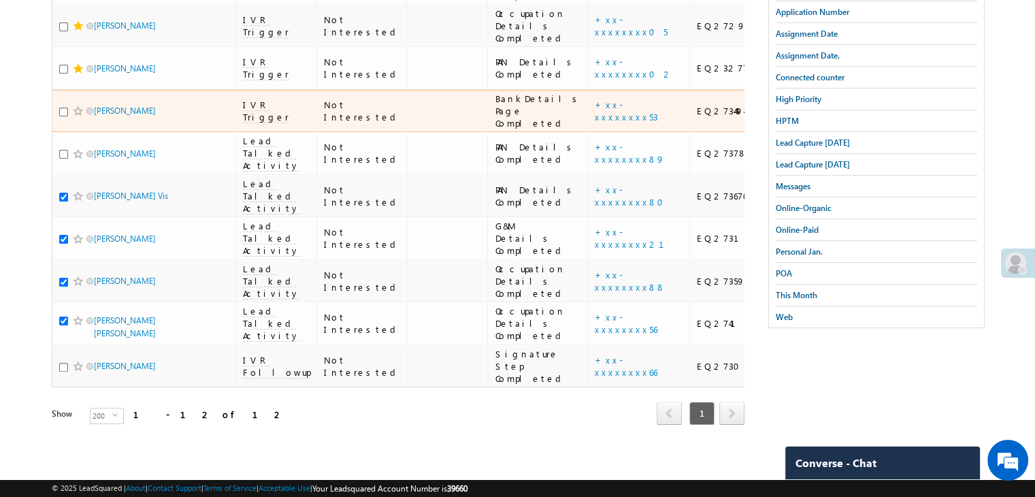
scroll to position [326, 0]
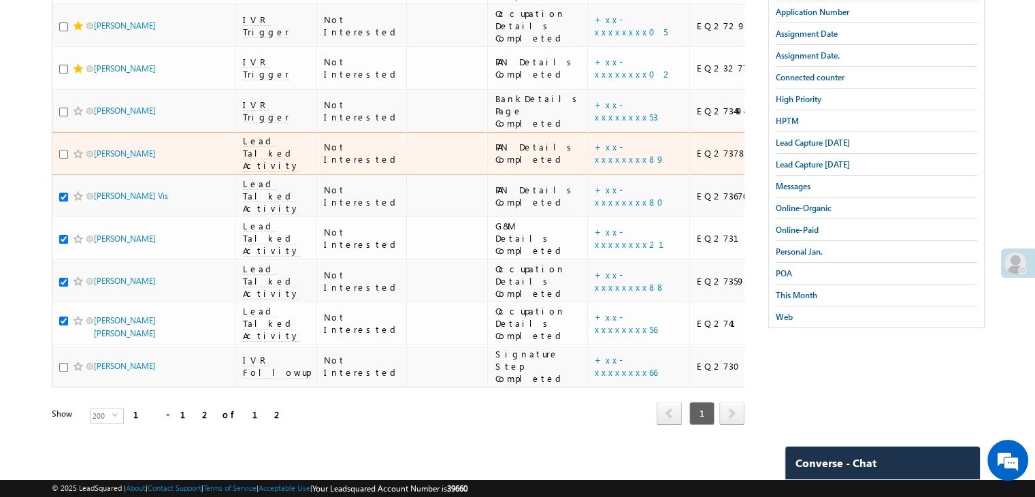
click at [64, 158] on input "checkbox" at bounding box center [63, 154] width 9 height 9
checkbox input "true"
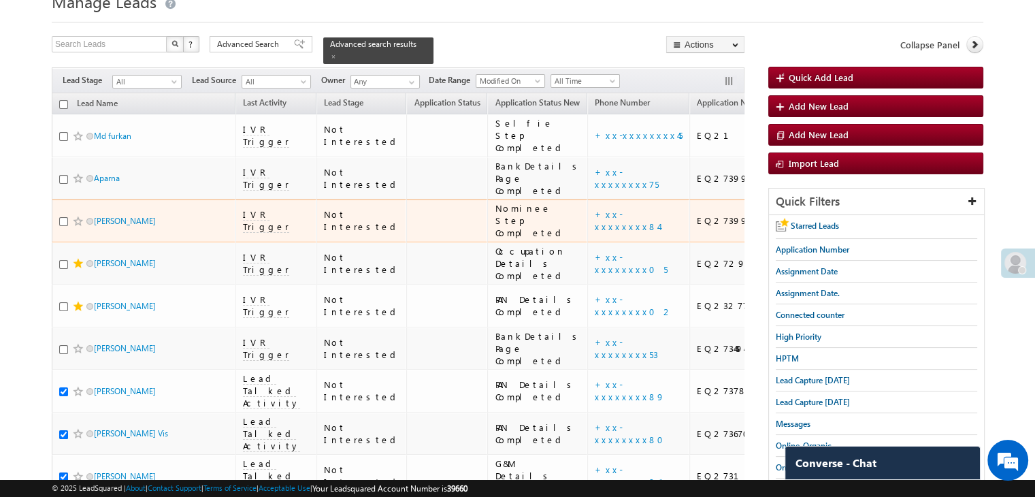
scroll to position [54, 0]
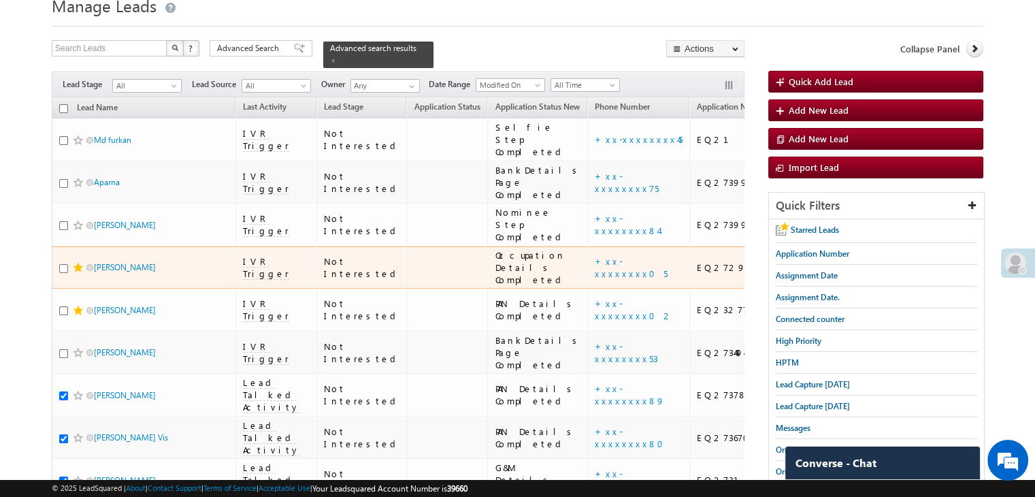
click at [59, 273] on input "checkbox" at bounding box center [63, 268] width 9 height 9
checkbox input "true"
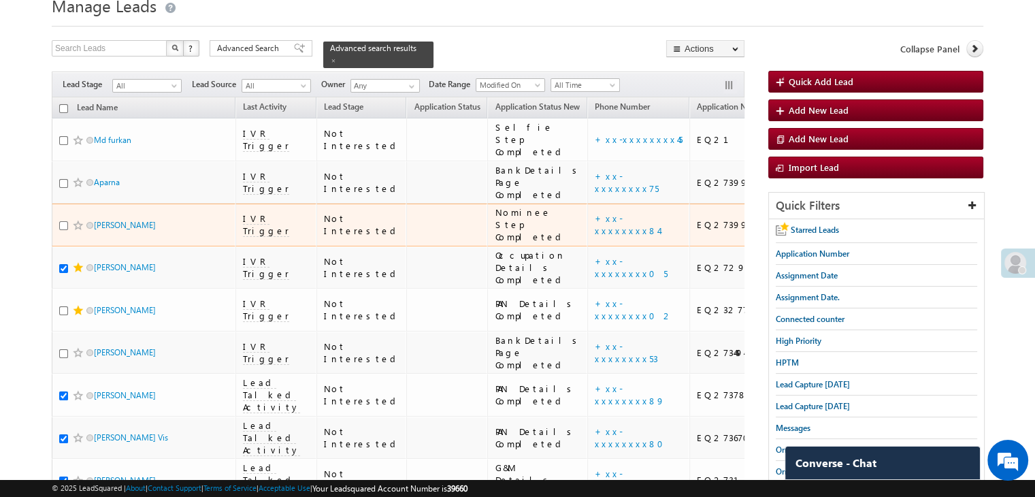
click at [65, 230] on input "checkbox" at bounding box center [63, 225] width 9 height 9
checkbox input "true"
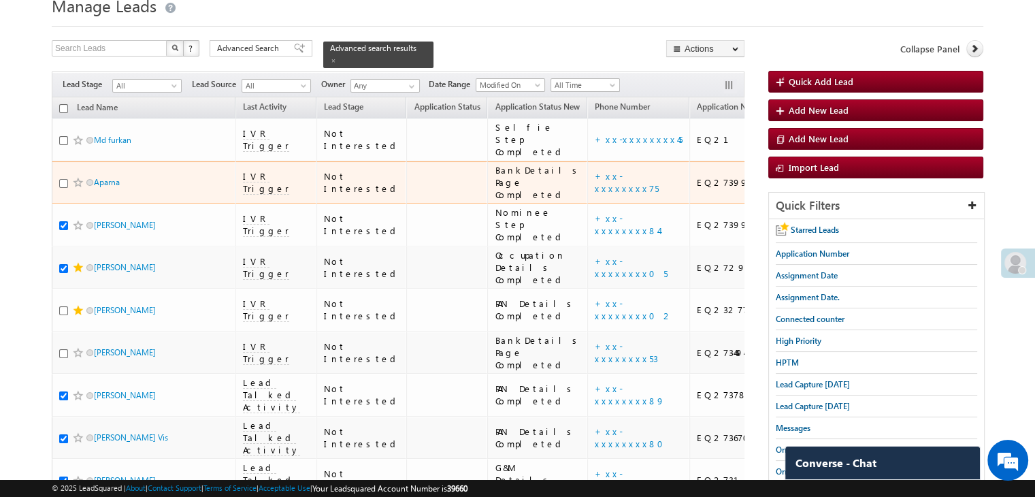
click at [64, 188] on input "checkbox" at bounding box center [63, 183] width 9 height 9
checkbox input "true"
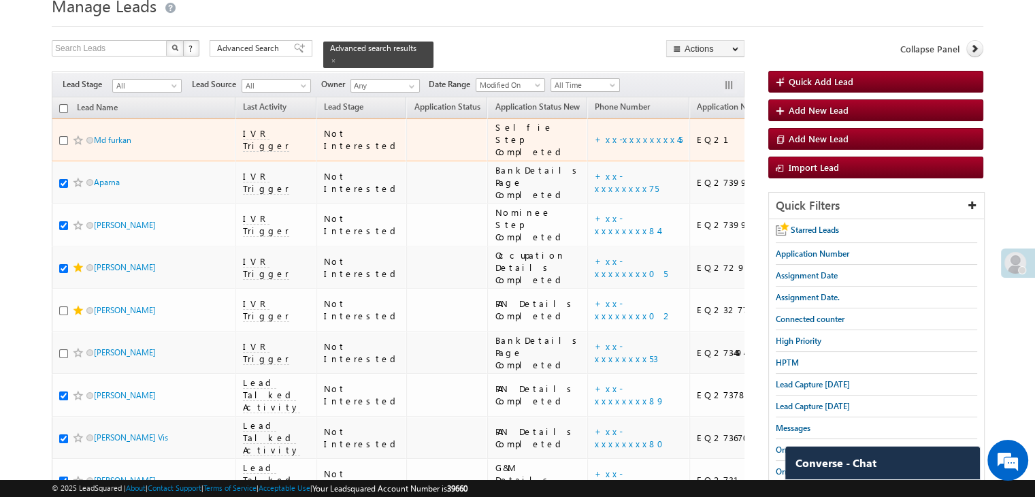
click at [68, 147] on div at bounding box center [79, 140] width 41 height 14
click at [65, 145] on input "checkbox" at bounding box center [63, 140] width 9 height 9
checkbox input "true"
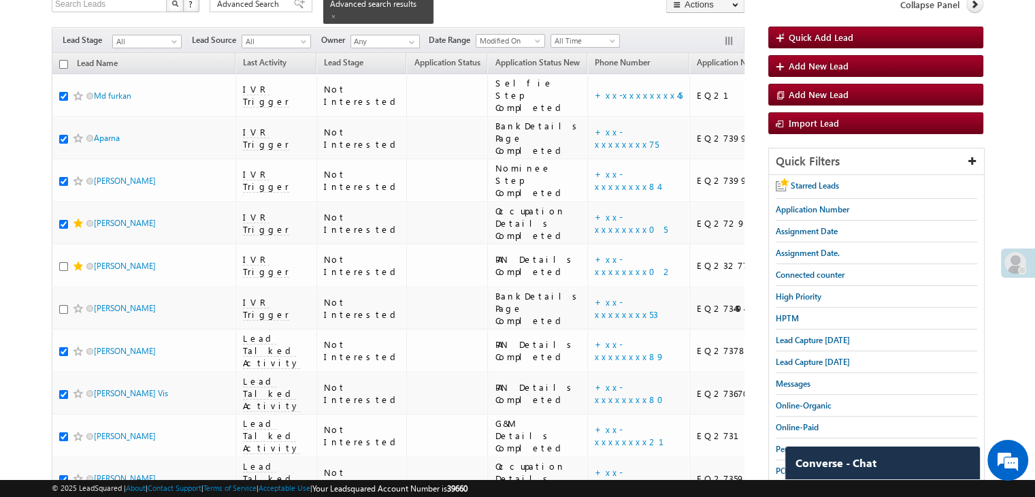
scroll to position [0, 0]
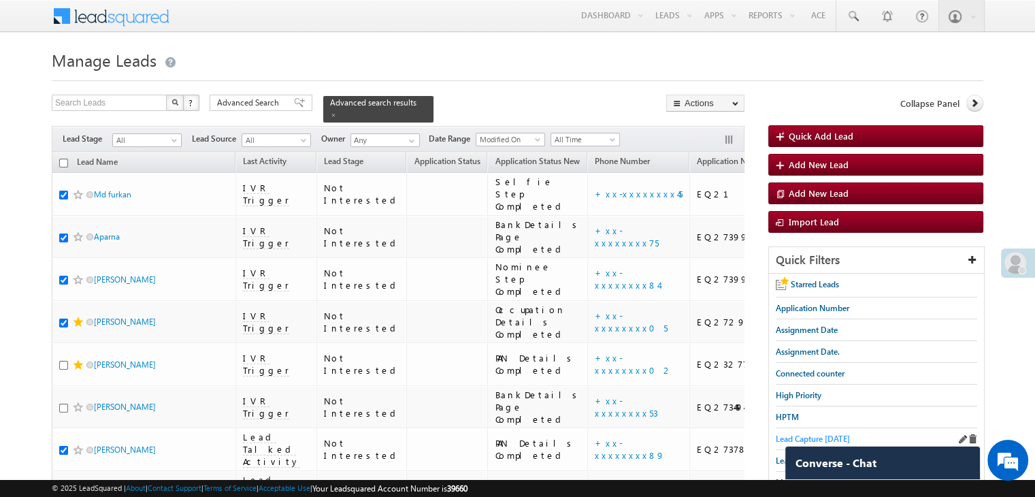
click at [839, 435] on span "Lead Capture [DATE]" at bounding box center [812, 438] width 74 height 10
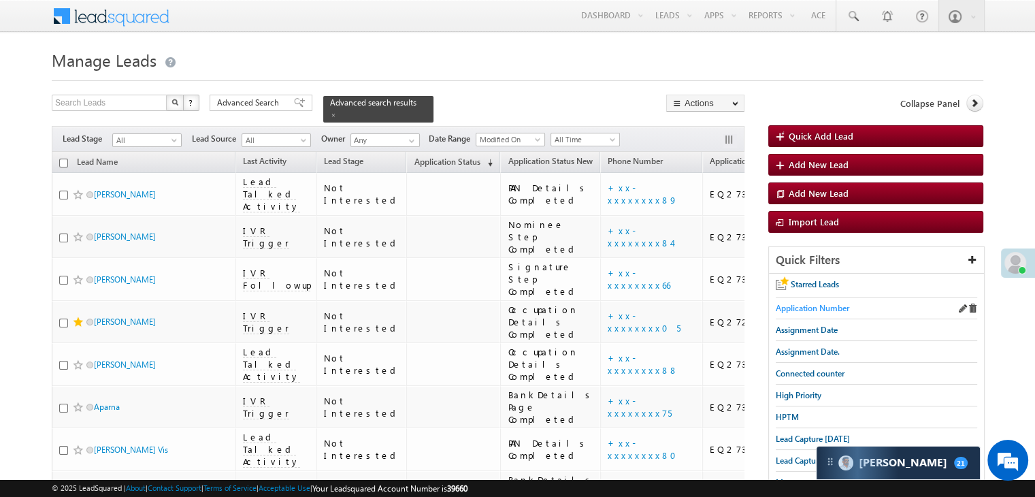
click at [809, 308] on span "Application Number" at bounding box center [811, 308] width 73 height 10
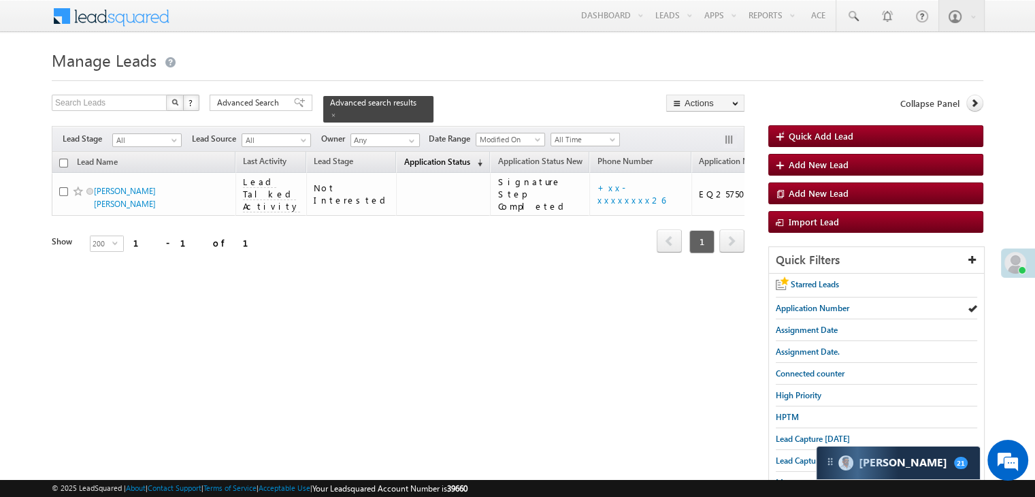
click at [471, 157] on span "(sorted descending)" at bounding box center [476, 162] width 11 height 11
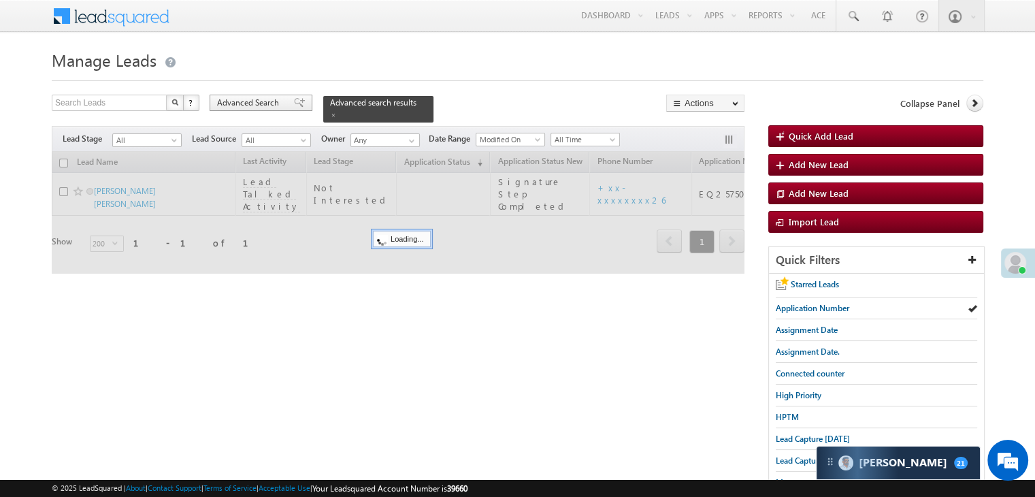
click at [299, 101] on div "Advanced Search" at bounding box center [260, 103] width 103 height 16
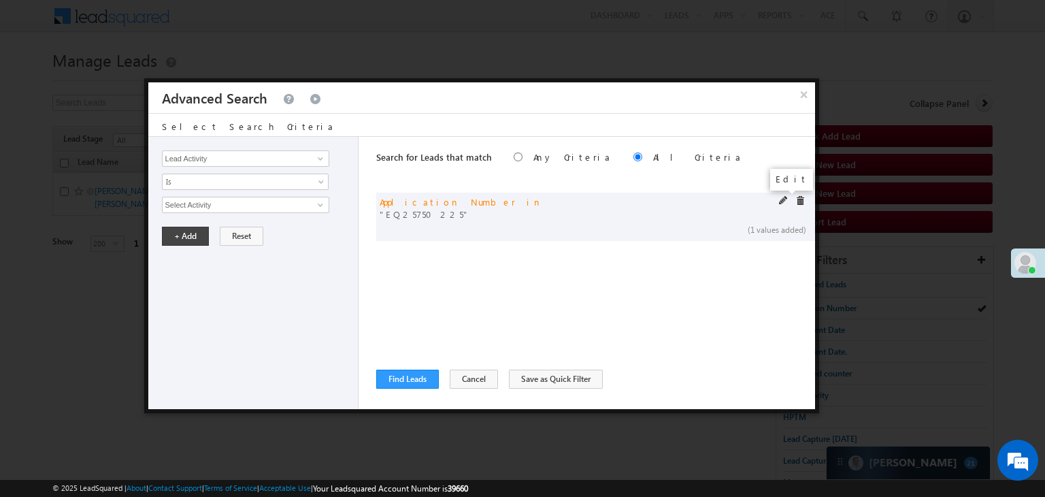
click at [781, 199] on span at bounding box center [784, 201] width 10 height 10
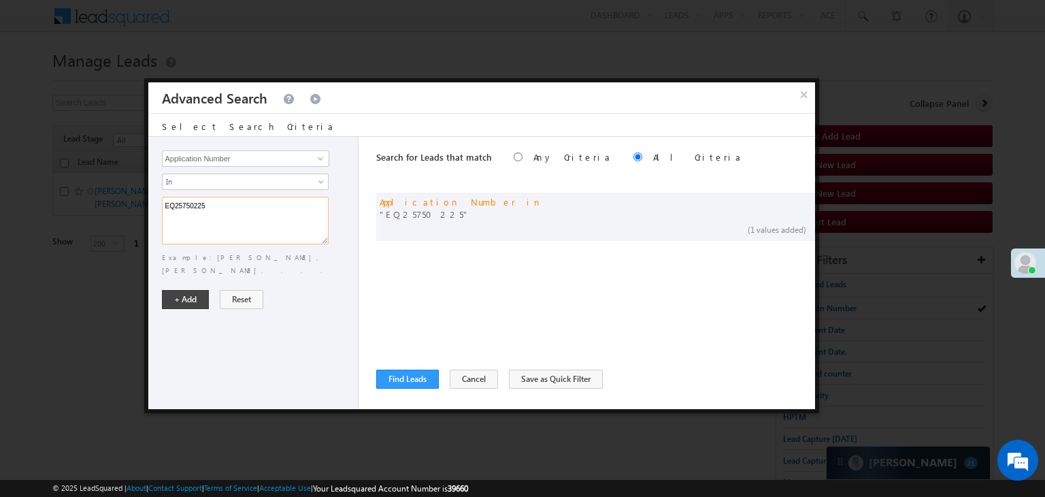
click at [189, 207] on textarea "EQ25750225" at bounding box center [245, 221] width 167 height 48
paste textarea "7419597"
click at [243, 205] on textarea "EQ27419597" at bounding box center [245, 221] width 167 height 48
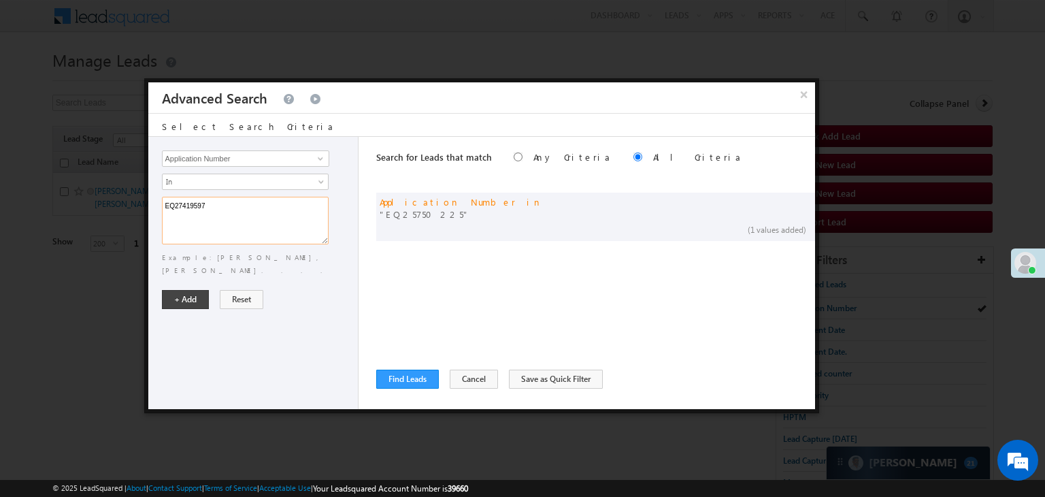
paste textarea "1396708 EQ27399948 EQ27399453 EQ27297024 EQ27378370 EQ27317215 EQ27367061 EQ273…"
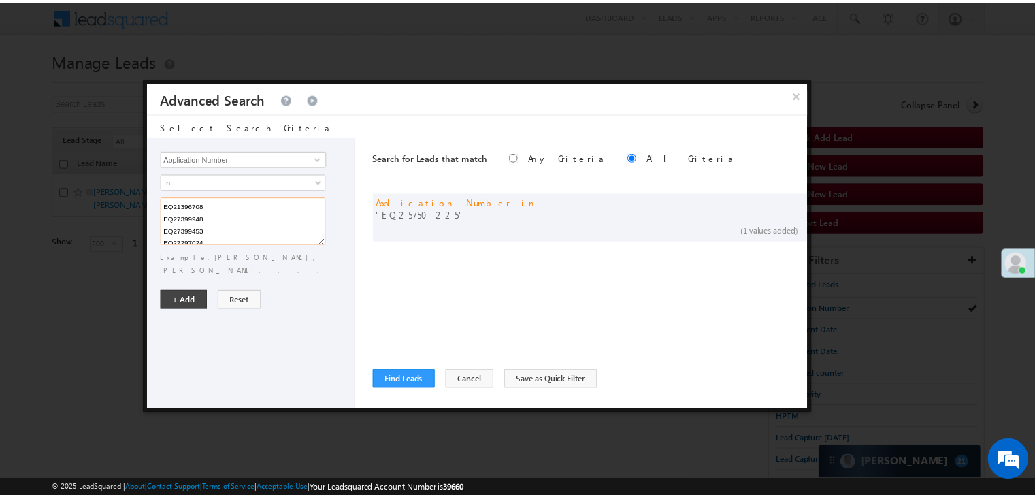
scroll to position [76, 0]
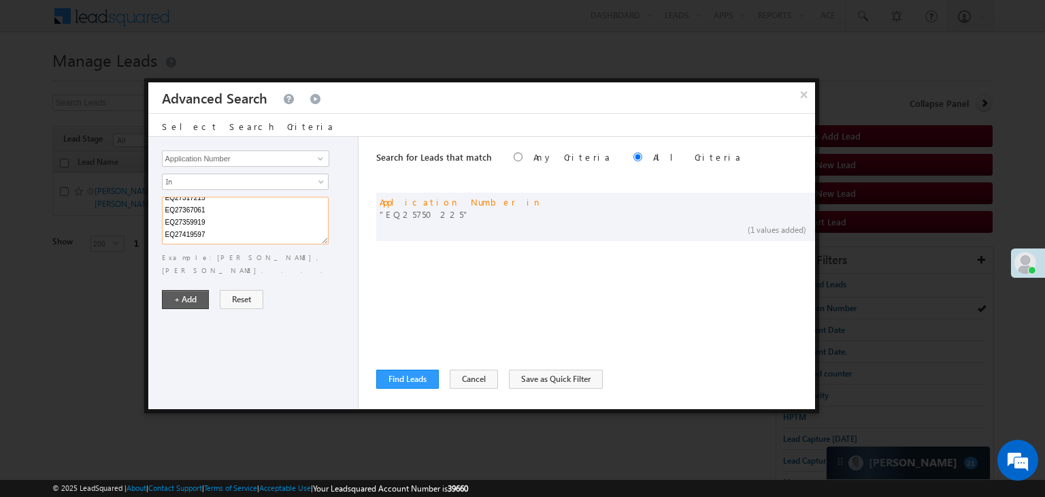
type textarea "EQ21396708 EQ27399948 EQ27399453 EQ27297024 EQ27378370 EQ27317215 EQ27367061 EQ…"
click at [196, 290] on button "+ Add" at bounding box center [185, 299] width 47 height 19
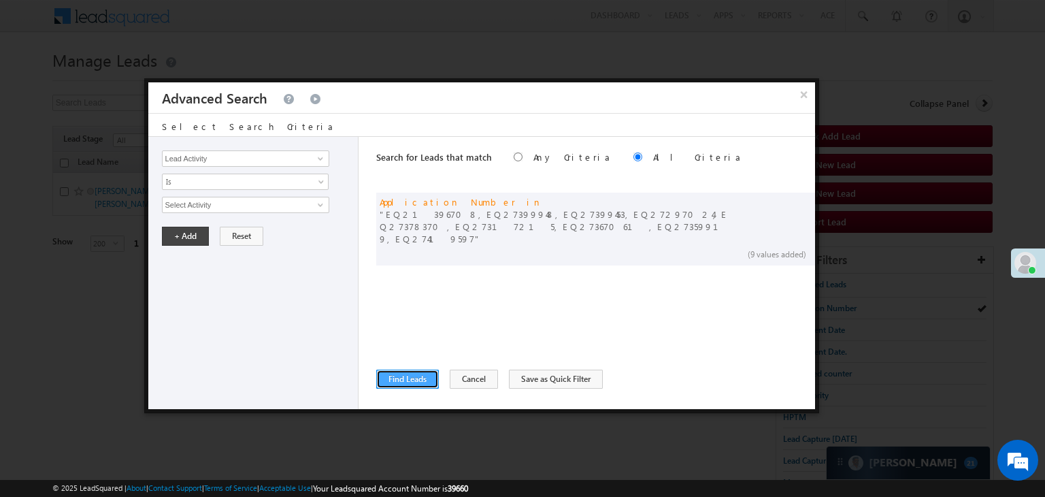
click at [419, 373] on button "Find Leads" at bounding box center [407, 378] width 63 height 19
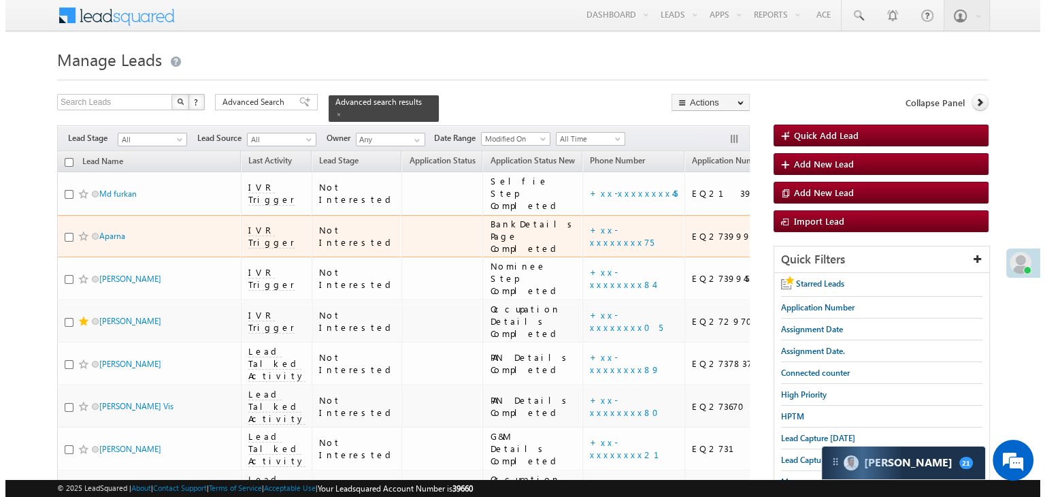
scroll to position [0, 0]
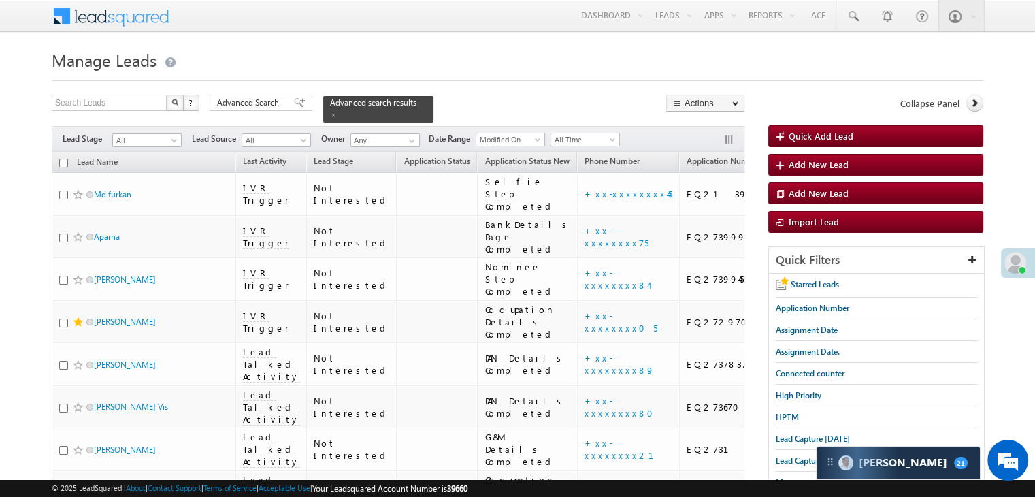
click at [63, 158] on input "checkbox" at bounding box center [63, 162] width 9 height 9
checkbox input "true"
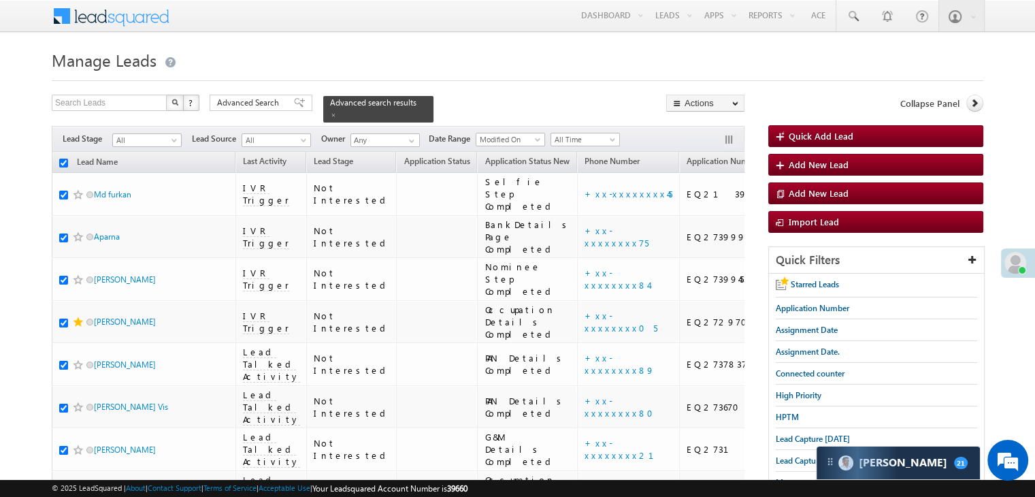
checkbox input "true"
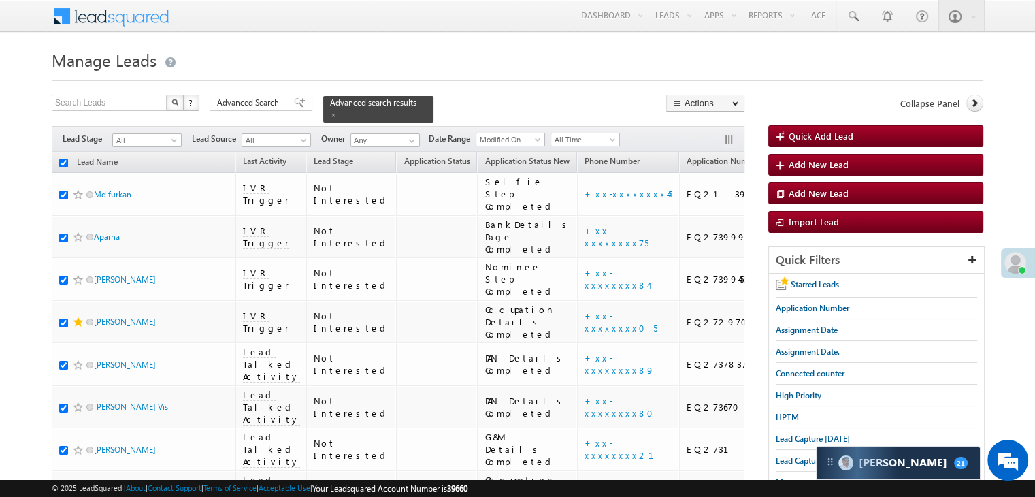
checkbox input "true"
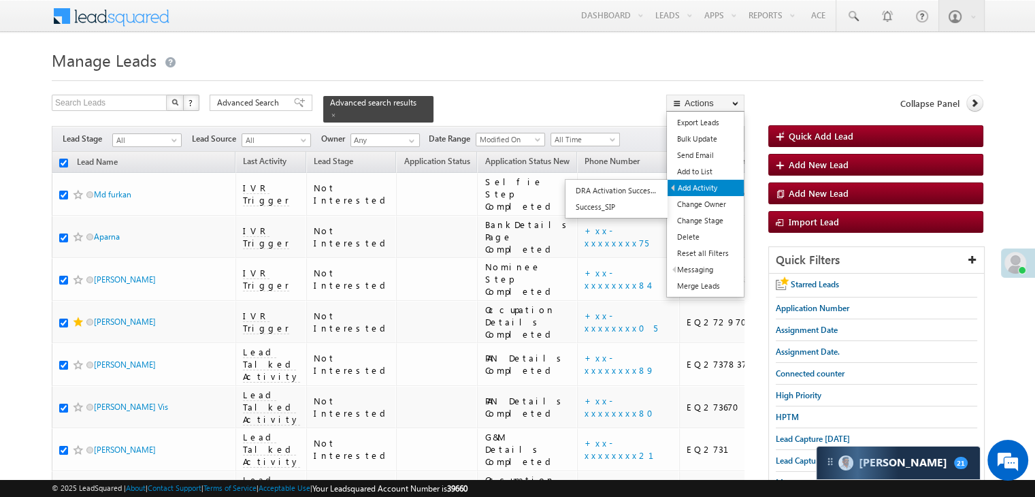
click at [702, 188] on link "Add Activity" at bounding box center [705, 188] width 76 height 16
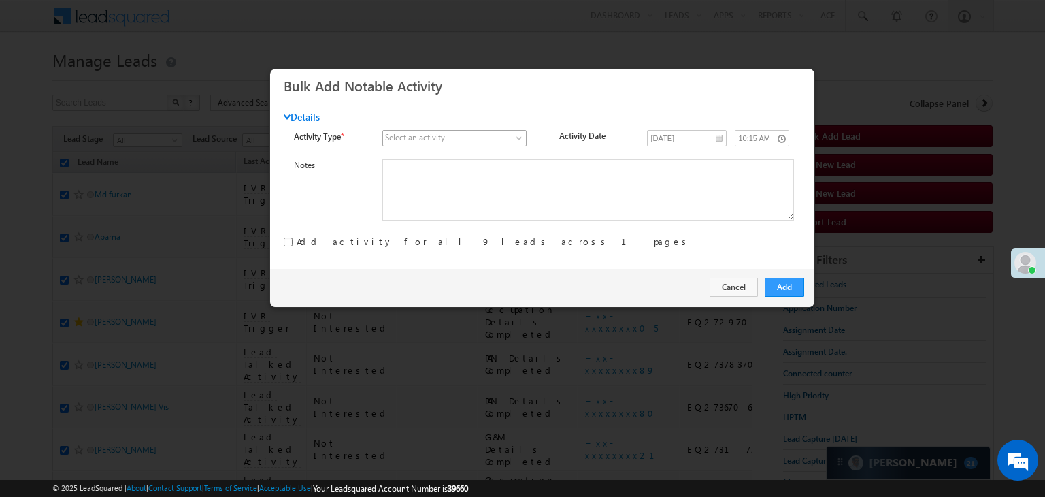
click at [509, 145] on link at bounding box center [454, 138] width 144 height 16
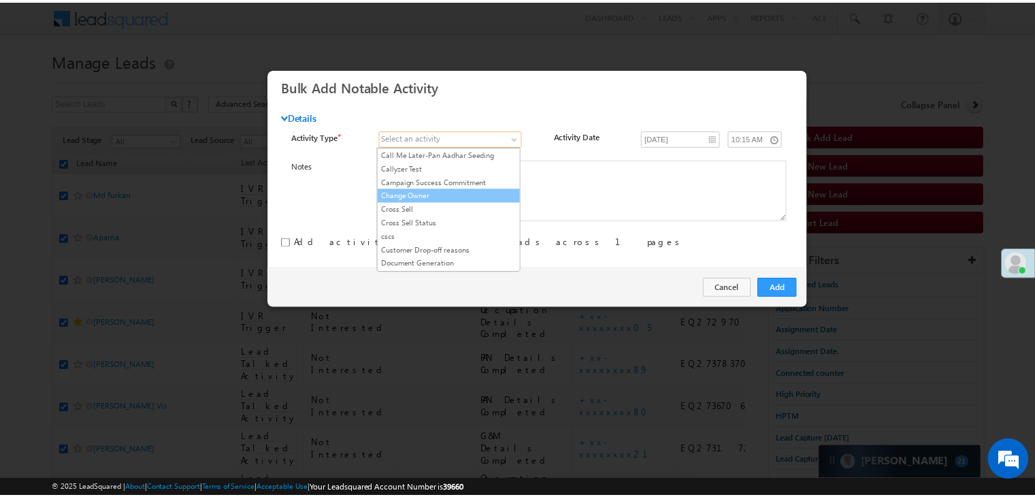
scroll to position [136, 0]
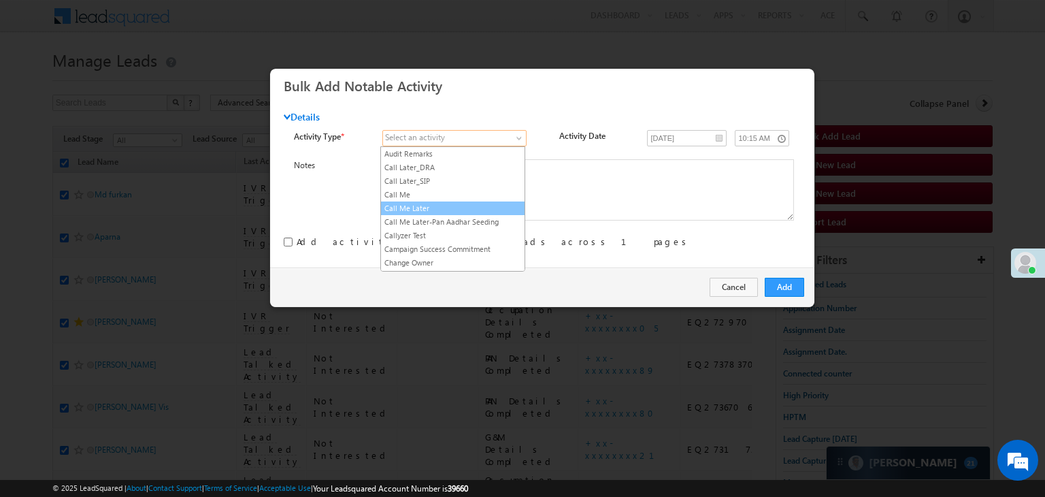
click at [471, 206] on link "Call Me Later" at bounding box center [453, 208] width 144 height 12
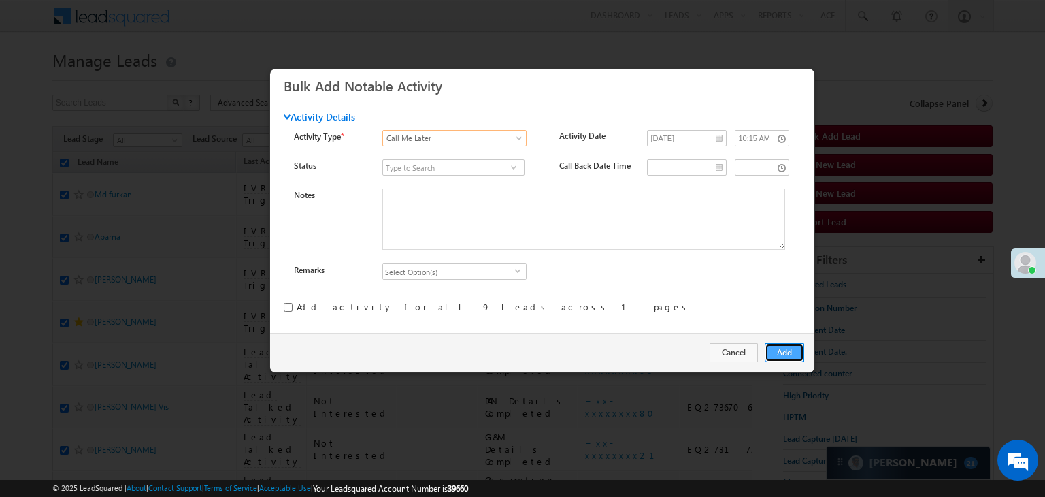
click at [780, 349] on button "Add" at bounding box center [783, 352] width 39 height 19
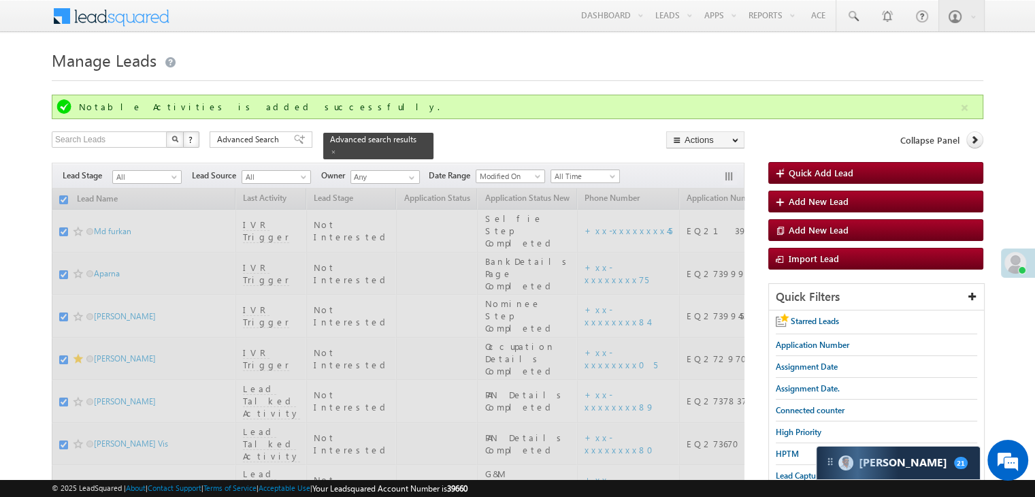
checkbox input "false"
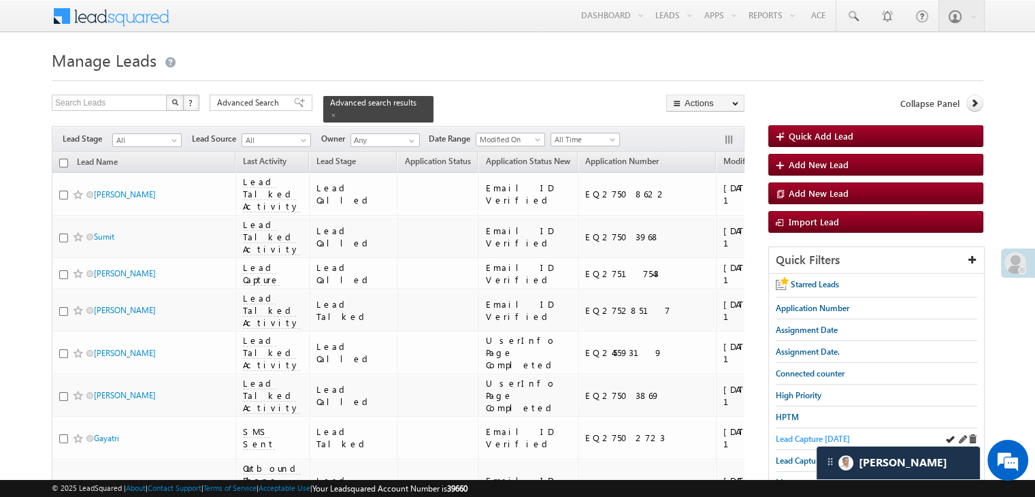
click at [805, 435] on span "Lead Capture [DATE]" at bounding box center [812, 438] width 74 height 10
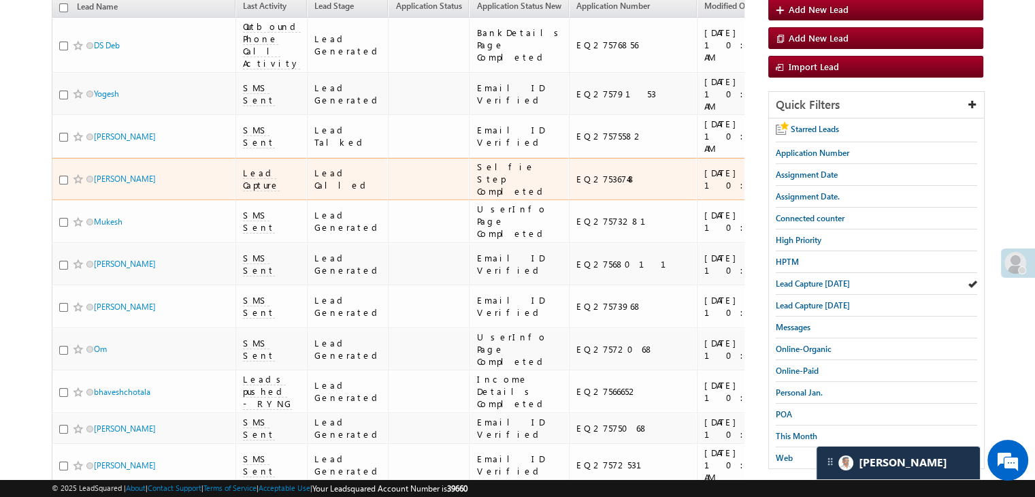
scroll to position [68, 0]
